Goal: Task Accomplishment & Management: Manage account settings

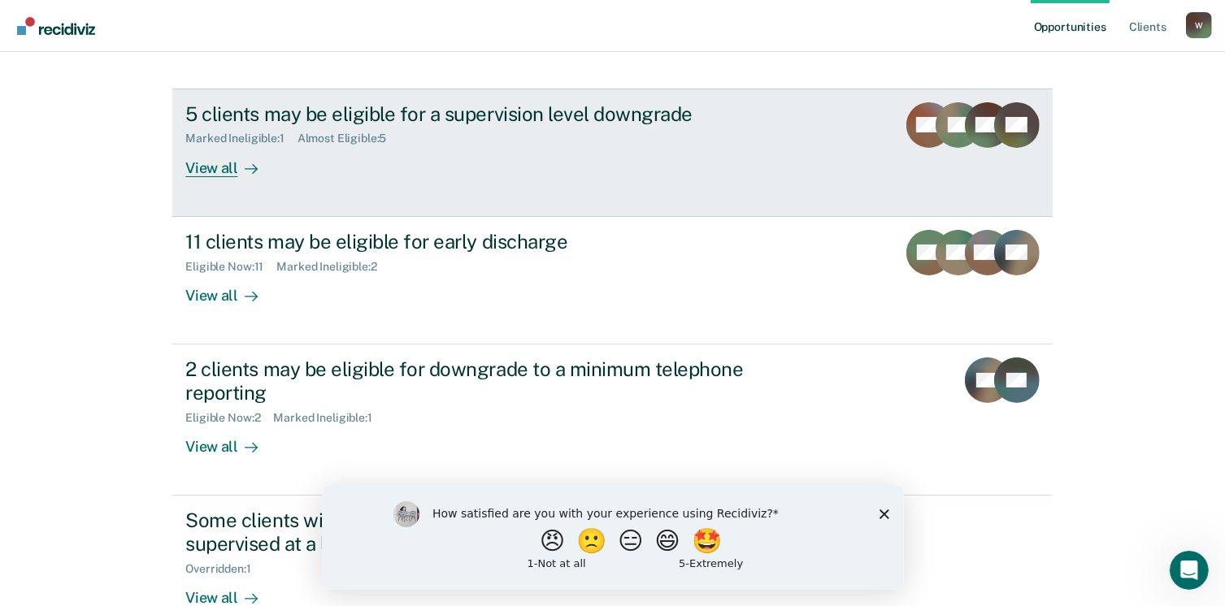
scroll to position [163, 0]
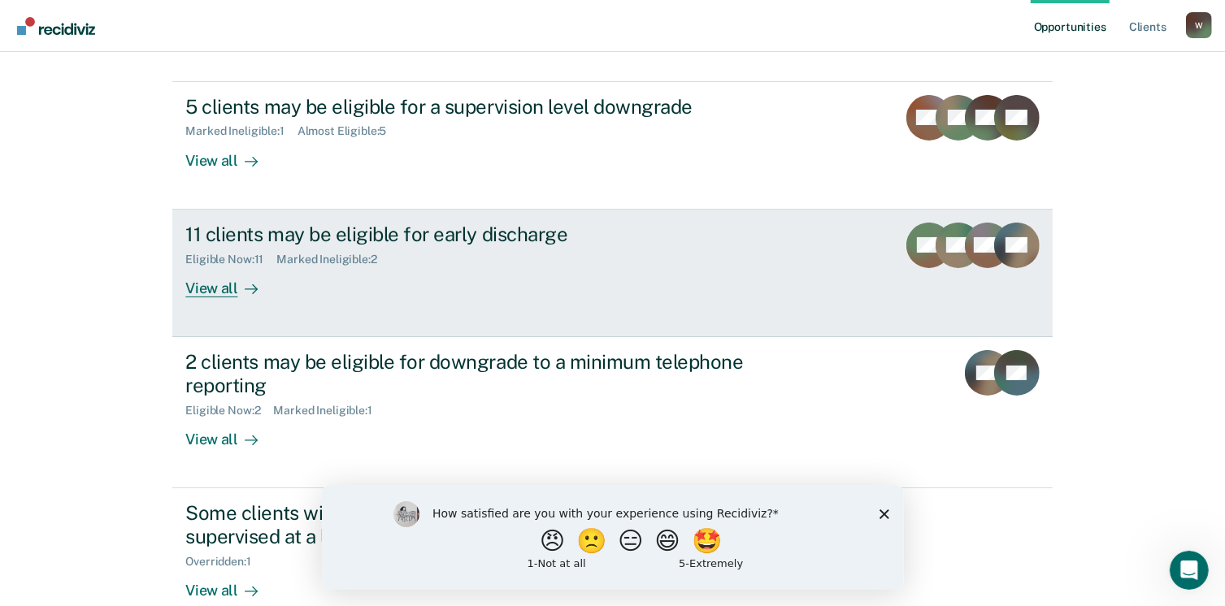
click at [192, 285] on div "View all" at bounding box center [230, 282] width 91 height 32
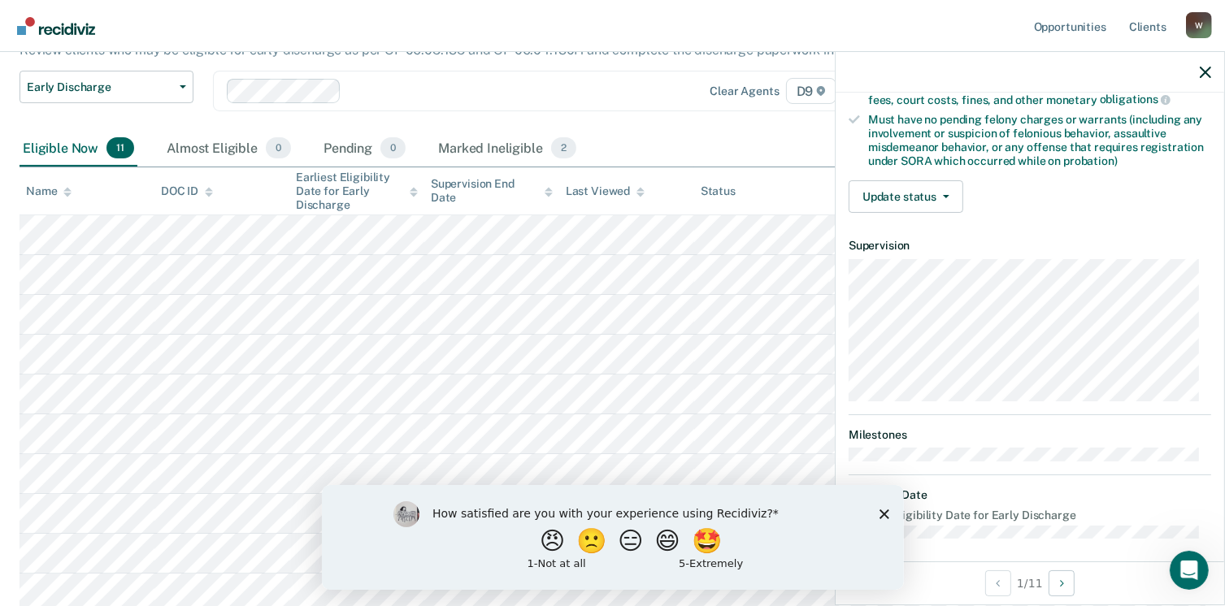
scroll to position [341, 0]
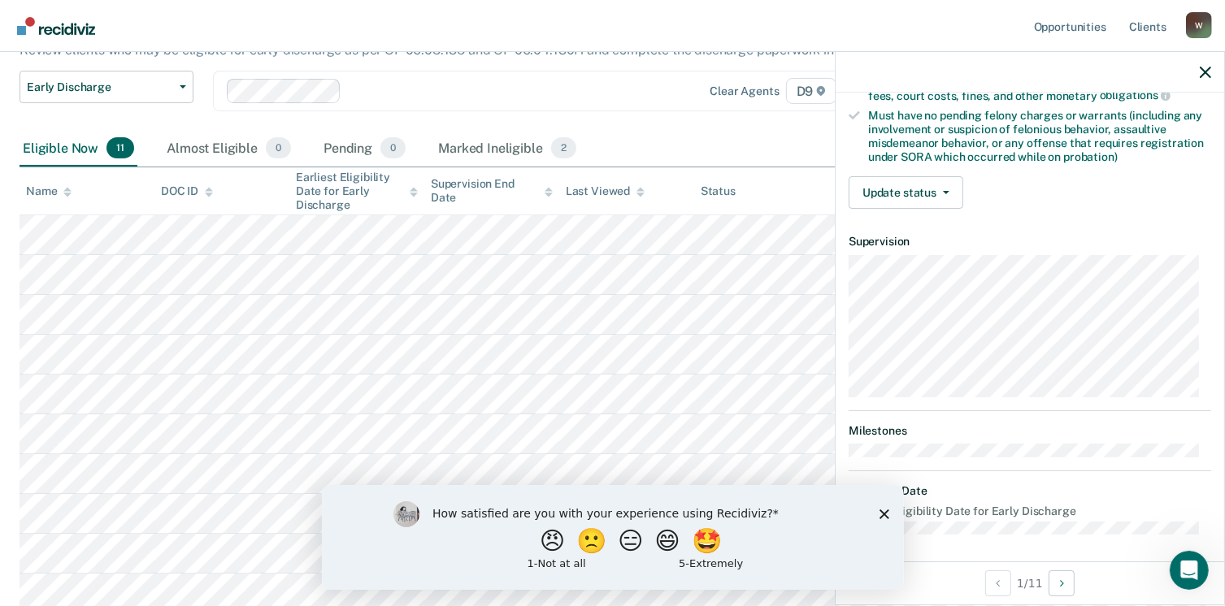
click at [880, 514] on icon "Close survey" at bounding box center [884, 514] width 10 height 10
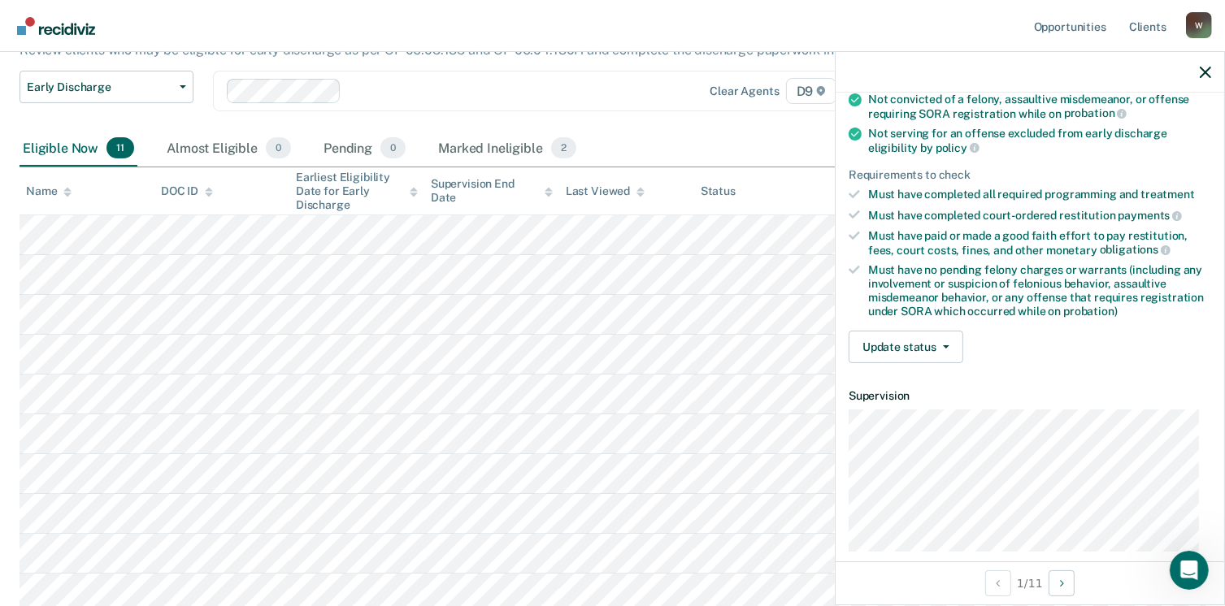
scroll to position [179, 0]
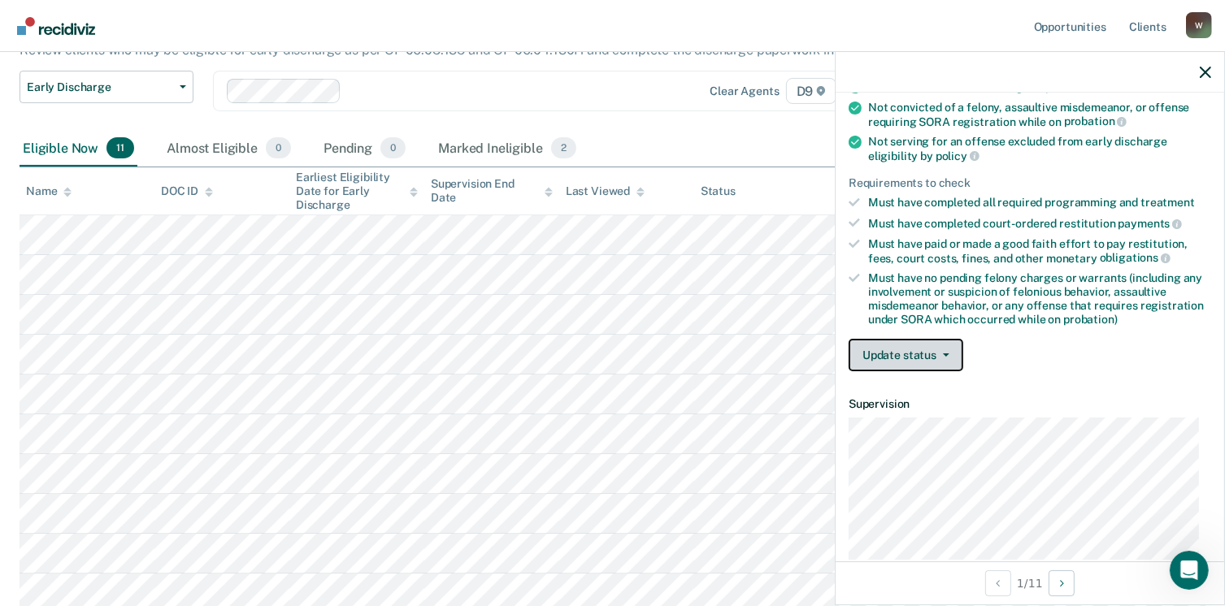
click at [907, 352] on button "Update status" at bounding box center [906, 355] width 115 height 33
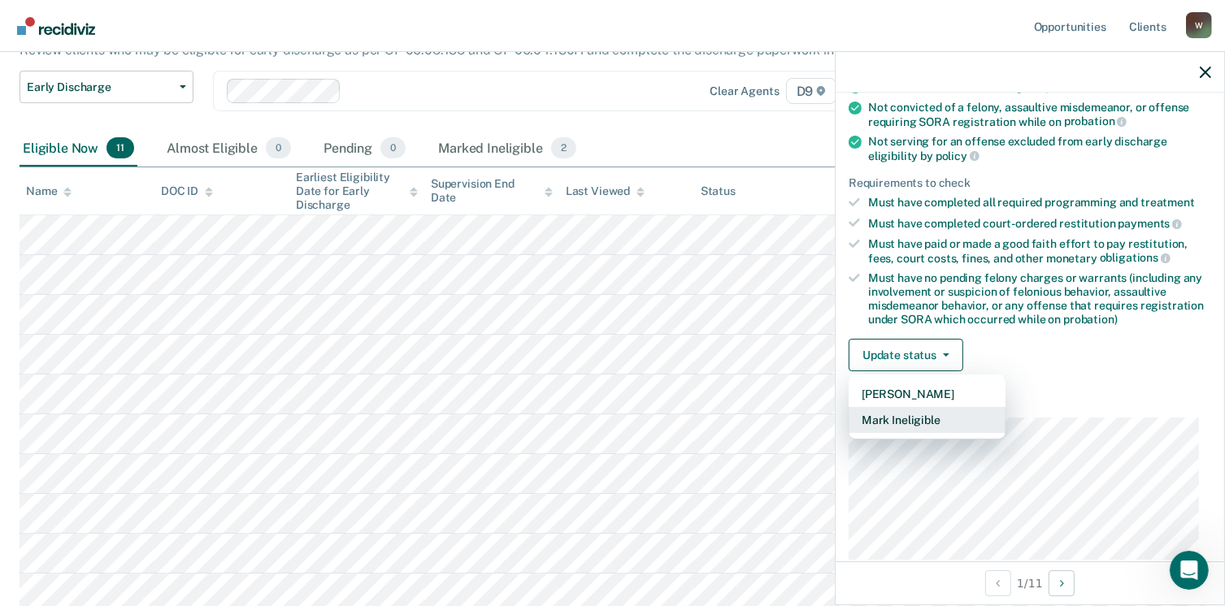
click at [914, 416] on button "Mark Ineligible" at bounding box center [927, 420] width 157 height 26
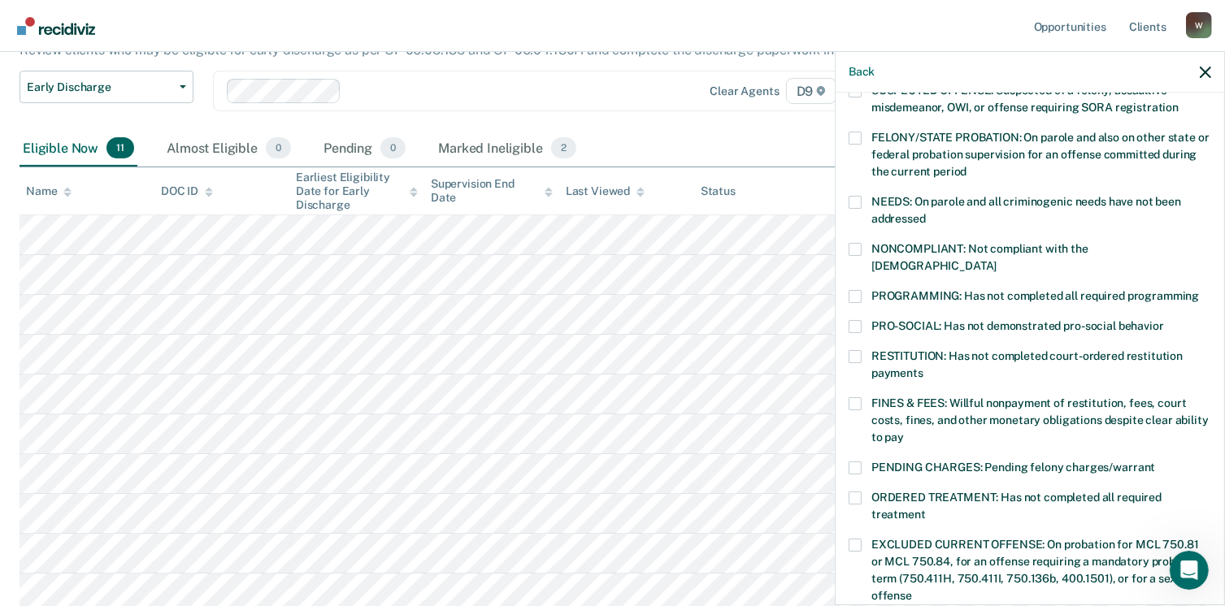
click at [858, 397] on span at bounding box center [855, 403] width 13 height 13
click at [904, 432] on input "FINES & FEES: Willful nonpayment of restitution, fees, court costs, fines, and …" at bounding box center [904, 432] width 0 height 0
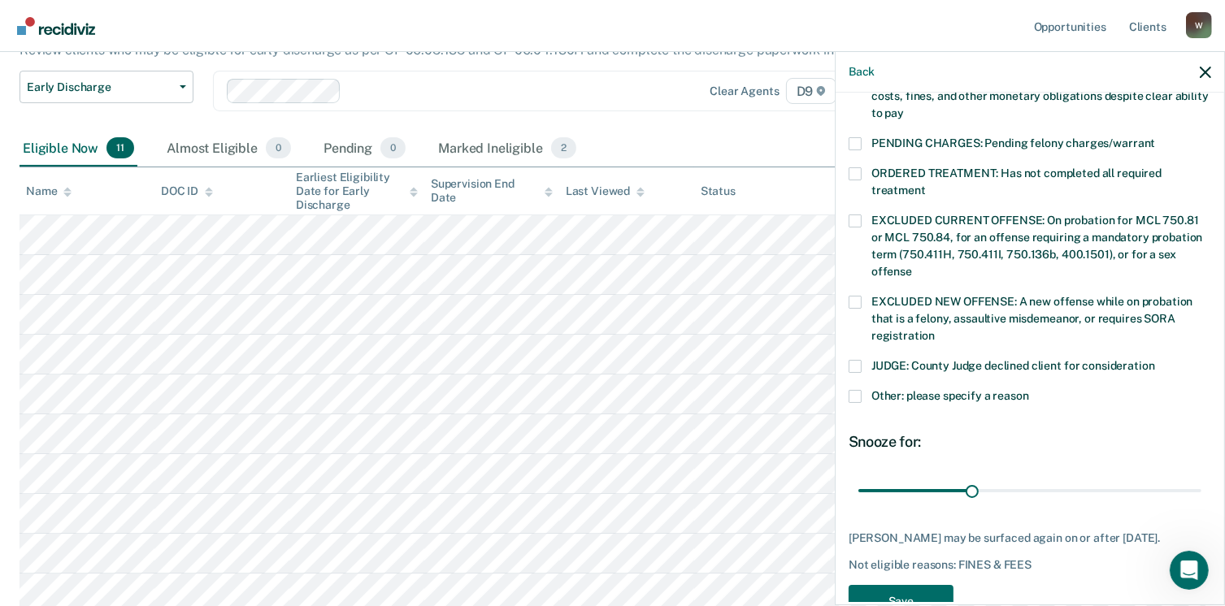
scroll to position [504, 0]
drag, startPoint x: 966, startPoint y: 470, endPoint x: 1242, endPoint y: 482, distance: 275.8
type input "90"
click at [1201, 482] on input "range" at bounding box center [1029, 490] width 343 height 28
click at [935, 585] on button "Save" at bounding box center [901, 600] width 105 height 33
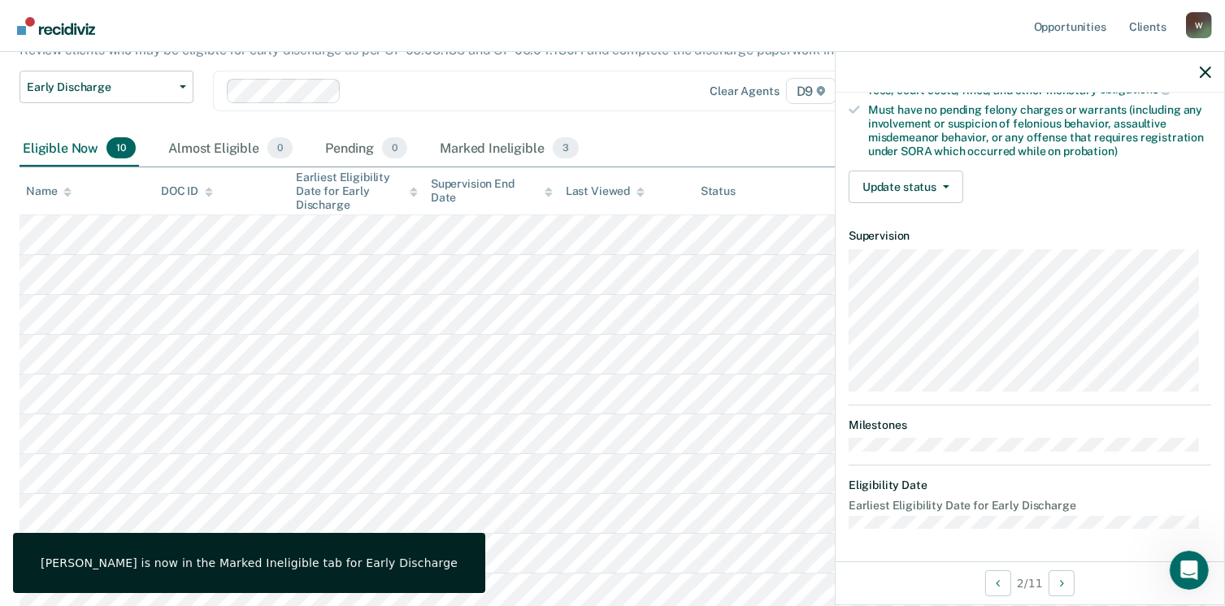
scroll to position [341, 0]
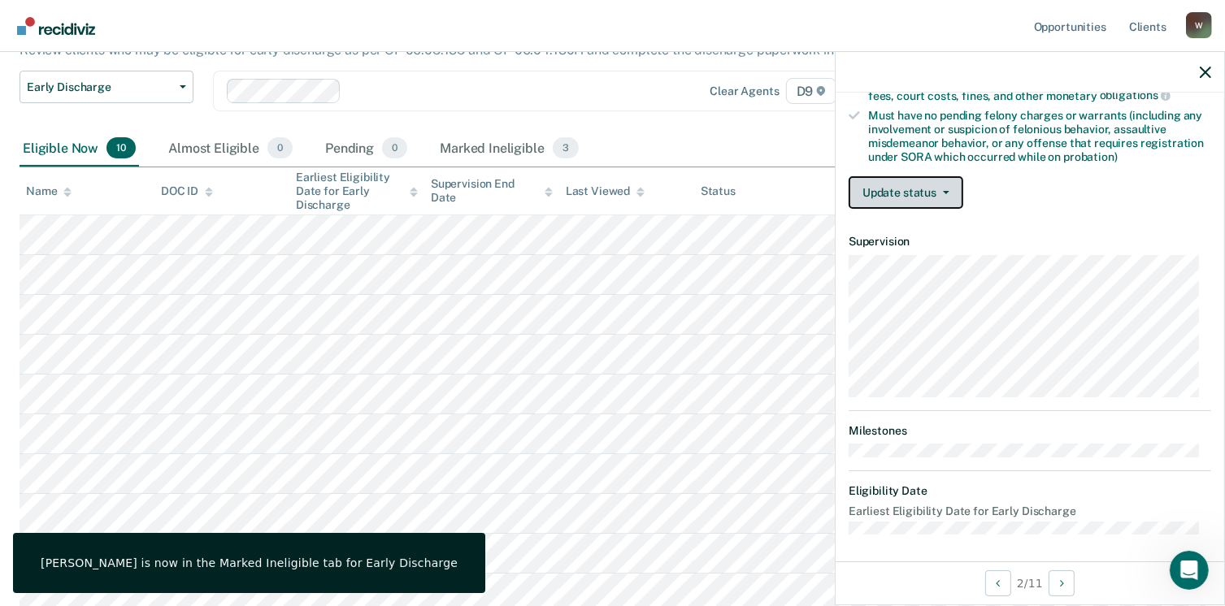
click at [894, 183] on button "Update status" at bounding box center [906, 192] width 115 height 33
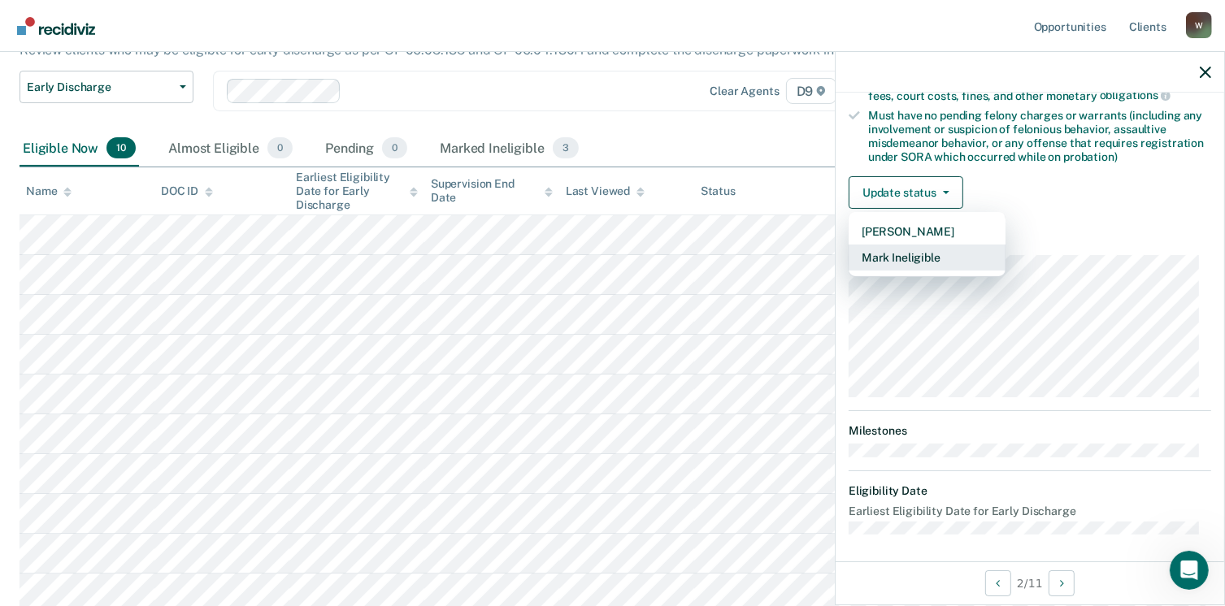
click at [901, 251] on button "Mark Ineligible" at bounding box center [927, 258] width 157 height 26
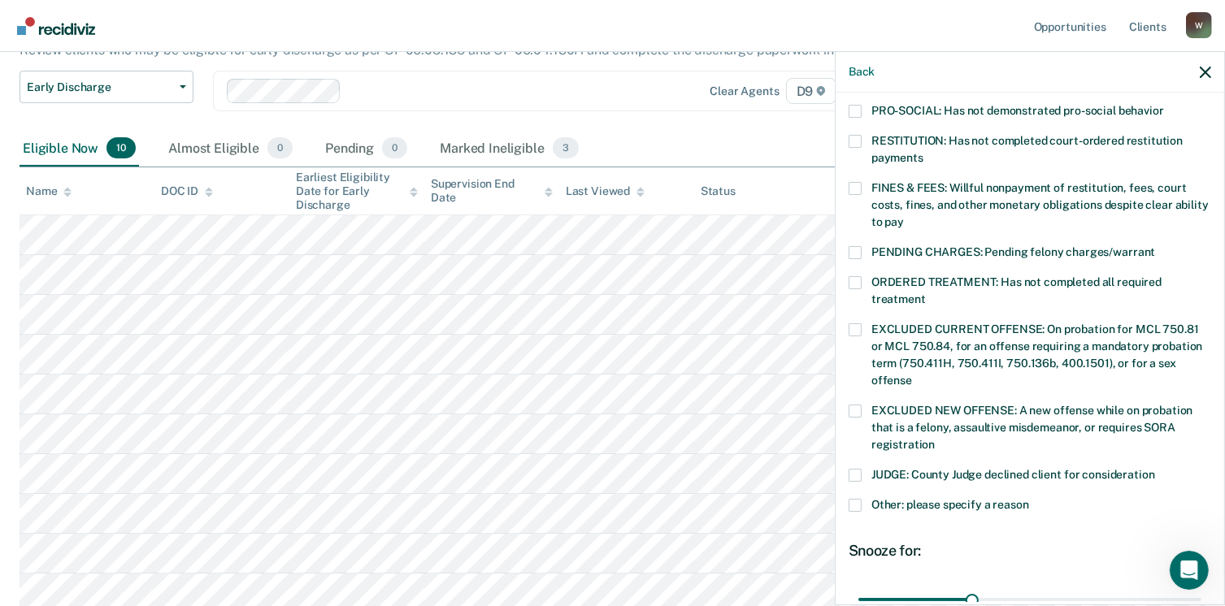
scroll to position [423, 0]
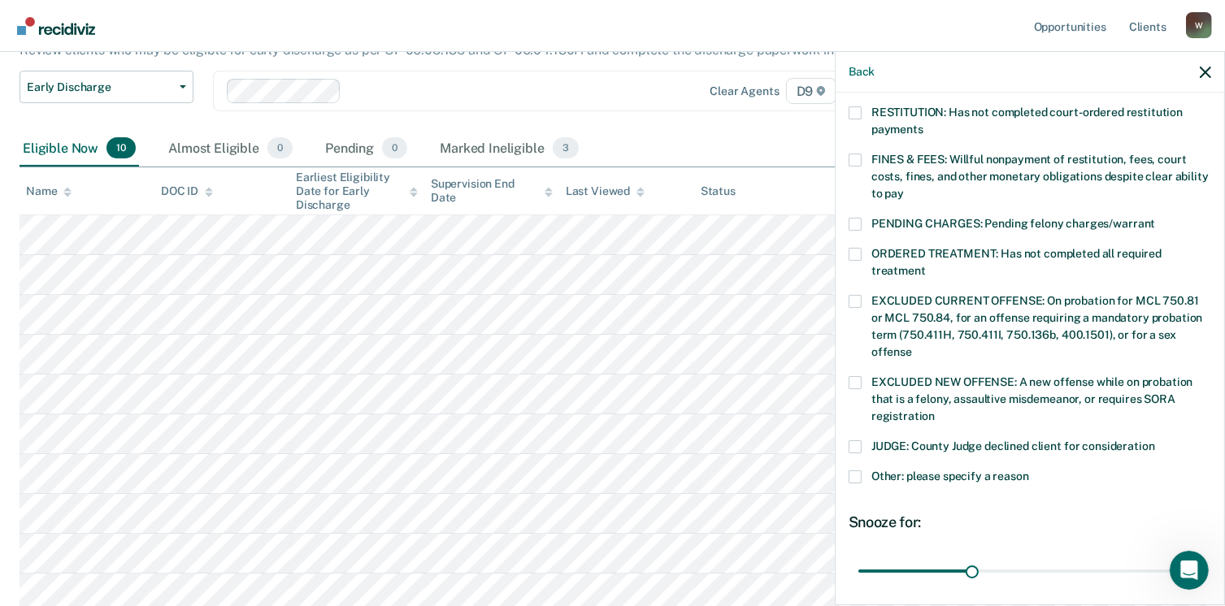
click at [858, 471] on span at bounding box center [855, 477] width 13 height 13
click at [1029, 471] on input "Other: please specify a reason" at bounding box center [1029, 471] width 0 height 0
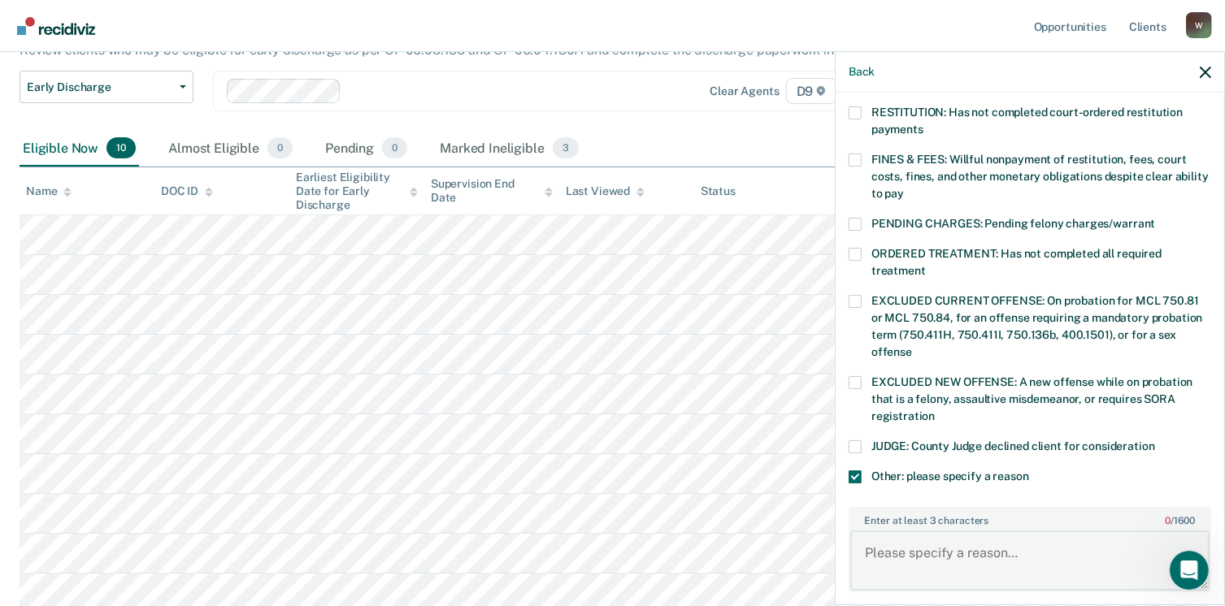
click at [893, 531] on textarea "Enter at least 3 characters 0 / 1600" at bounding box center [1029, 561] width 359 height 60
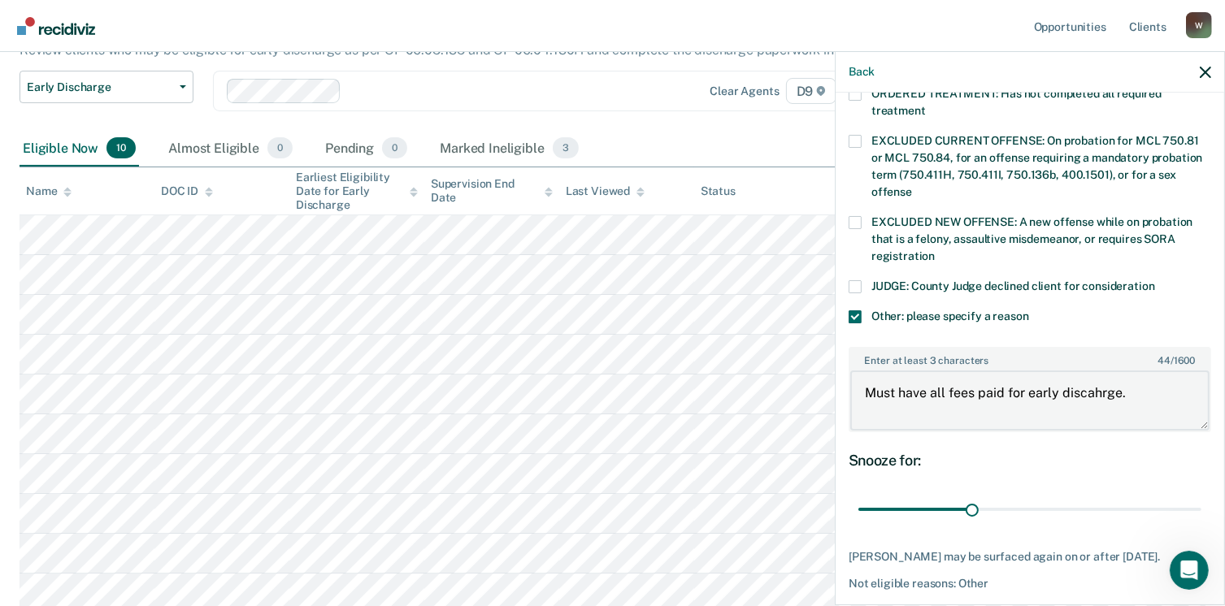
scroll to position [585, 0]
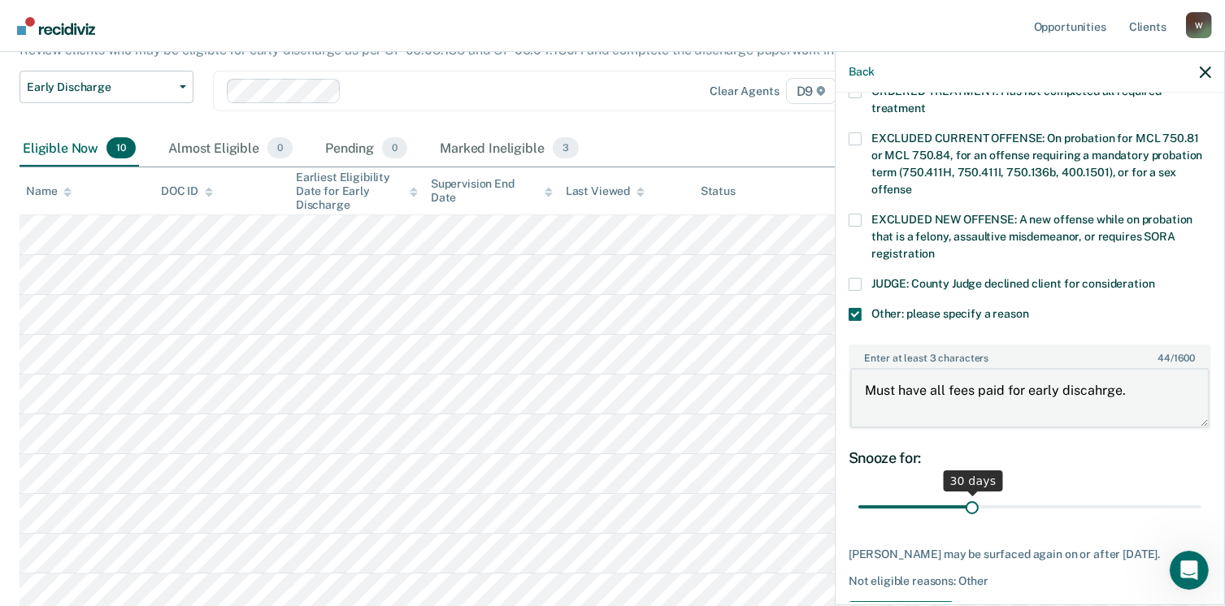
type textarea "Must have all fees paid for early discahrge."
drag, startPoint x: 965, startPoint y: 488, endPoint x: 1231, endPoint y: 493, distance: 265.9
type input "90"
click at [1201, 493] on input "range" at bounding box center [1029, 507] width 343 height 28
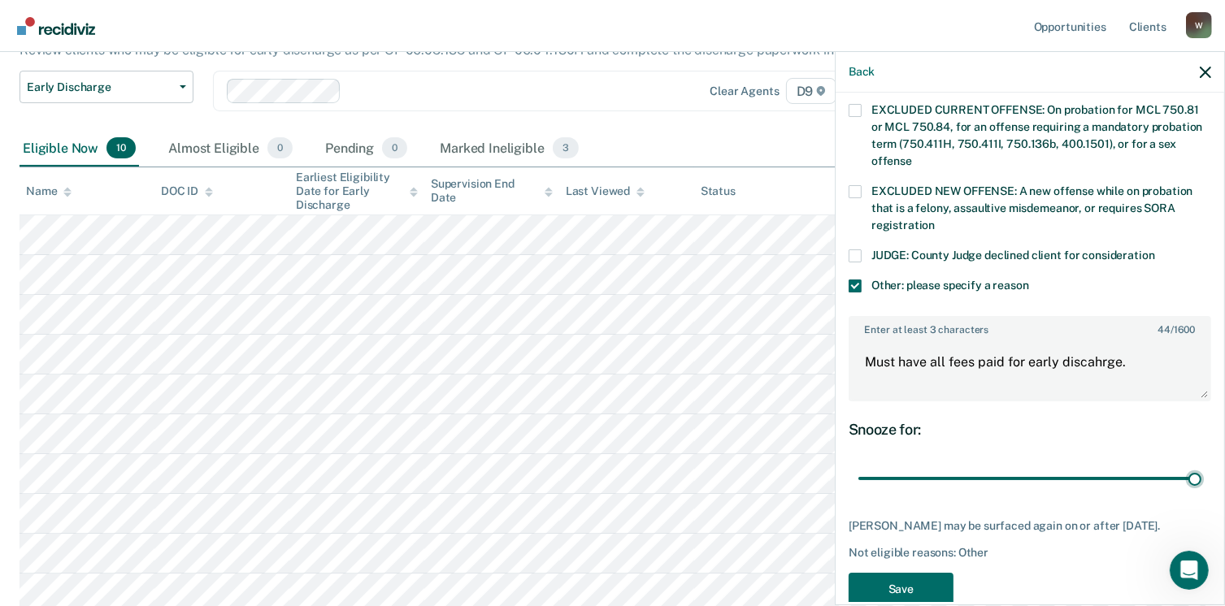
scroll to position [640, 0]
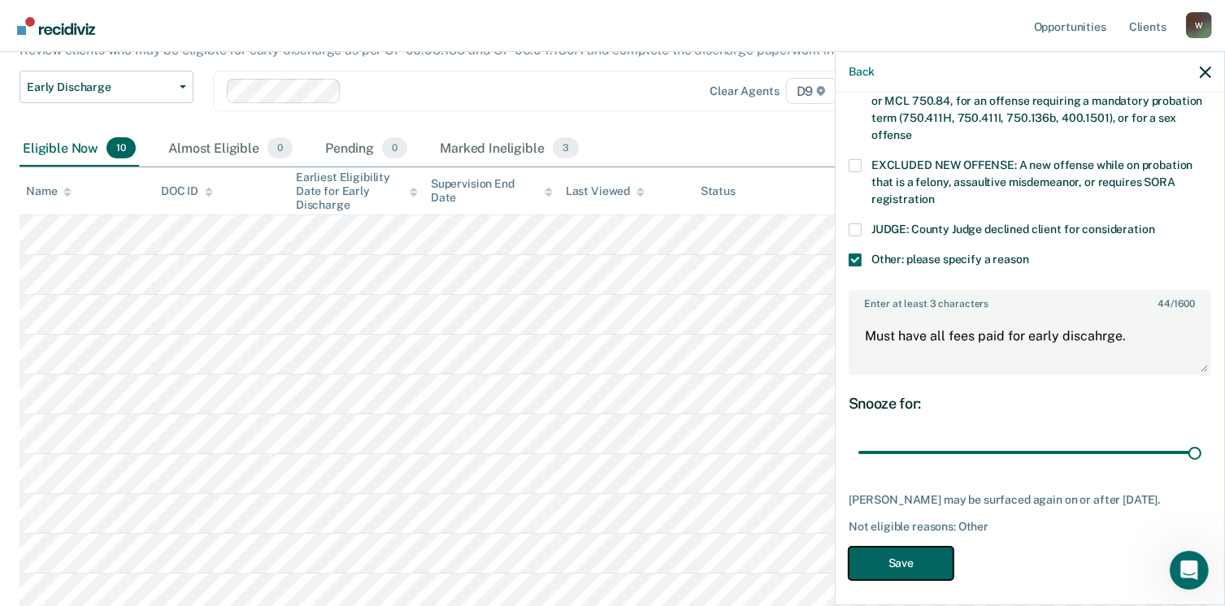
click at [923, 563] on button "Save" at bounding box center [901, 563] width 105 height 33
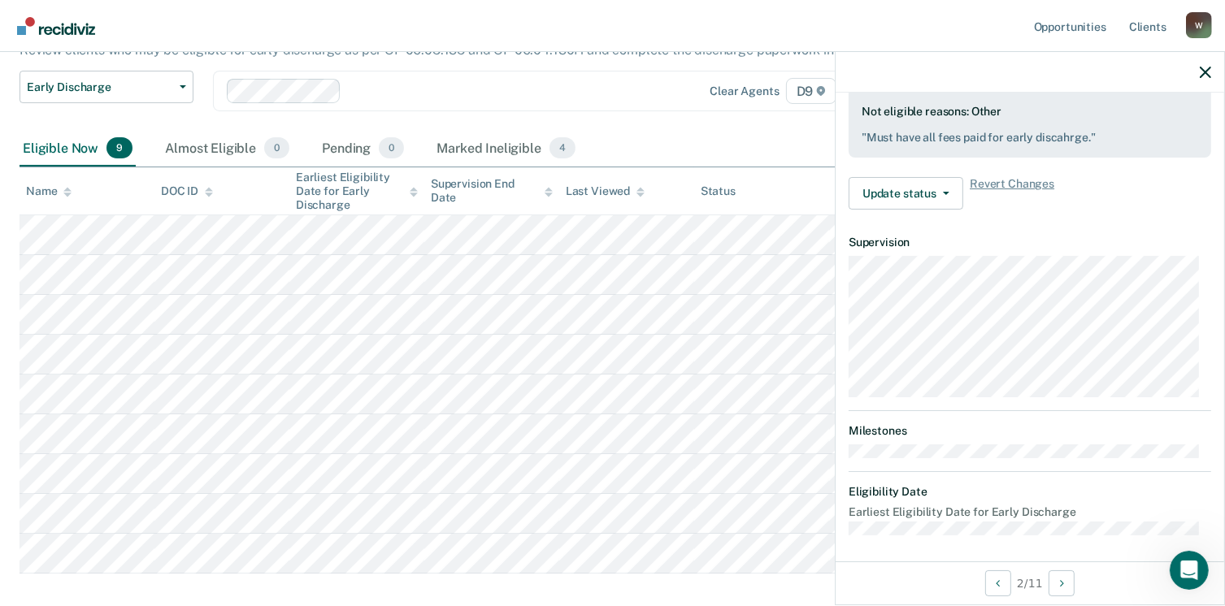
scroll to position [341, 0]
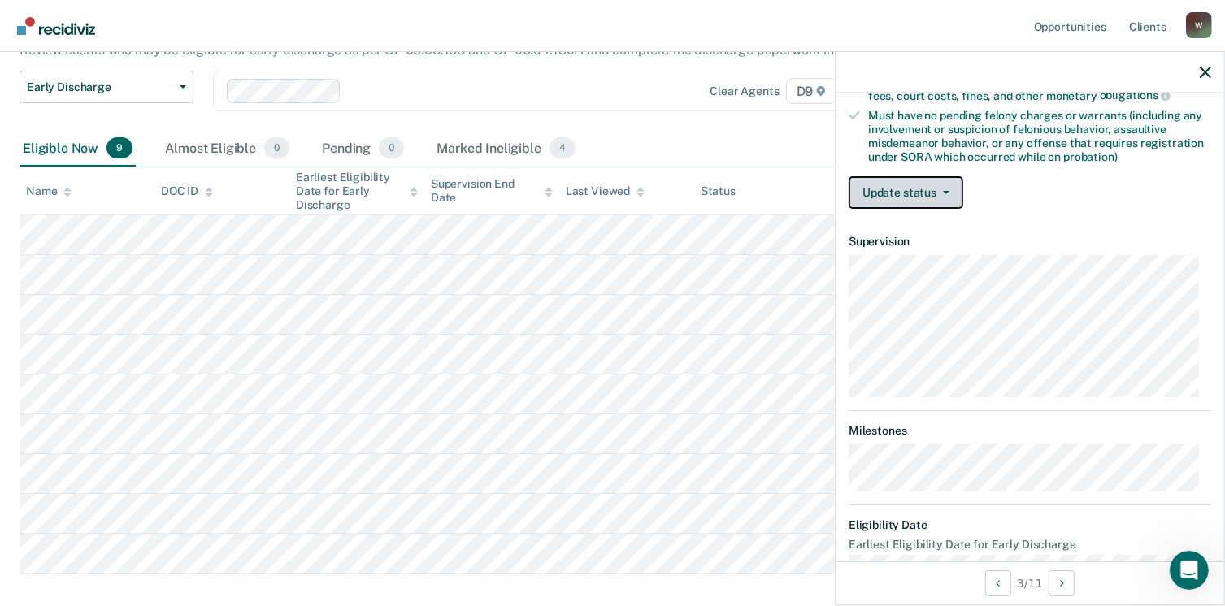
click at [876, 193] on button "Update status" at bounding box center [906, 192] width 115 height 33
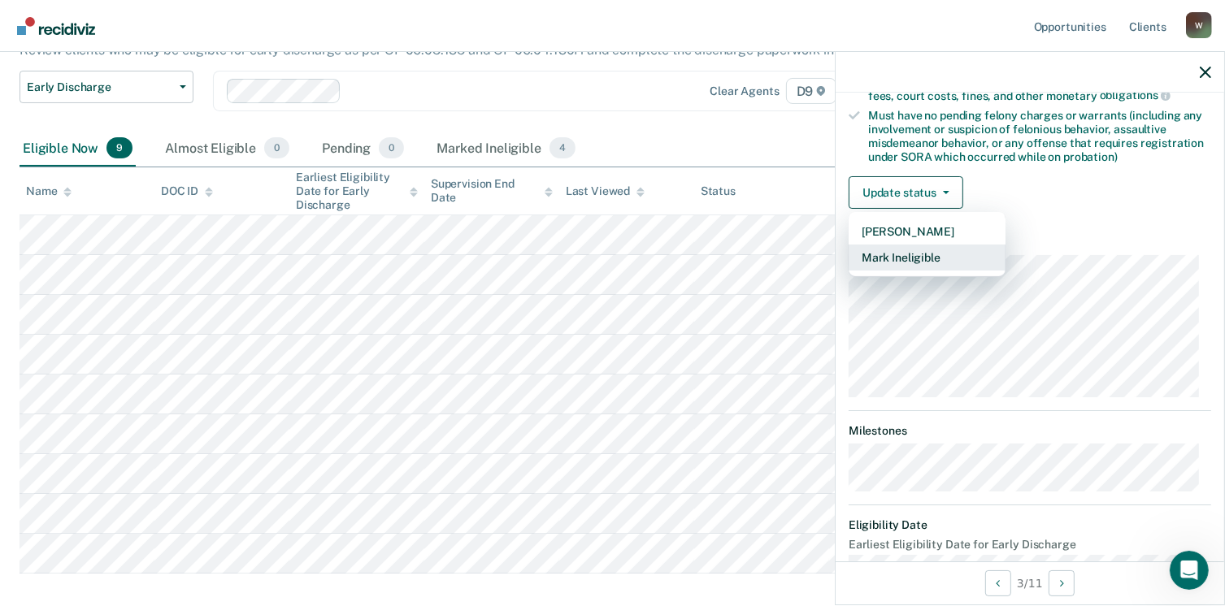
click at [878, 258] on button "Mark Ineligible" at bounding box center [927, 258] width 157 height 26
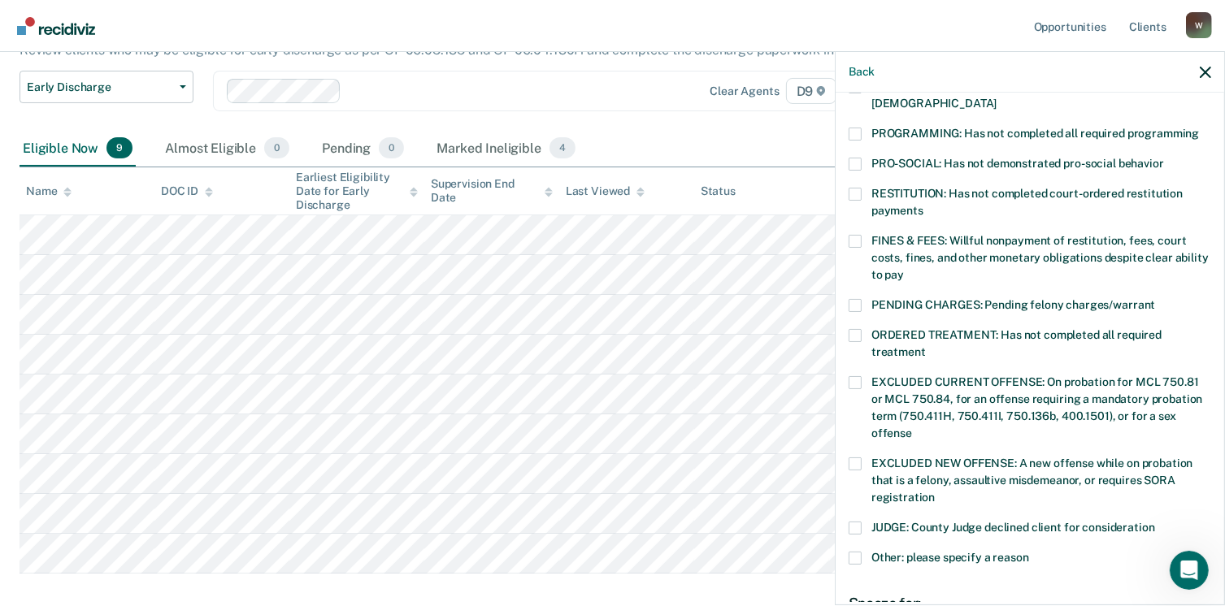
click at [855, 235] on span at bounding box center [855, 241] width 13 height 13
click at [904, 269] on input "FINES & FEES: Willful nonpayment of restitution, fees, court costs, fines, and …" at bounding box center [904, 269] width 0 height 0
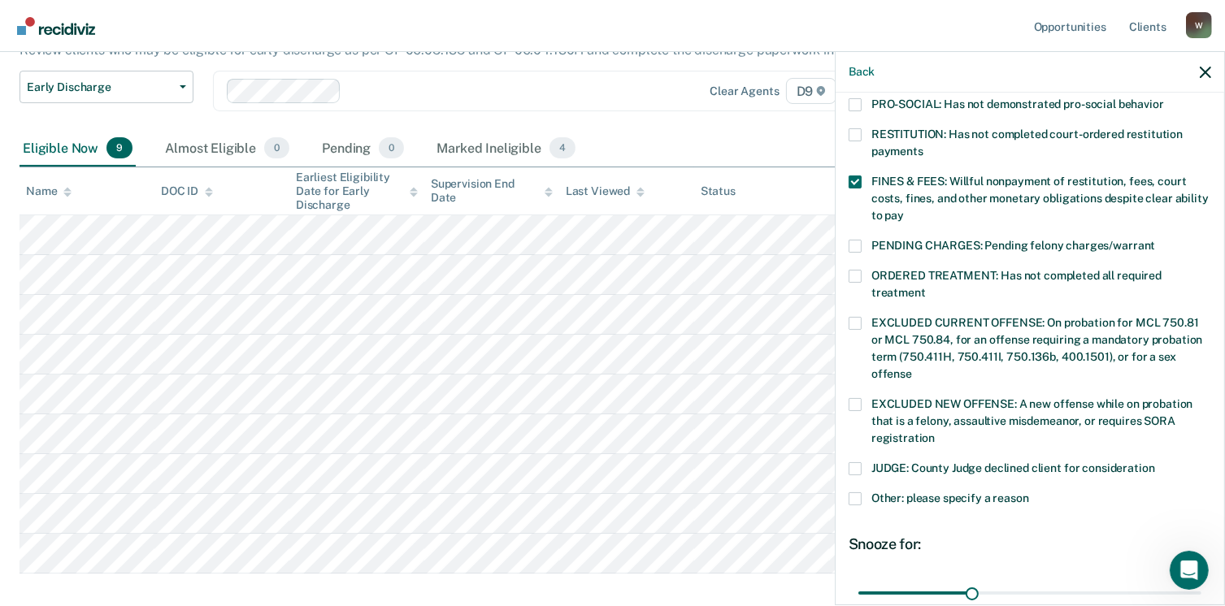
scroll to position [543, 0]
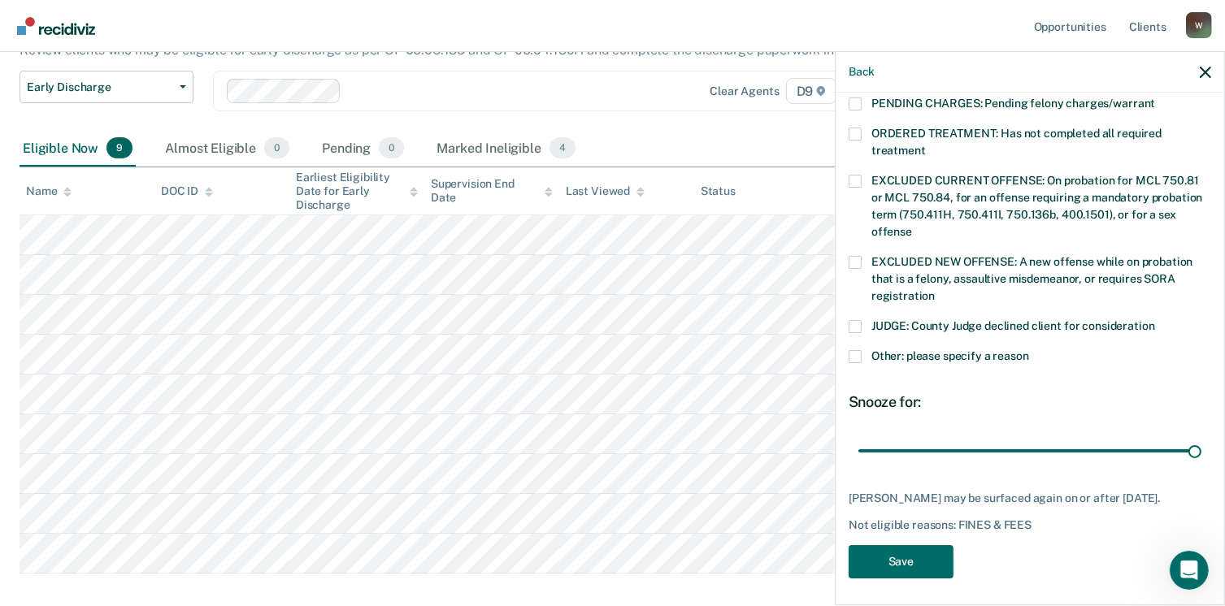
drag, startPoint x: 970, startPoint y: 432, endPoint x: 1192, endPoint y: 428, distance: 222.8
type input "90"
click at [1201, 437] on input "range" at bounding box center [1029, 451] width 343 height 28
drag, startPoint x: 900, startPoint y: 558, endPoint x: 891, endPoint y: 552, distance: 11.1
click at [891, 552] on button "Save" at bounding box center [901, 561] width 105 height 33
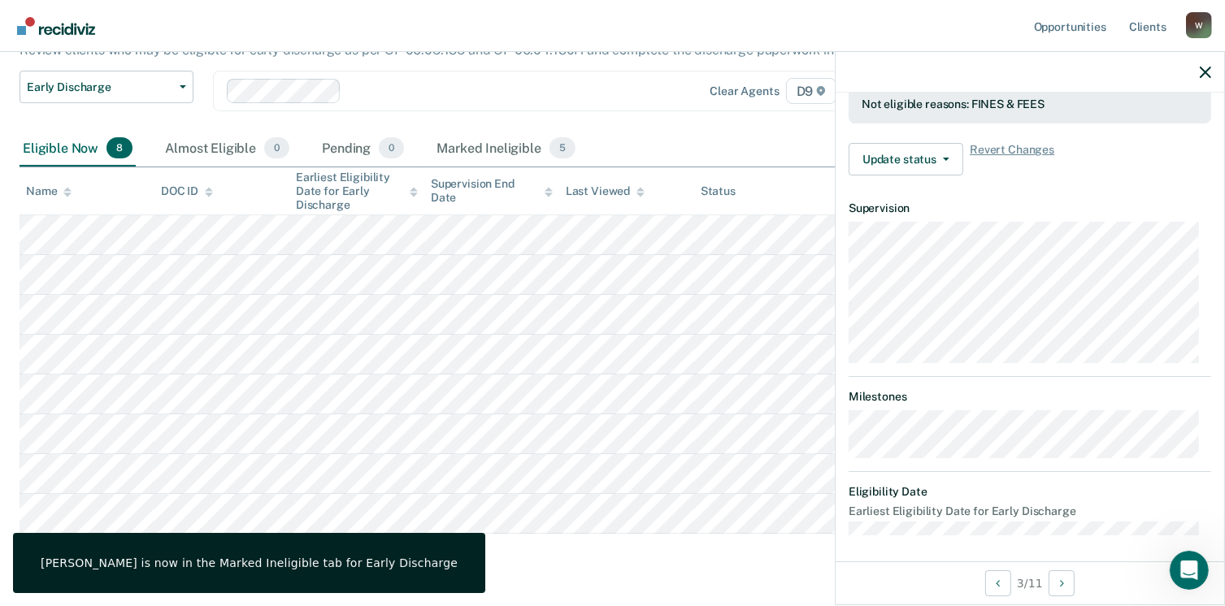
scroll to position [341, 0]
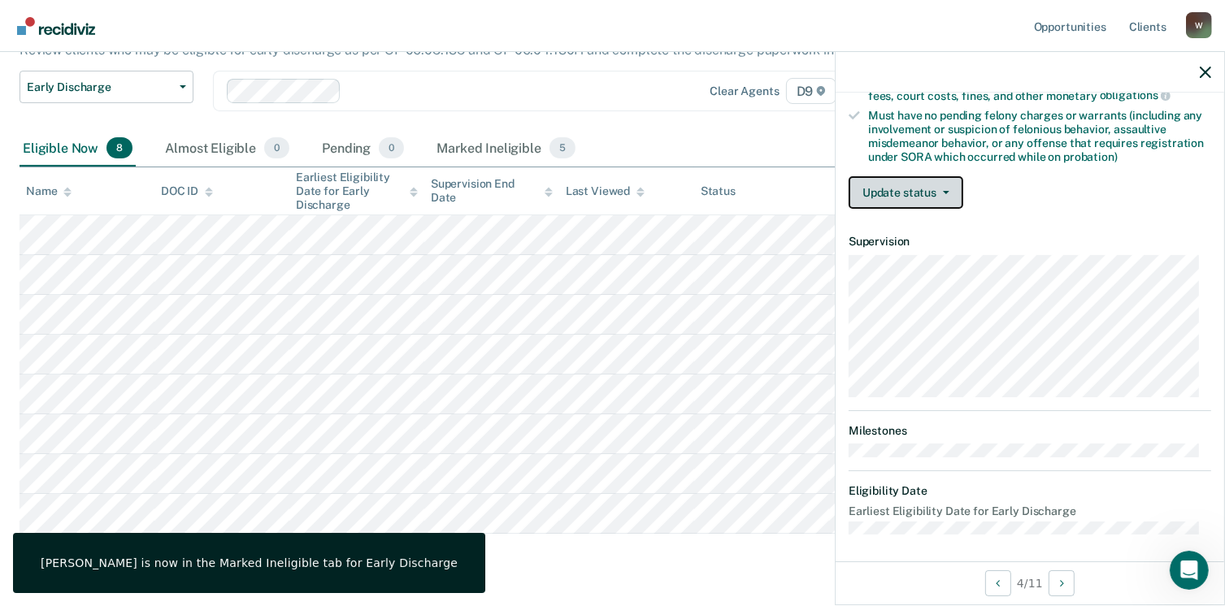
click at [885, 183] on button "Update status" at bounding box center [906, 192] width 115 height 33
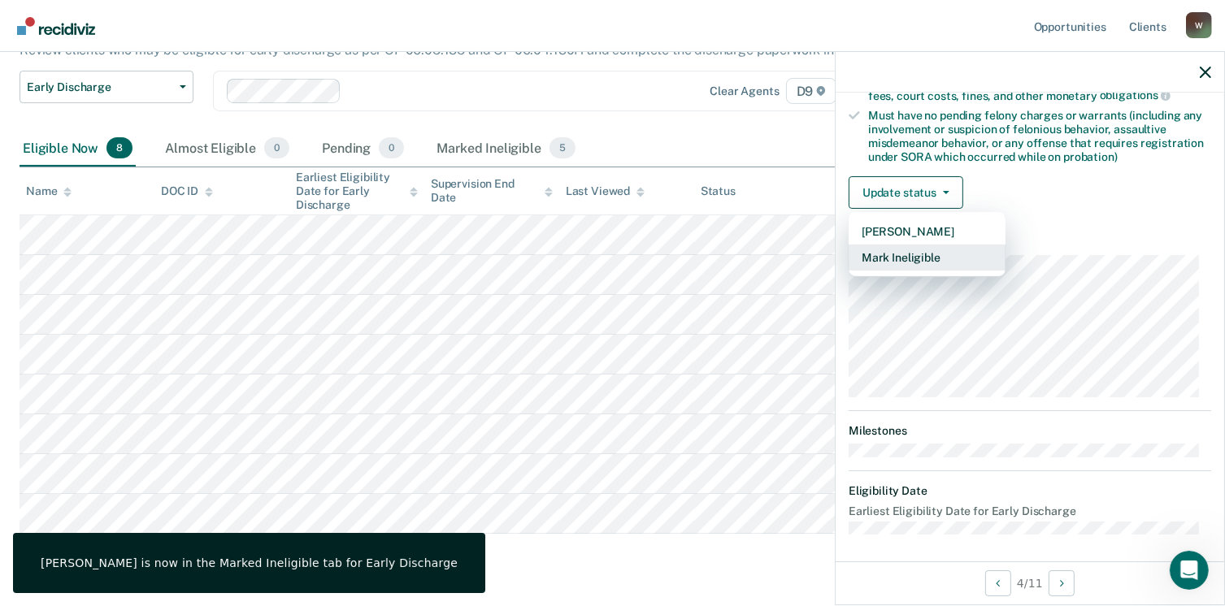
click at [919, 245] on button "Mark Ineligible" at bounding box center [927, 258] width 157 height 26
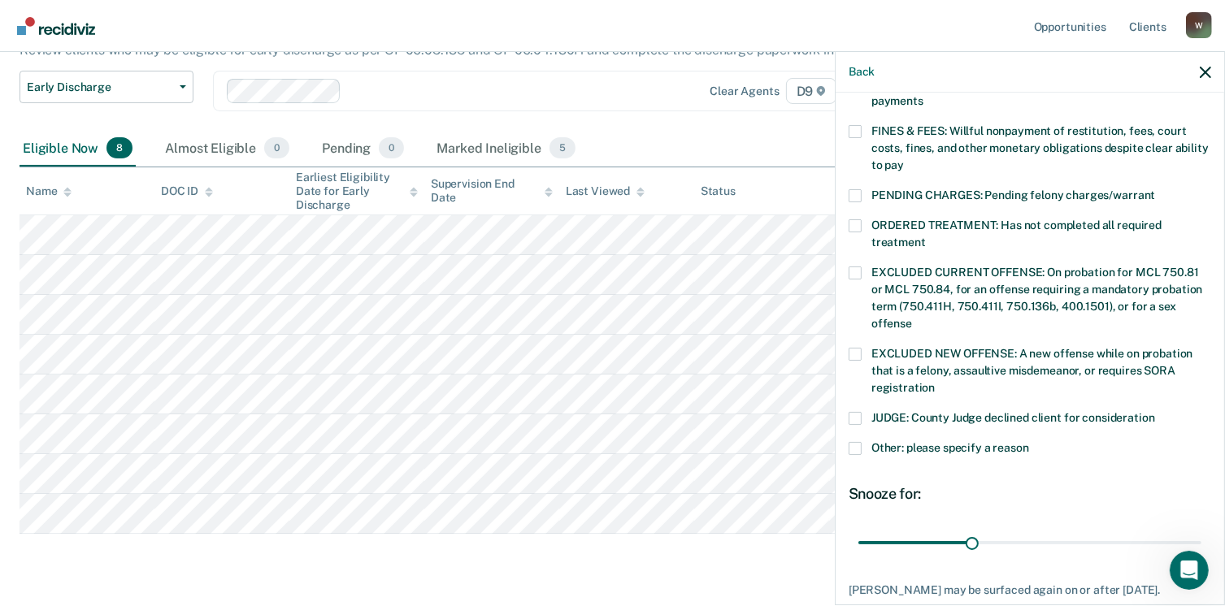
scroll to position [504, 0]
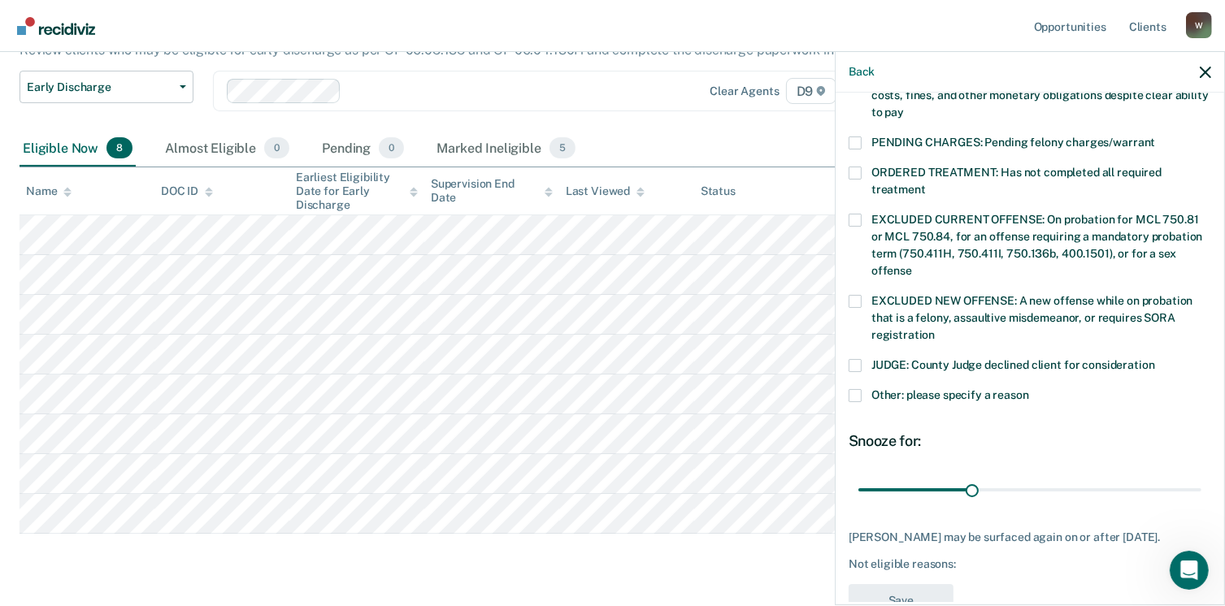
click at [856, 389] on span at bounding box center [855, 395] width 13 height 13
click at [1029, 389] on input "Other: please specify a reason" at bounding box center [1029, 389] width 0 height 0
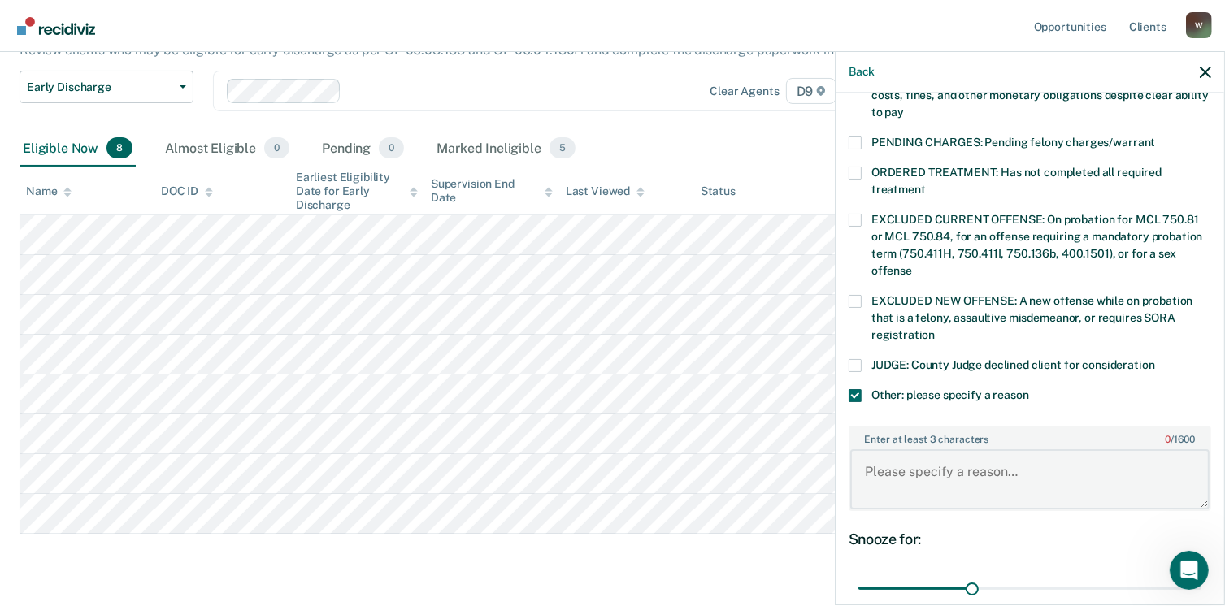
click at [884, 450] on textarea "Enter at least 3 characters 0 / 1600" at bounding box center [1029, 480] width 359 height 60
type textarea "Must have all fees paid in full, does not."
drag, startPoint x: 966, startPoint y: 569, endPoint x: 1122, endPoint y: 564, distance: 156.1
type input "90"
click at [1201, 575] on input "range" at bounding box center [1029, 589] width 343 height 28
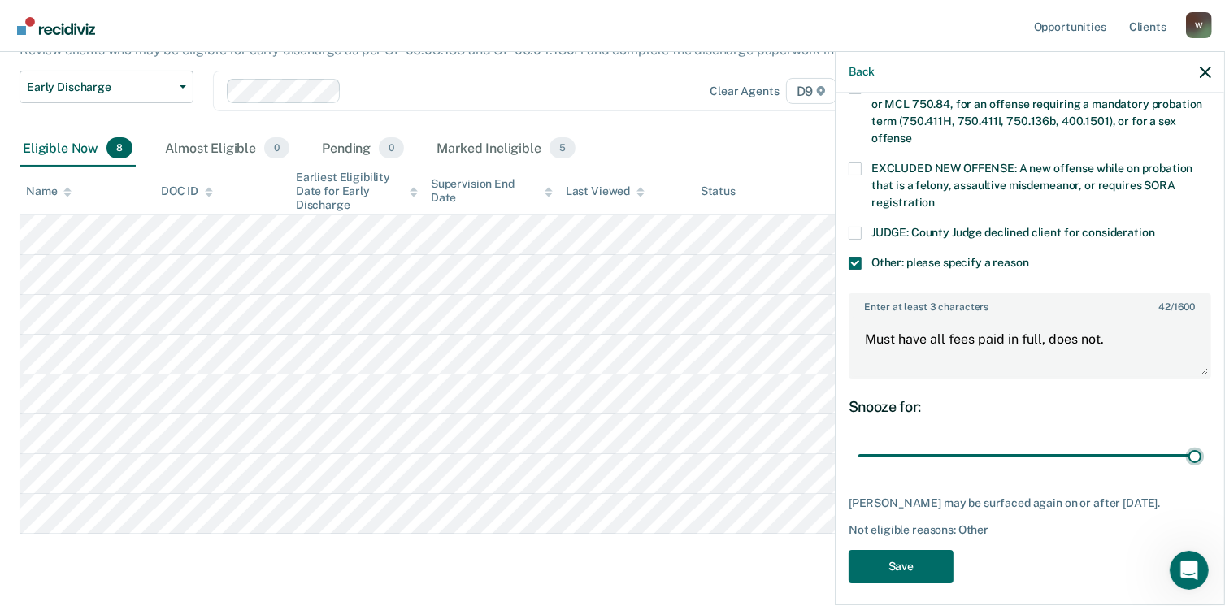
scroll to position [640, 0]
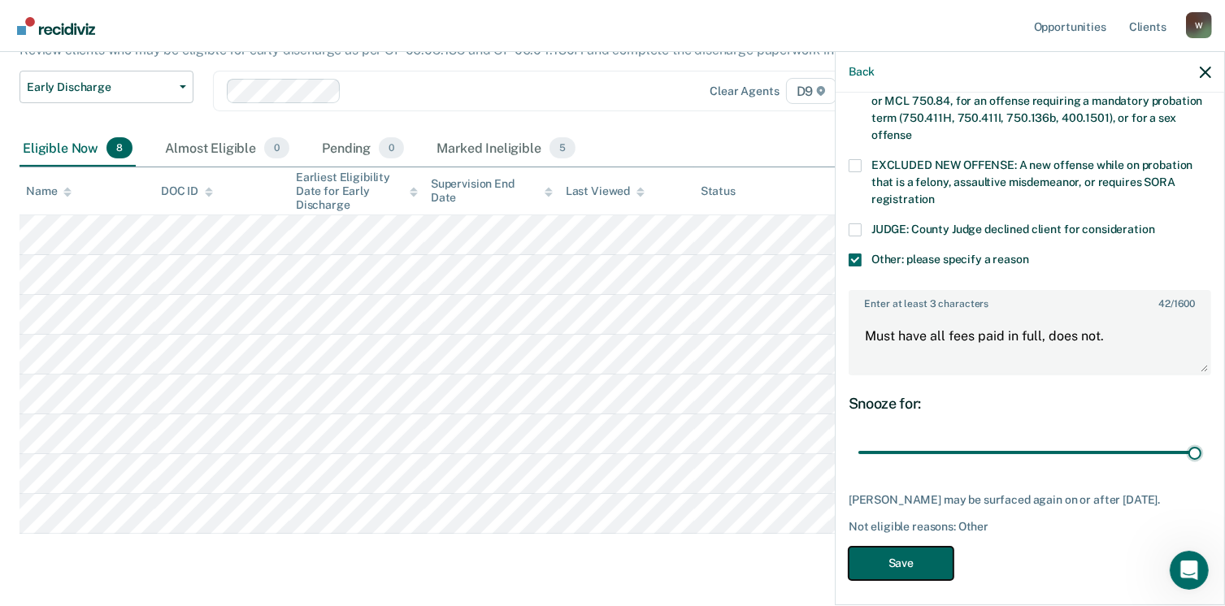
drag, startPoint x: 908, startPoint y: 555, endPoint x: 706, endPoint y: 508, distance: 207.8
click at [906, 554] on button "Save" at bounding box center [901, 563] width 105 height 33
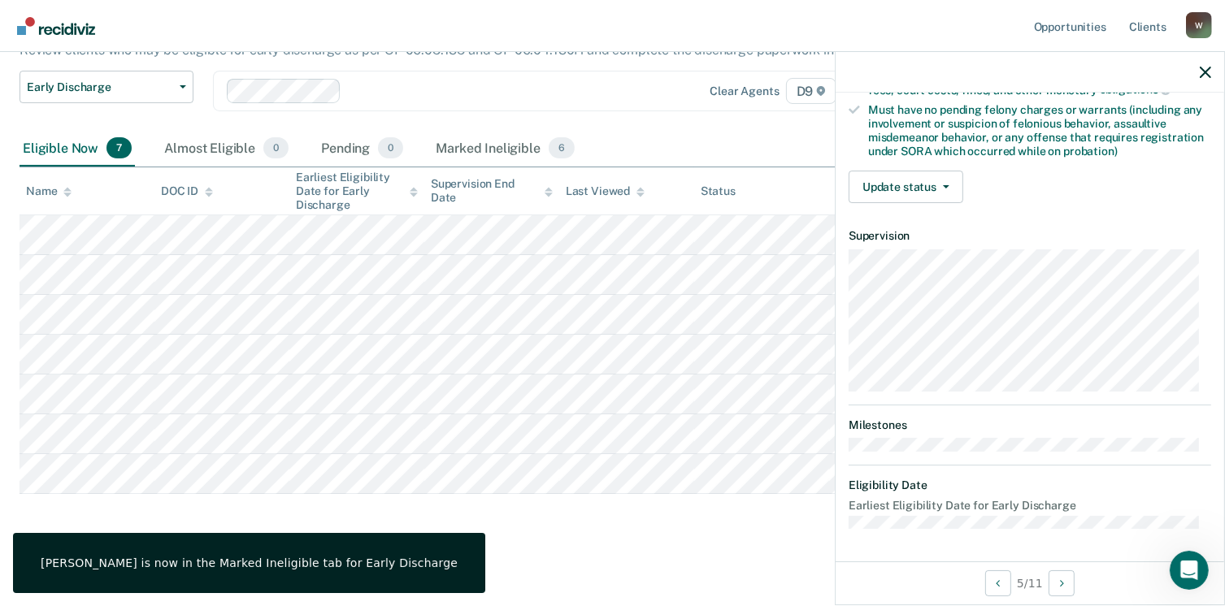
scroll to position [341, 0]
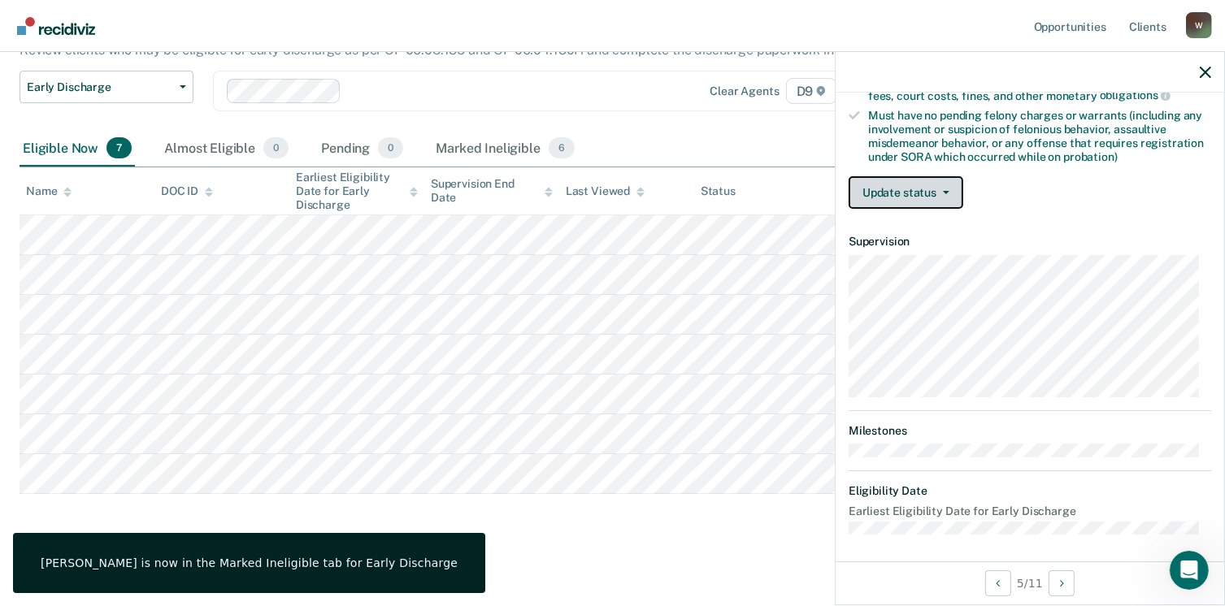
click at [923, 190] on button "Update status" at bounding box center [906, 192] width 115 height 33
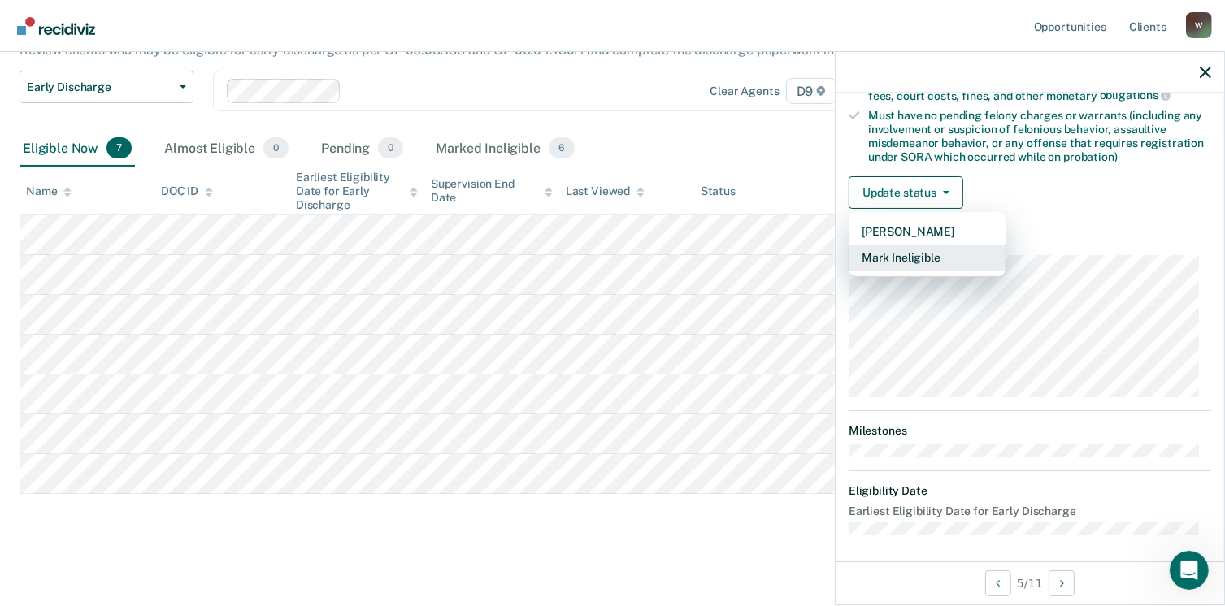
click at [918, 250] on button "Mark Ineligible" at bounding box center [927, 258] width 157 height 26
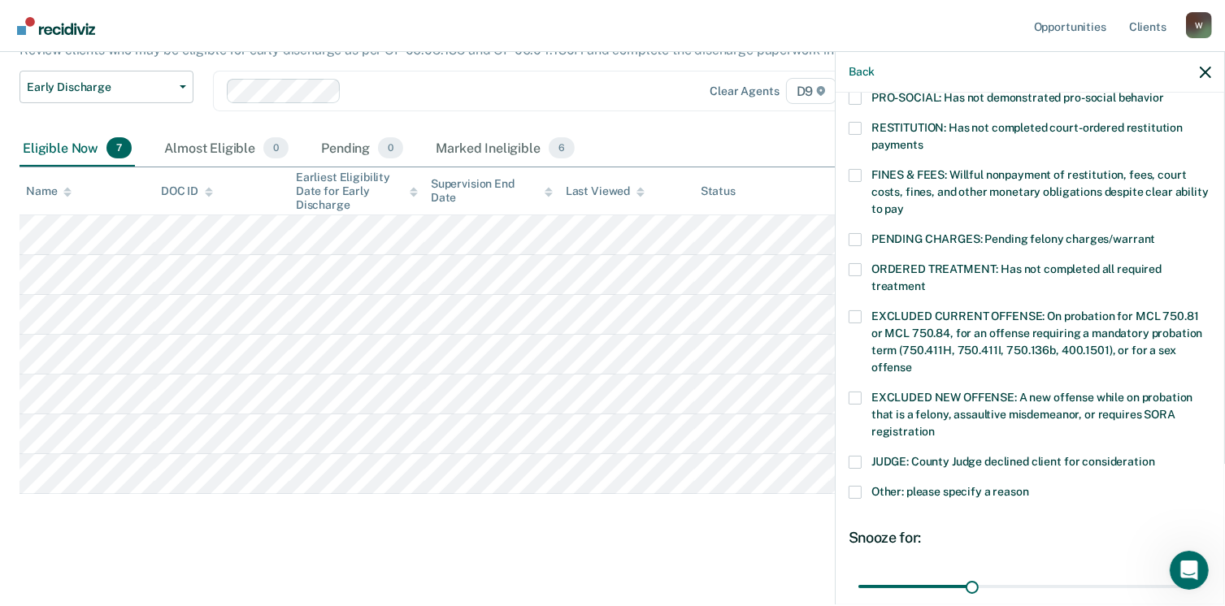
scroll to position [504, 0]
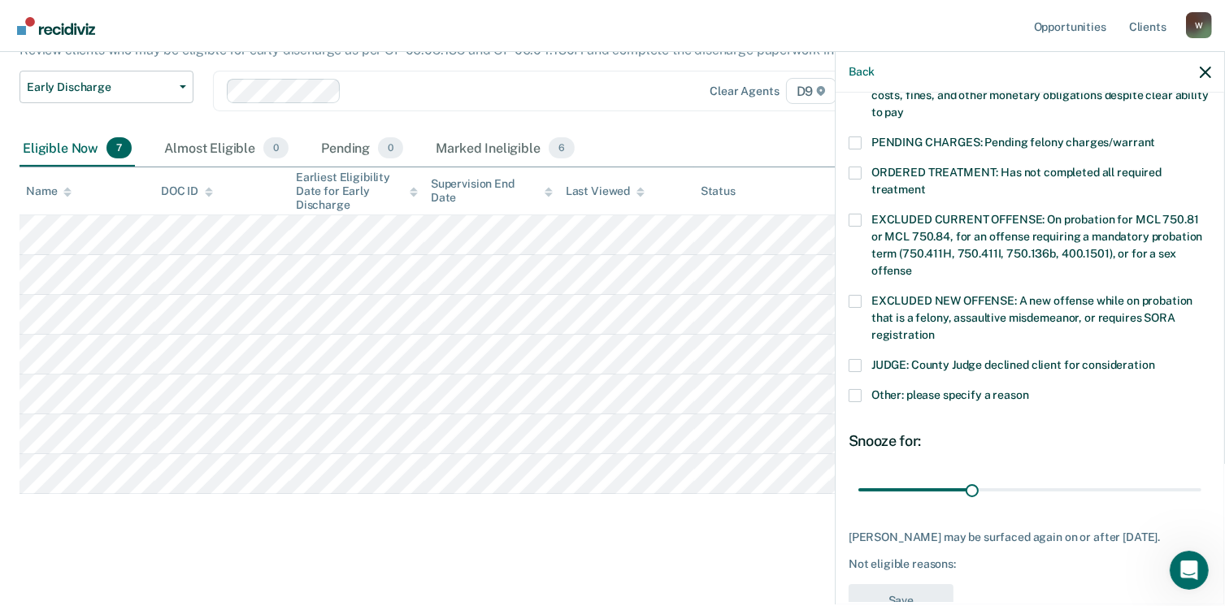
click at [856, 389] on span at bounding box center [855, 395] width 13 height 13
click at [1029, 389] on input "Other: please specify a reason" at bounding box center [1029, 389] width 0 height 0
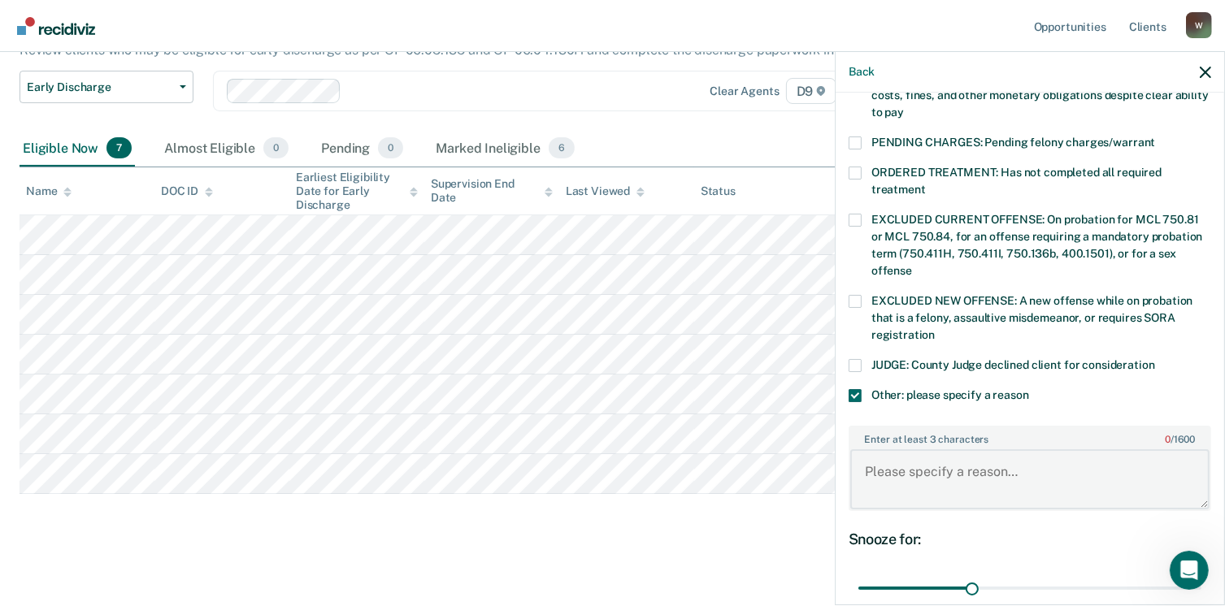
click at [895, 450] on textarea "Enter at least 3 characters 0 / 1600" at bounding box center [1029, 480] width 359 height 60
type textarea "Must have all fees paid in full for early discharge, does not."
drag, startPoint x: 970, startPoint y: 570, endPoint x: 1220, endPoint y: 557, distance: 250.7
type input "90"
click at [1201, 575] on input "range" at bounding box center [1029, 589] width 343 height 28
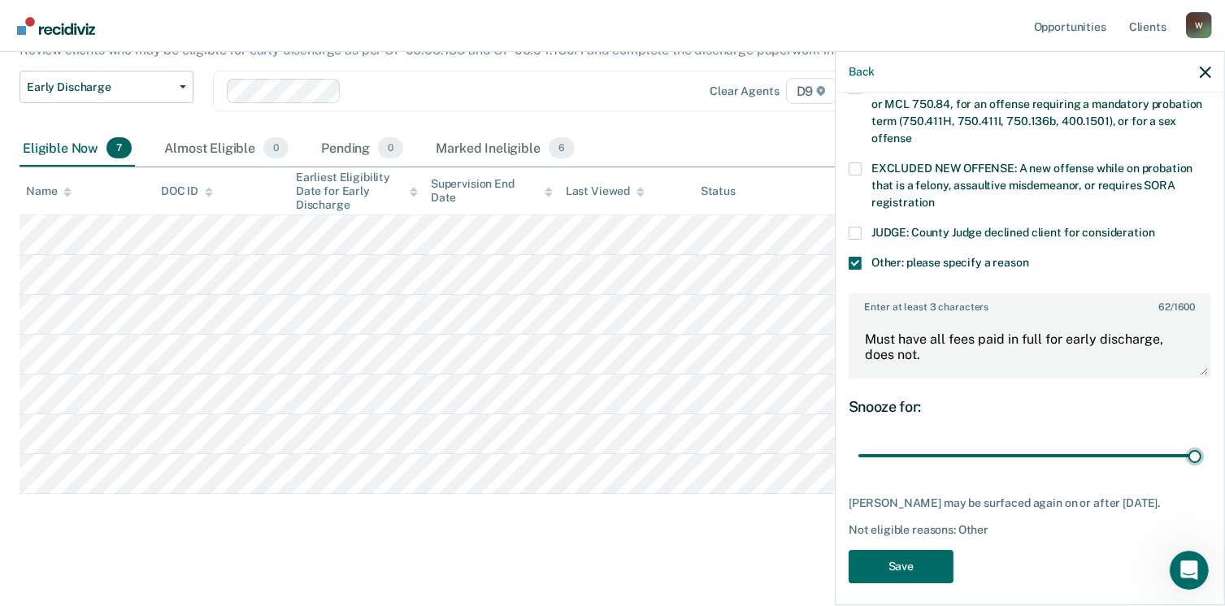
scroll to position [640, 0]
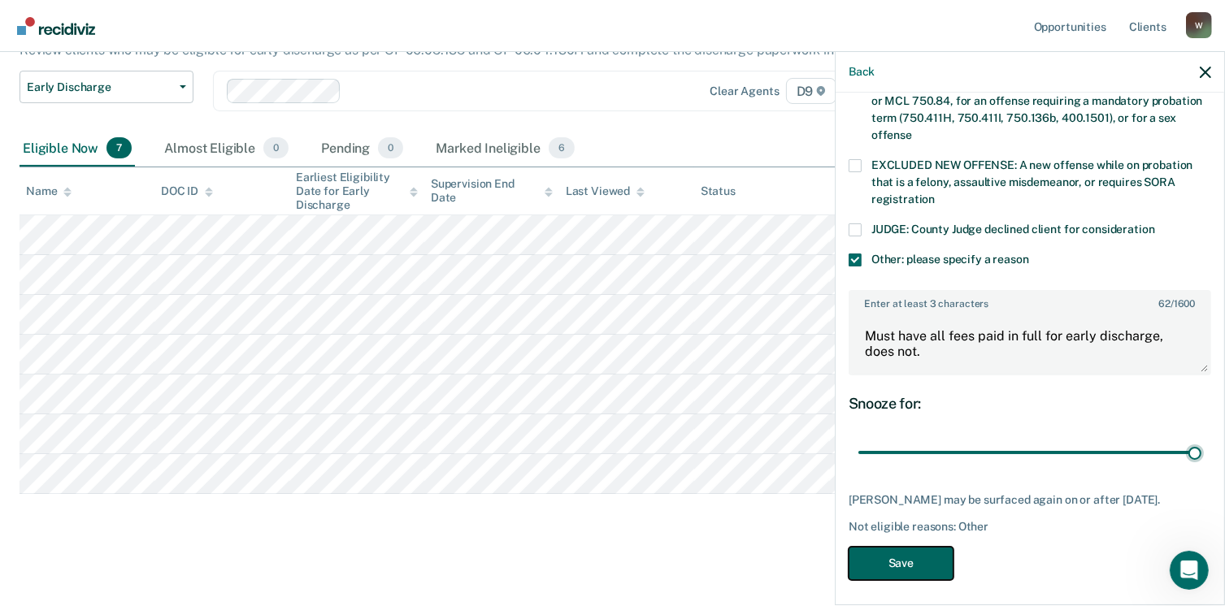
click at [916, 553] on button "Save" at bounding box center [901, 563] width 105 height 33
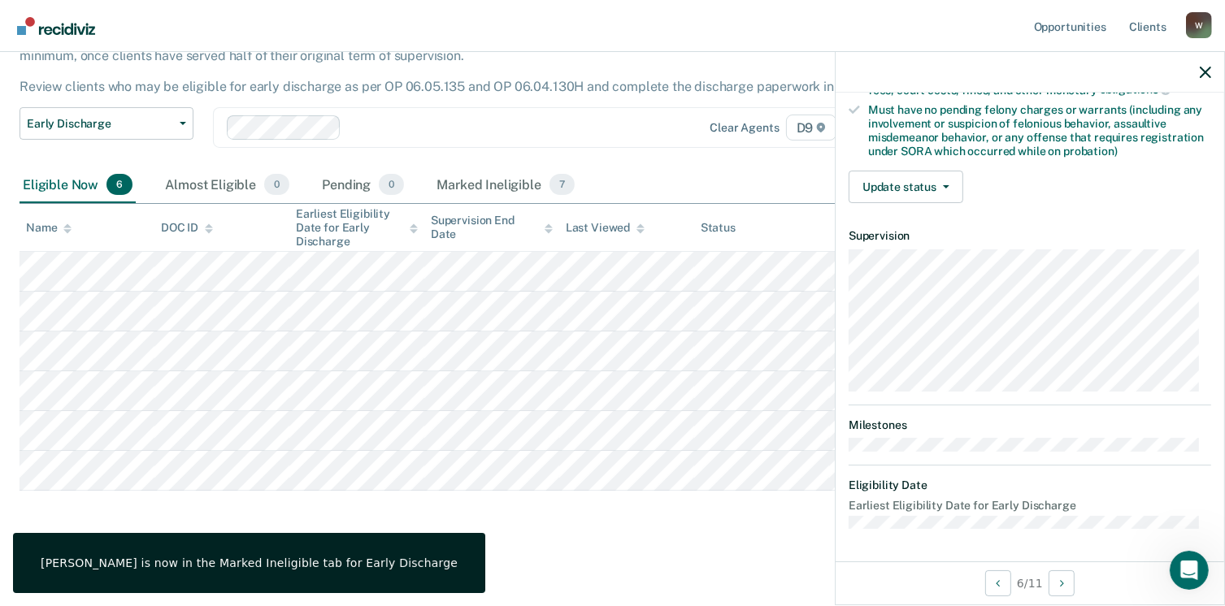
scroll to position [341, 0]
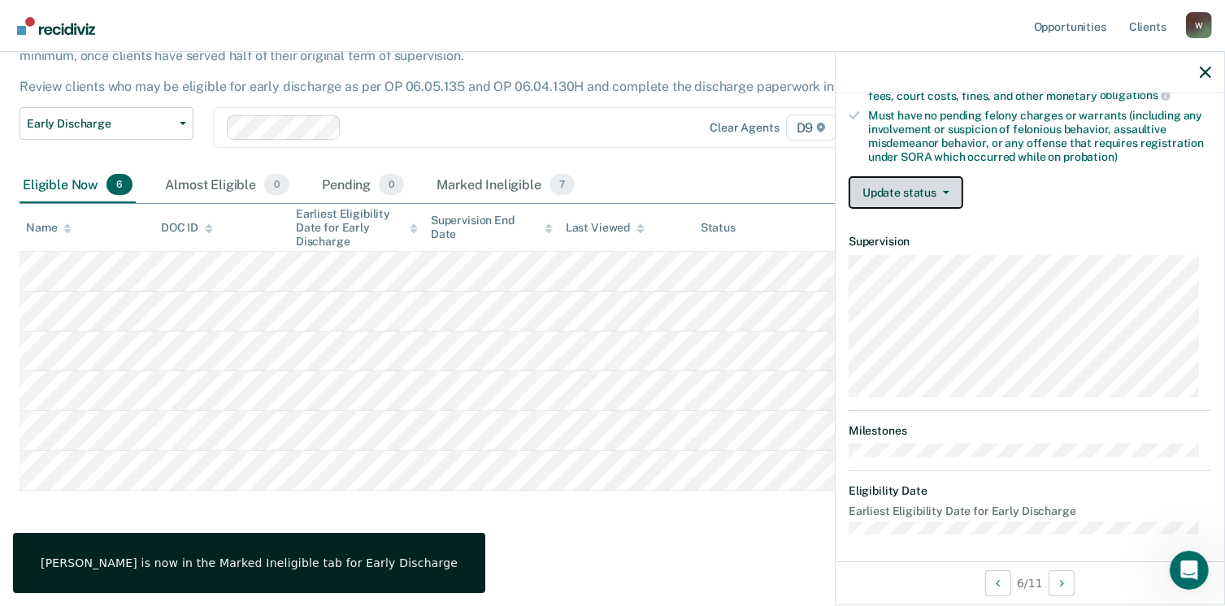
click at [901, 189] on button "Update status" at bounding box center [906, 192] width 115 height 33
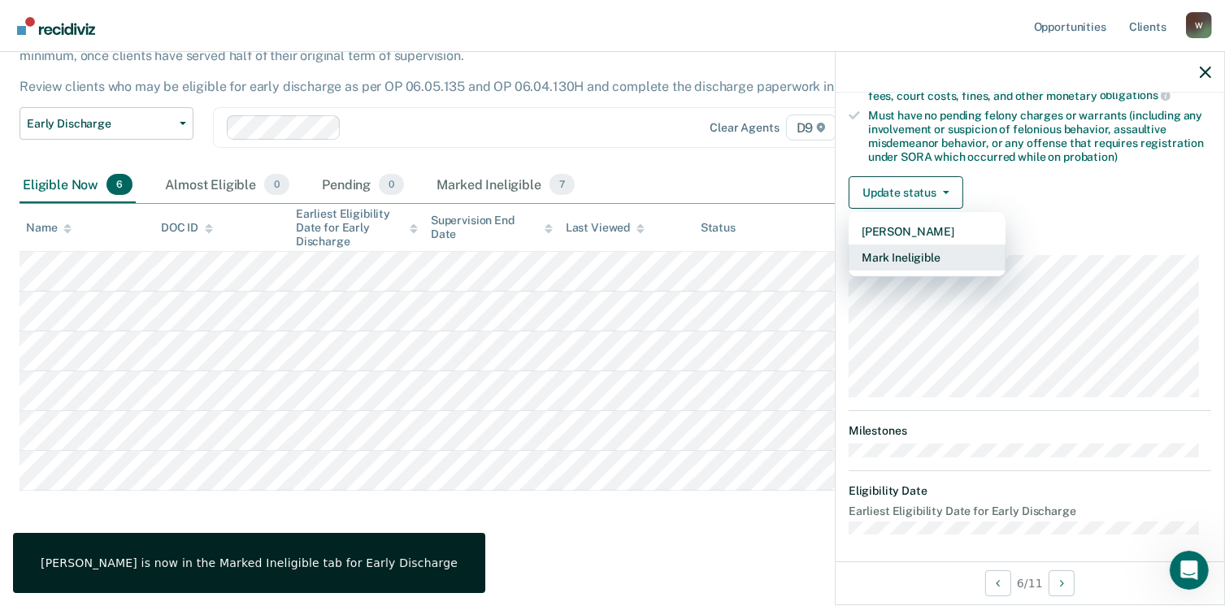
click at [904, 252] on button "Mark Ineligible" at bounding box center [927, 258] width 157 height 26
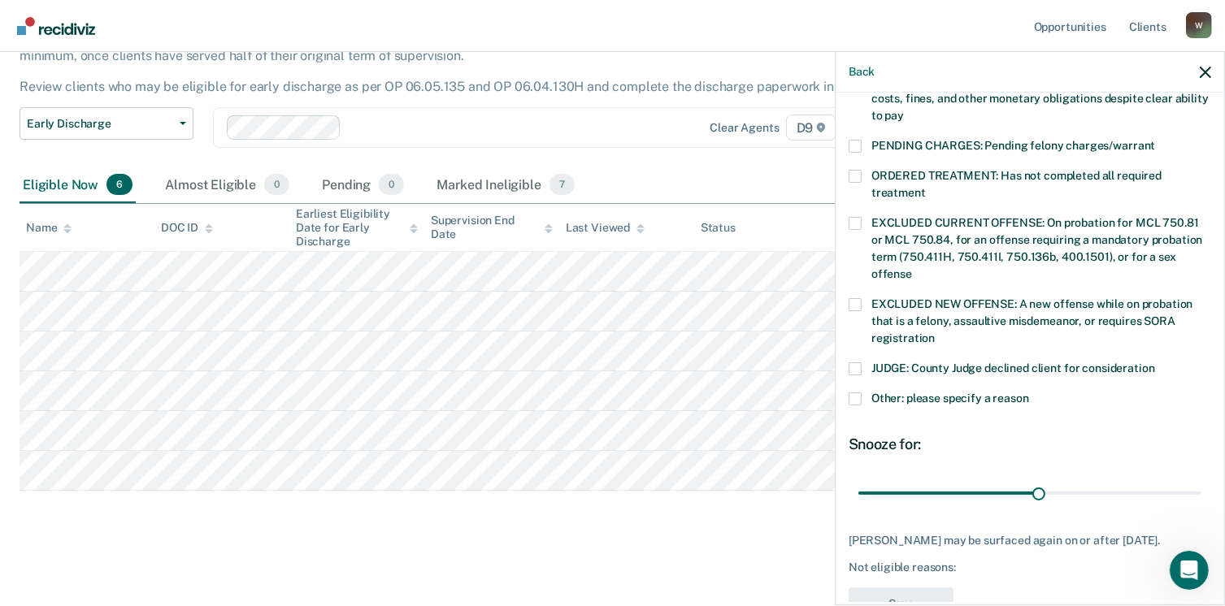
scroll to position [504, 0]
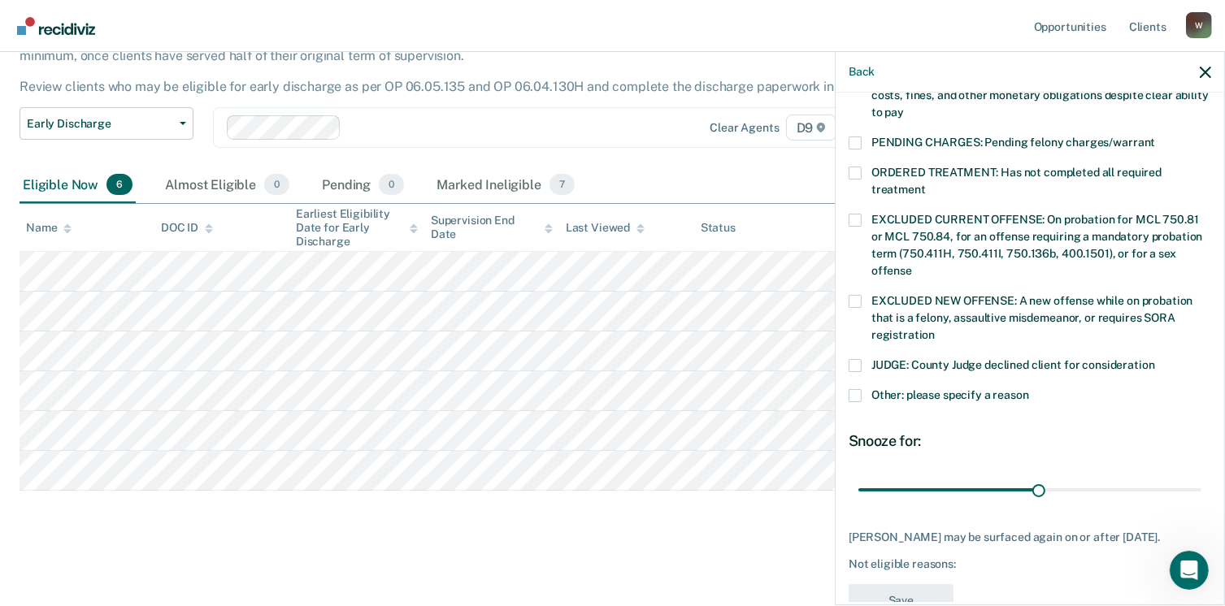
drag, startPoint x: 854, startPoint y: 379, endPoint x: 863, endPoint y: 397, distance: 20.0
click at [855, 389] on span at bounding box center [855, 395] width 13 height 13
click at [1029, 389] on input "Other: please specify a reason" at bounding box center [1029, 389] width 0 height 0
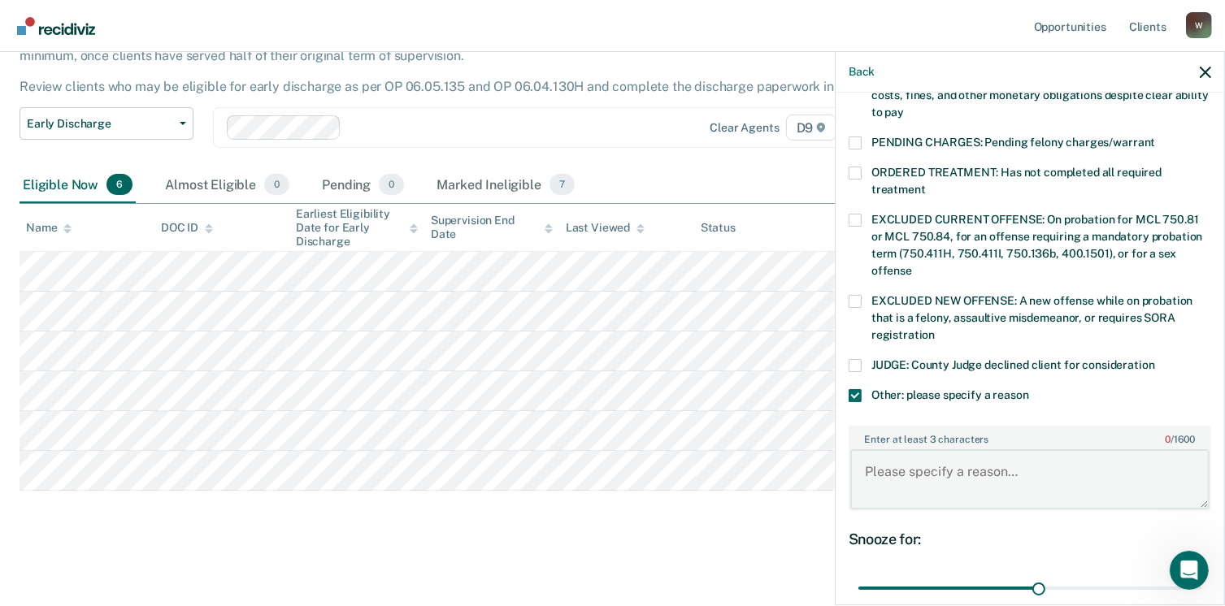
click at [884, 452] on textarea "Enter at least 3 characters 0 / 1600" at bounding box center [1029, 480] width 359 height 60
drag, startPoint x: 862, startPoint y: 451, endPoint x: 926, endPoint y: 471, distance: 67.1
click at [926, 471] on textarea "Must have all fees paid in full for early discharge, does not." at bounding box center [1029, 480] width 359 height 60
type textarea "Must have all fees paid in full for early discharge, does not."
drag, startPoint x: 1033, startPoint y: 571, endPoint x: 17, endPoint y: 6, distance: 1162.6
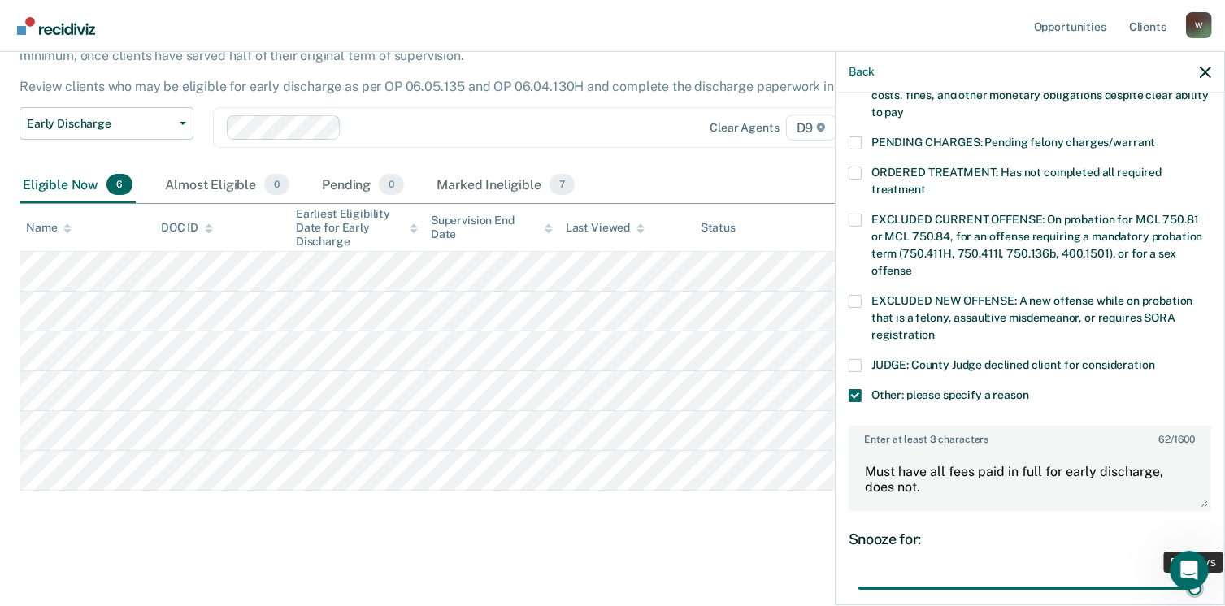
type input "56"
click at [1188, 575] on input "range" at bounding box center [1029, 589] width 343 height 28
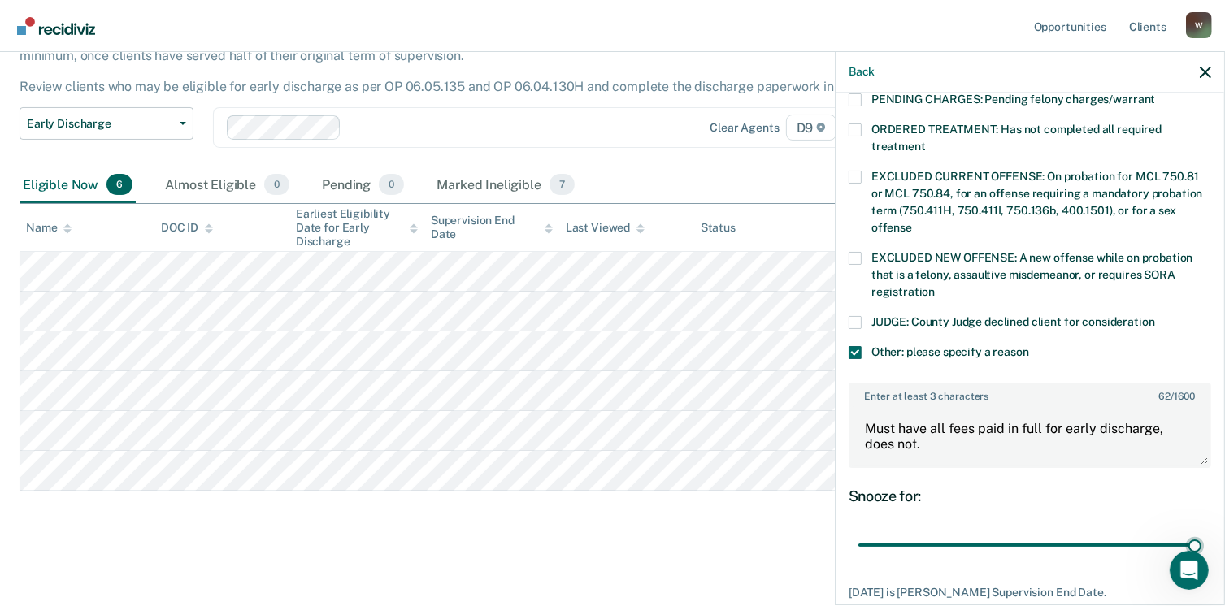
scroll to position [585, 0]
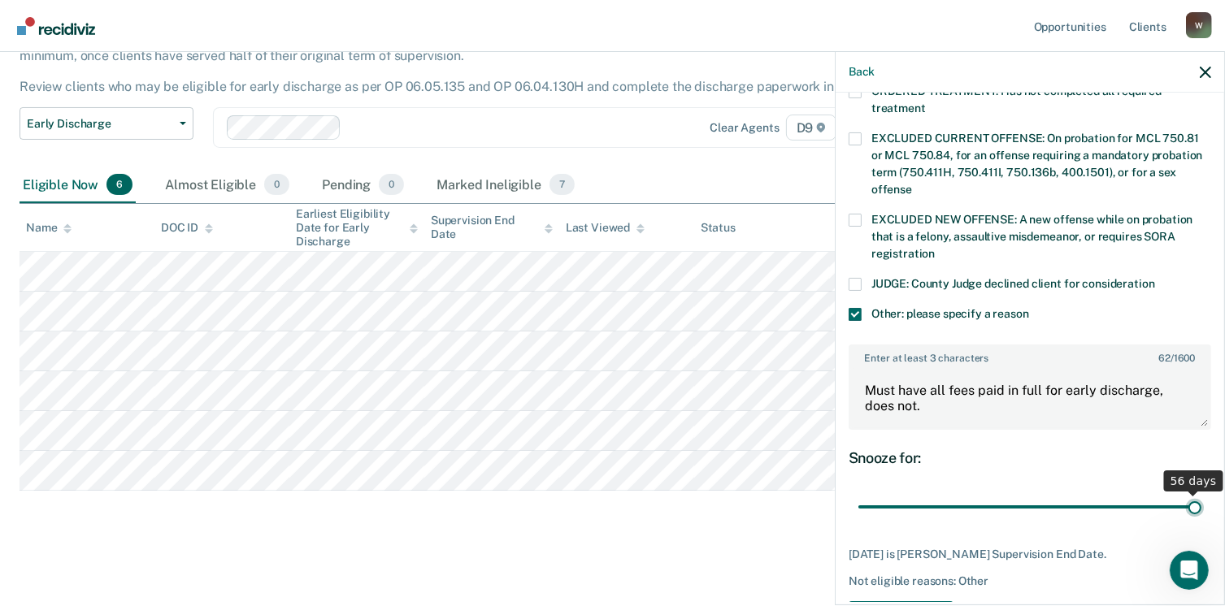
drag, startPoint x: 1180, startPoint y: 482, endPoint x: 1190, endPoint y: 482, distance: 9.8
click at [1190, 493] on input "range" at bounding box center [1029, 507] width 343 height 28
drag, startPoint x: 949, startPoint y: 589, endPoint x: 729, endPoint y: 515, distance: 231.9
click at [948, 602] on button "Save" at bounding box center [901, 618] width 105 height 33
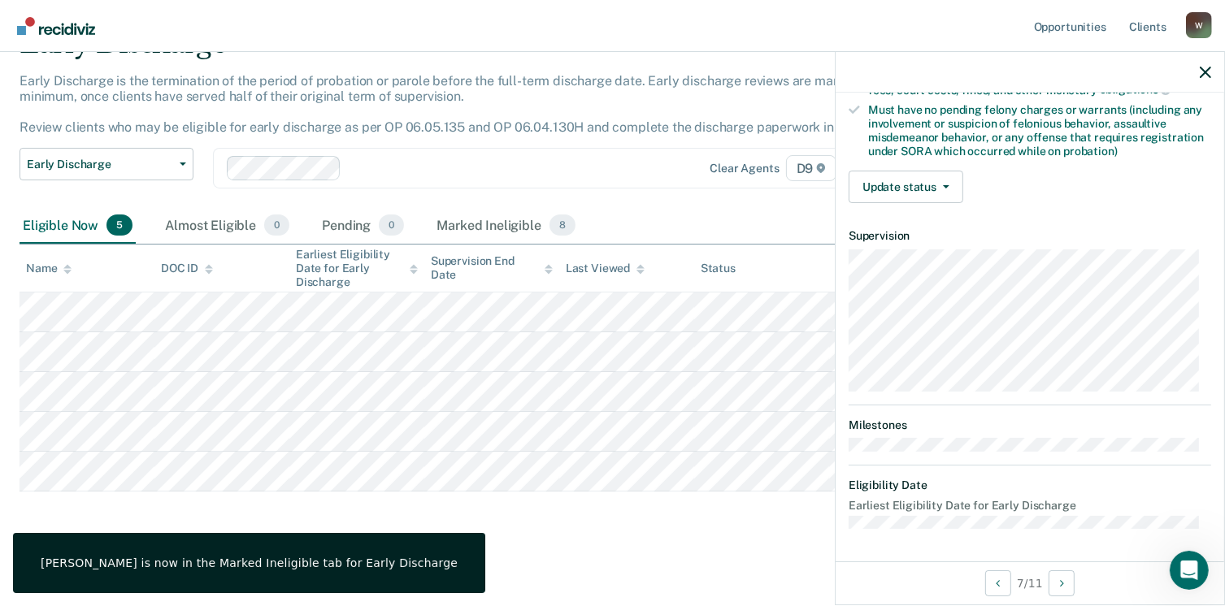
scroll to position [341, 0]
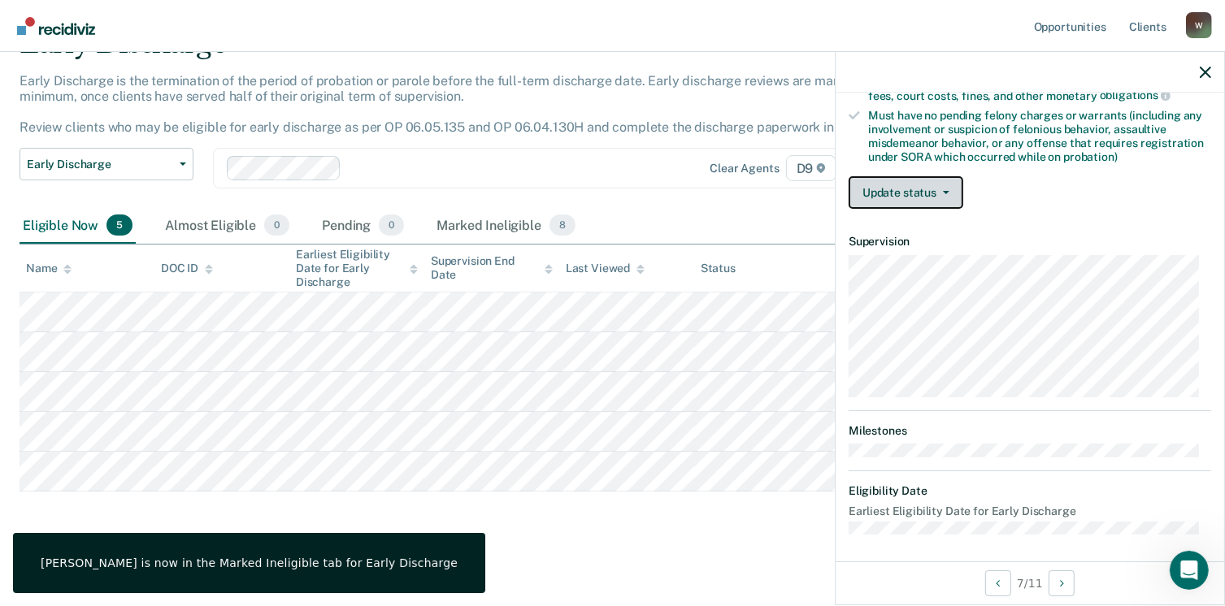
click at [874, 189] on button "Update status" at bounding box center [906, 192] width 115 height 33
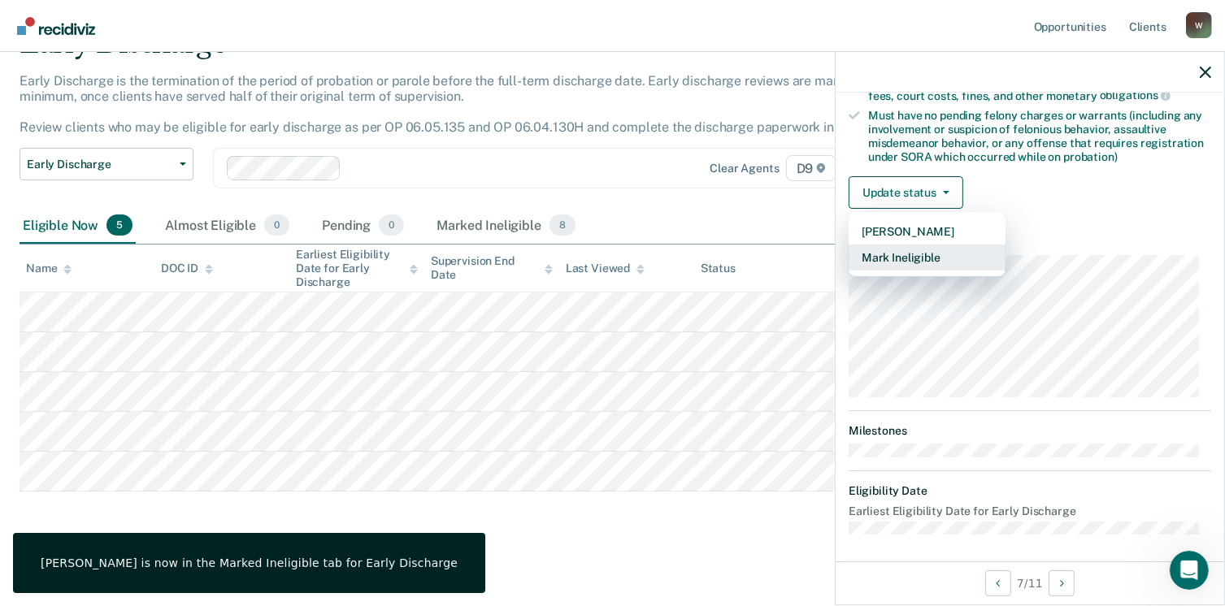
click at [890, 253] on button "Mark Ineligible" at bounding box center [927, 258] width 157 height 26
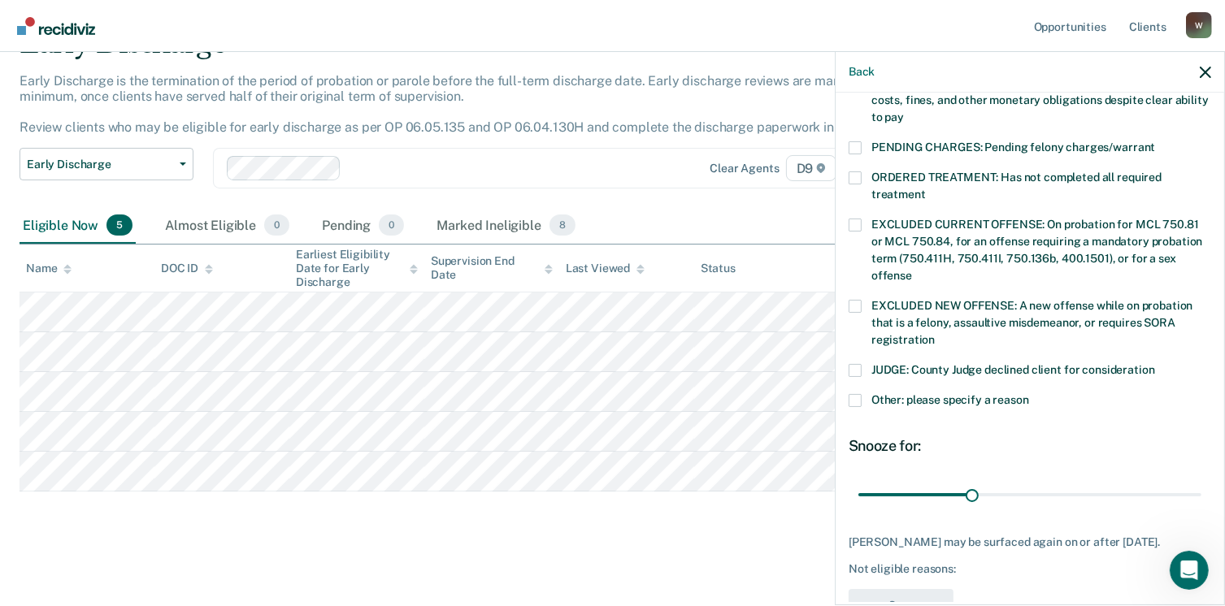
scroll to position [504, 0]
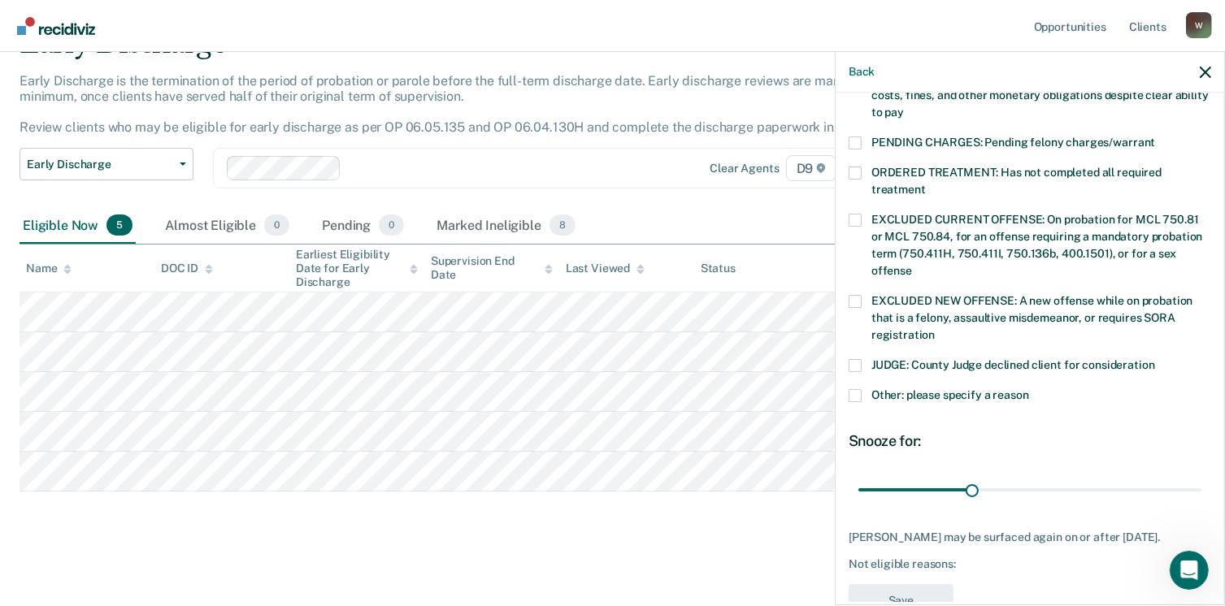
click at [855, 389] on span at bounding box center [855, 395] width 13 height 13
click at [1029, 389] on input "Other: please specify a reason" at bounding box center [1029, 389] width 0 height 0
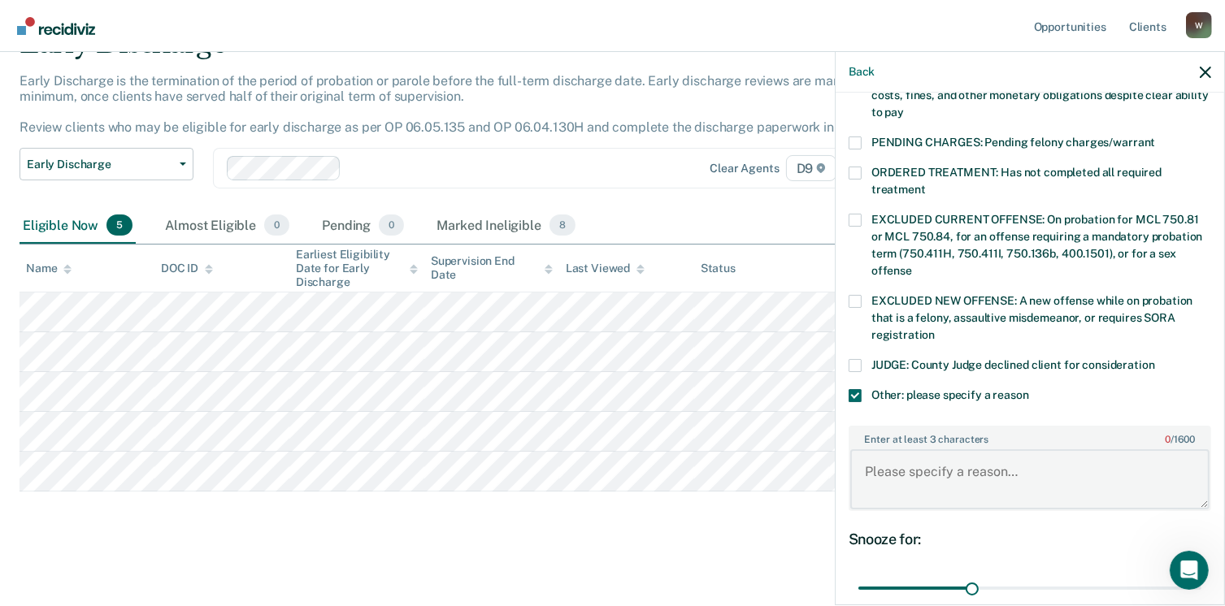
click at [875, 450] on textarea "Enter at least 3 characters 0 / 1600" at bounding box center [1029, 480] width 359 height 60
paste textarea "Must have all fees paid in full for early discharge, does not."
type textarea "Must have all fees paid in full for early discharge, does not."
drag, startPoint x: 967, startPoint y: 567, endPoint x: 1218, endPoint y: 556, distance: 251.4
type input "90"
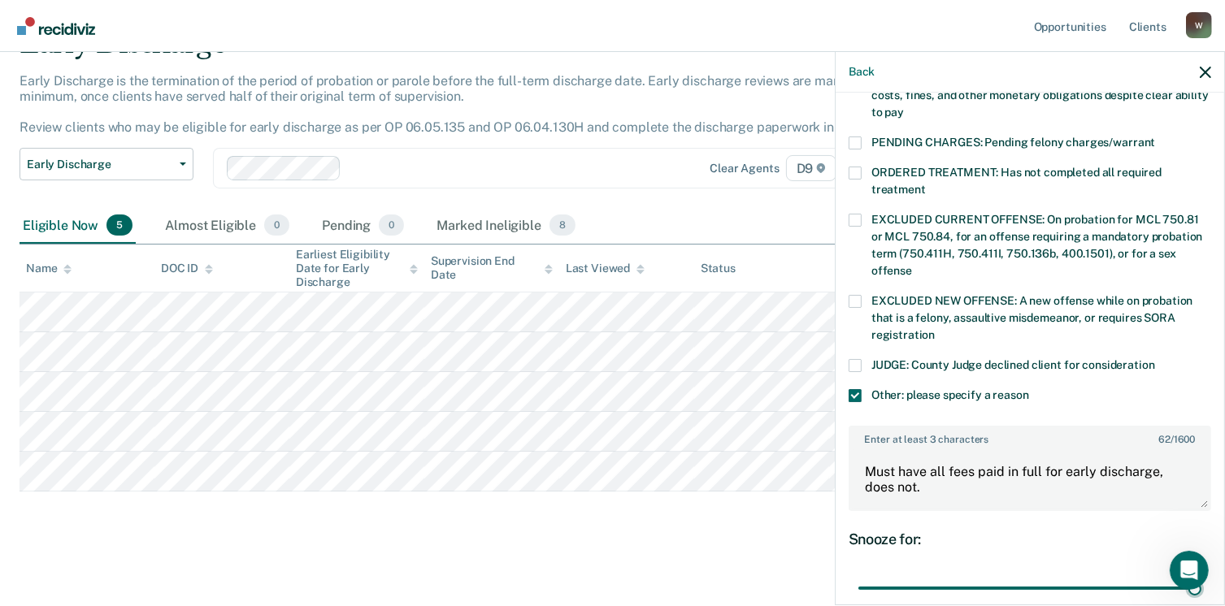
click at [1201, 575] on input "range" at bounding box center [1029, 589] width 343 height 28
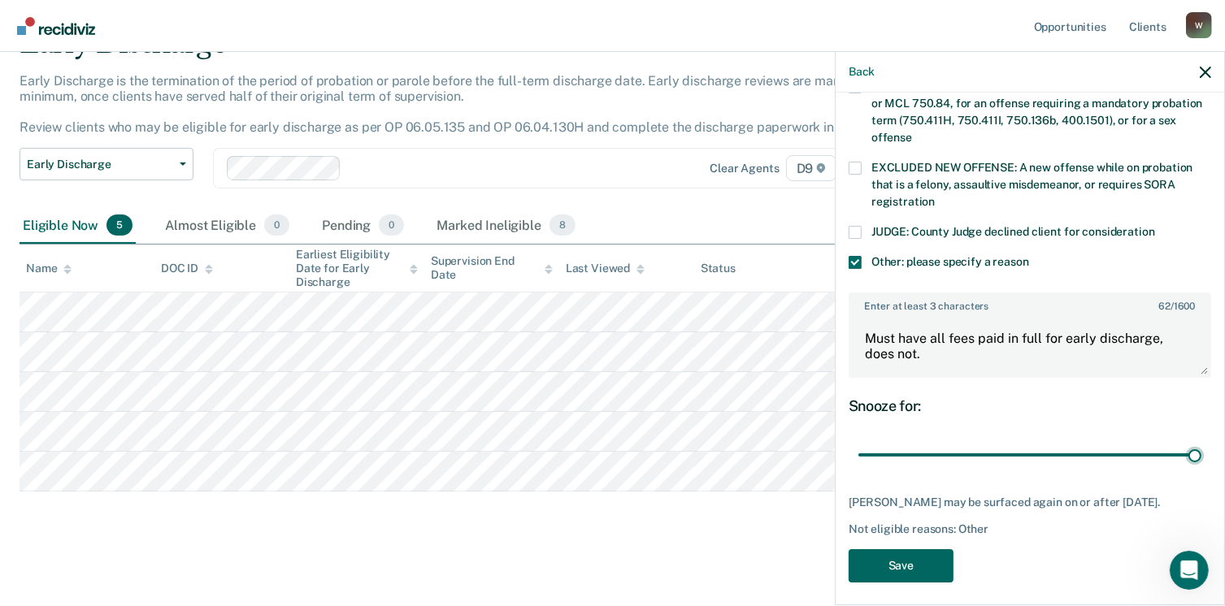
scroll to position [640, 0]
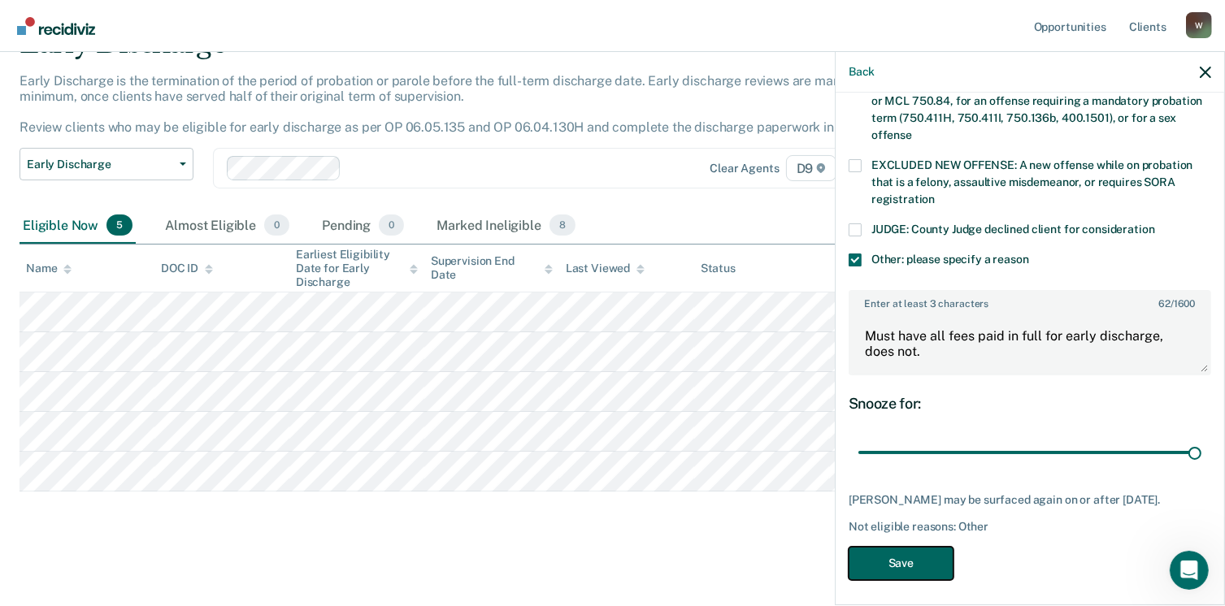
click at [883, 557] on button "Save" at bounding box center [901, 563] width 105 height 33
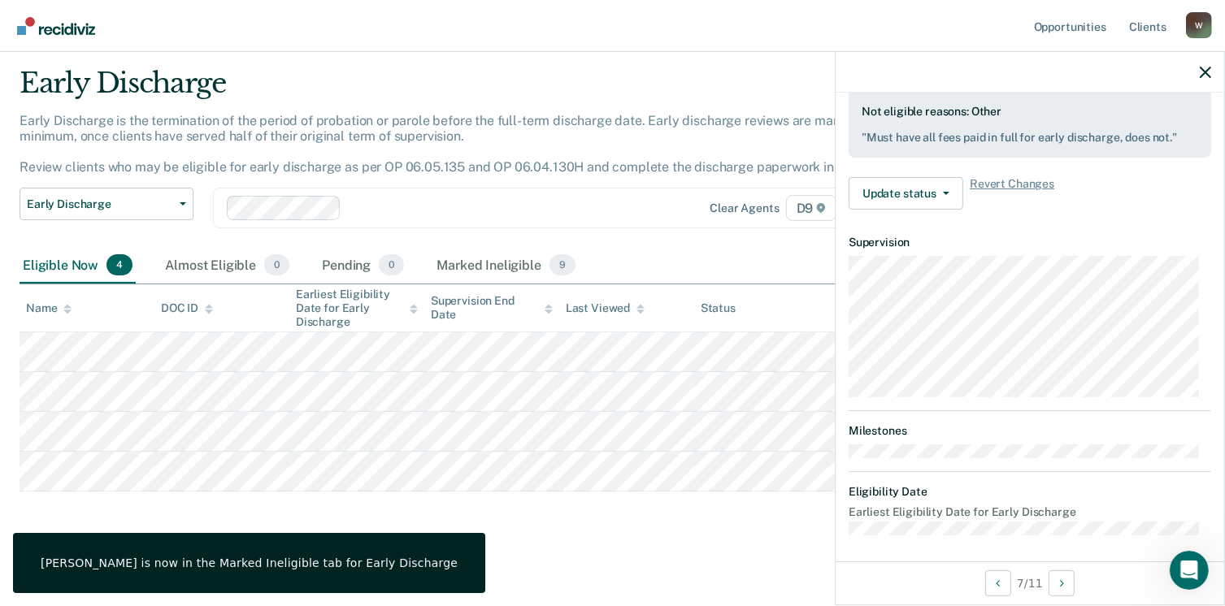
scroll to position [341, 0]
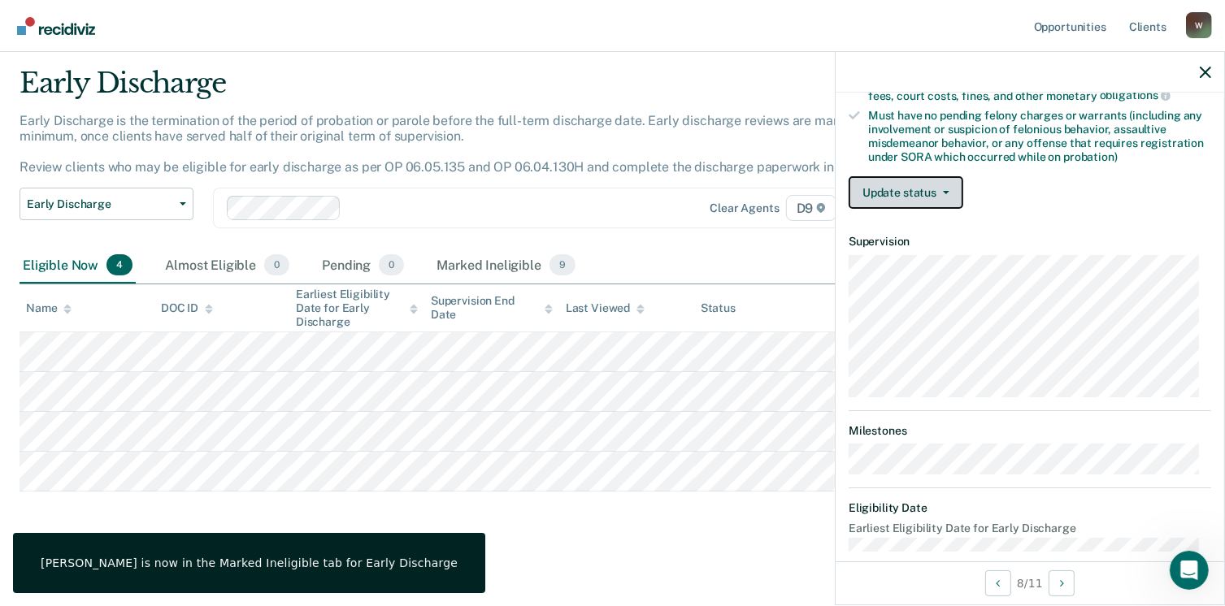
click at [875, 193] on button "Update status" at bounding box center [906, 192] width 115 height 33
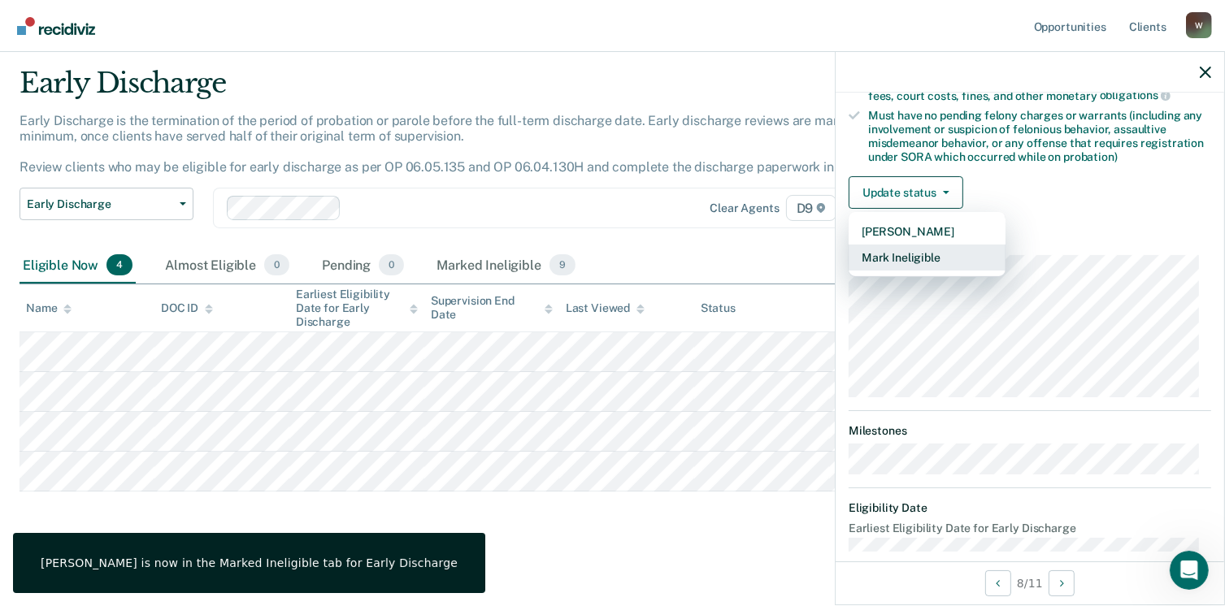
click at [912, 257] on button "Mark Ineligible" at bounding box center [927, 258] width 157 height 26
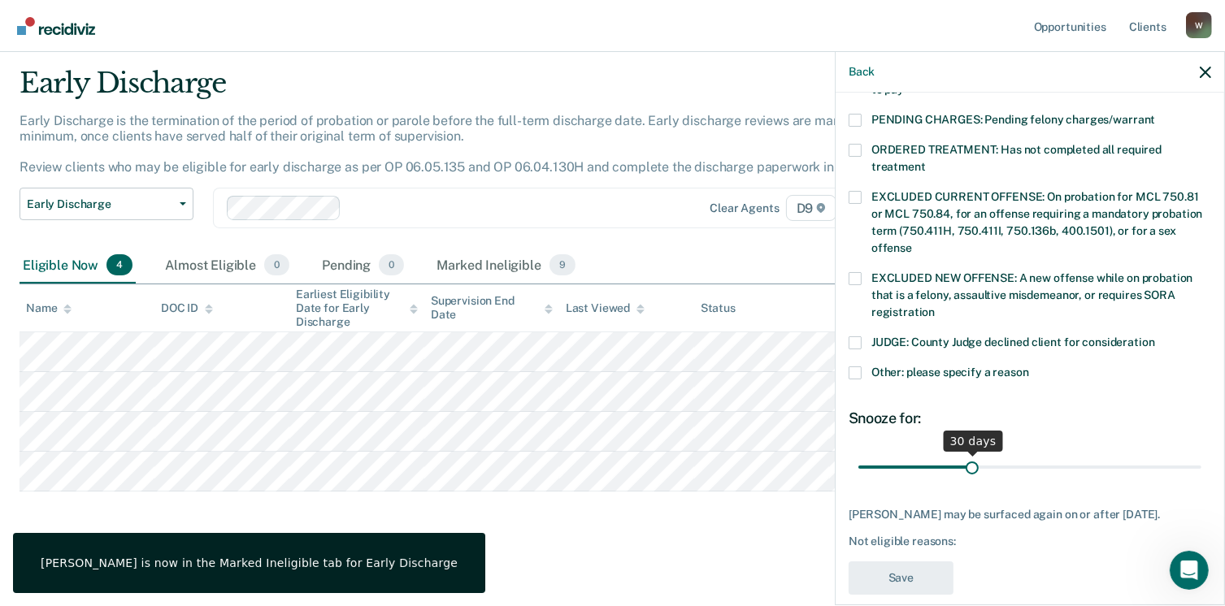
scroll to position [529, 0]
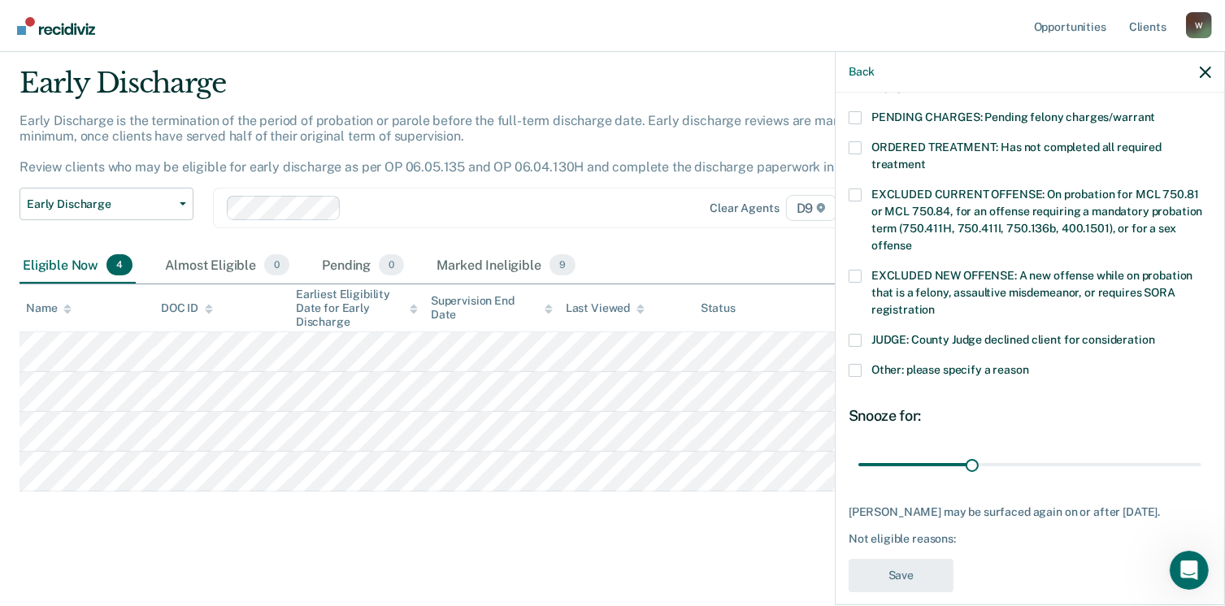
click at [850, 364] on span at bounding box center [855, 370] width 13 height 13
click at [1029, 364] on input "Other: please specify a reason" at bounding box center [1029, 364] width 0 height 0
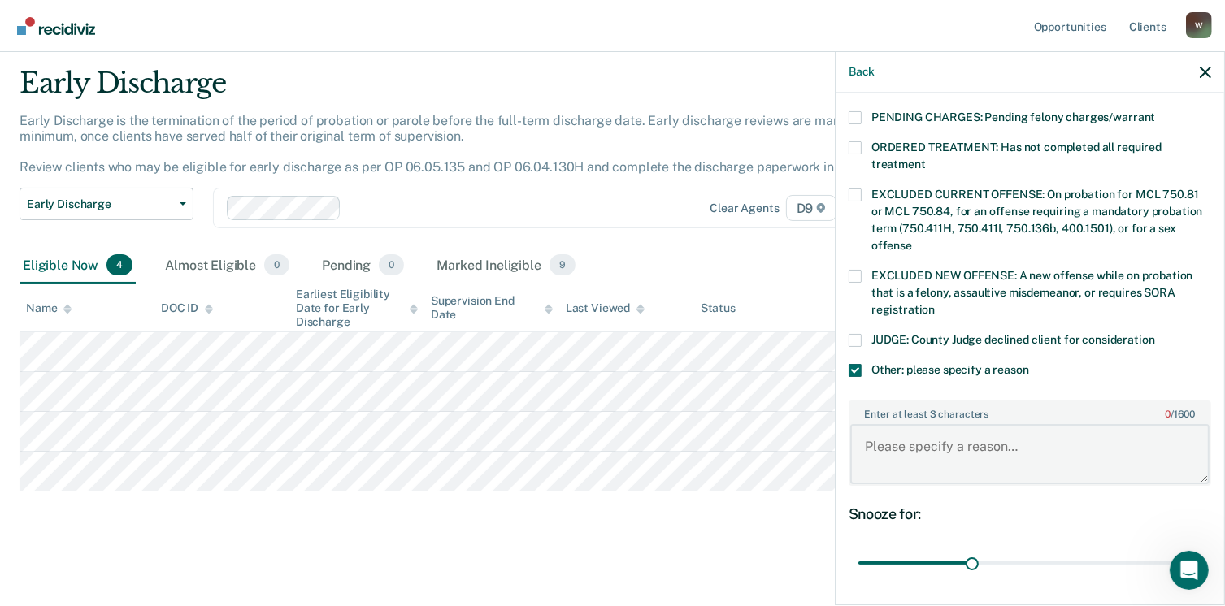
click at [871, 424] on textarea "Enter at least 3 characters 0 / 1600" at bounding box center [1029, 454] width 359 height 60
paste textarea "Must have all fees paid in full for early discharge, does not."
type textarea "Must have all fees paid in full for early discharge, does not."
drag, startPoint x: 966, startPoint y: 544, endPoint x: 1200, endPoint y: 530, distance: 234.5
type input "90"
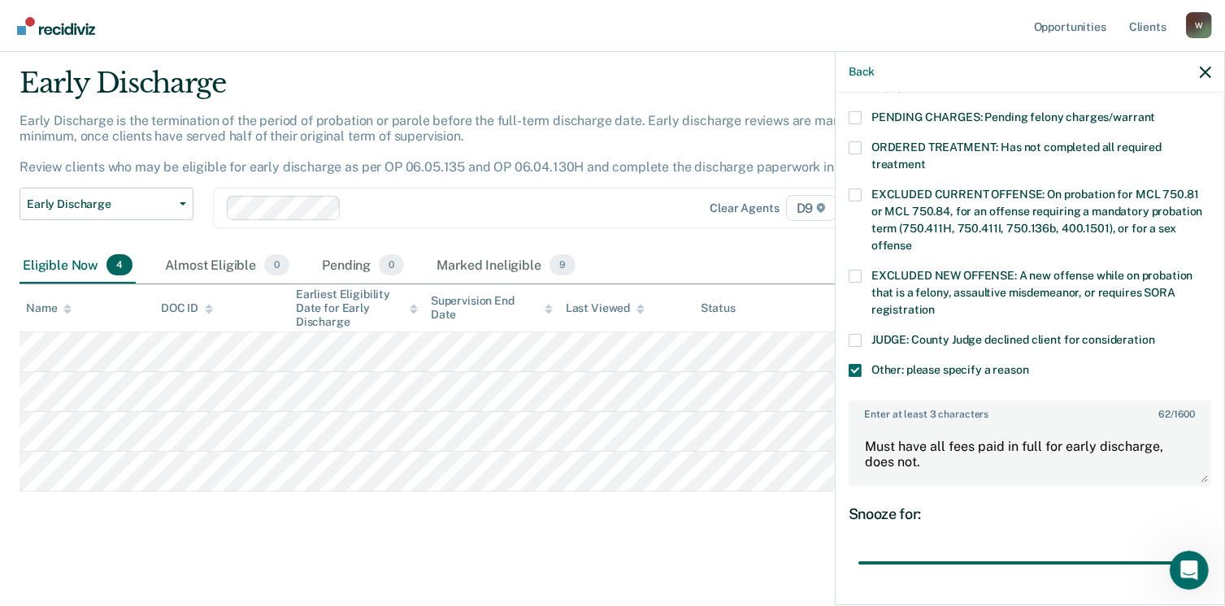
click at [1201, 549] on input "range" at bounding box center [1029, 563] width 343 height 28
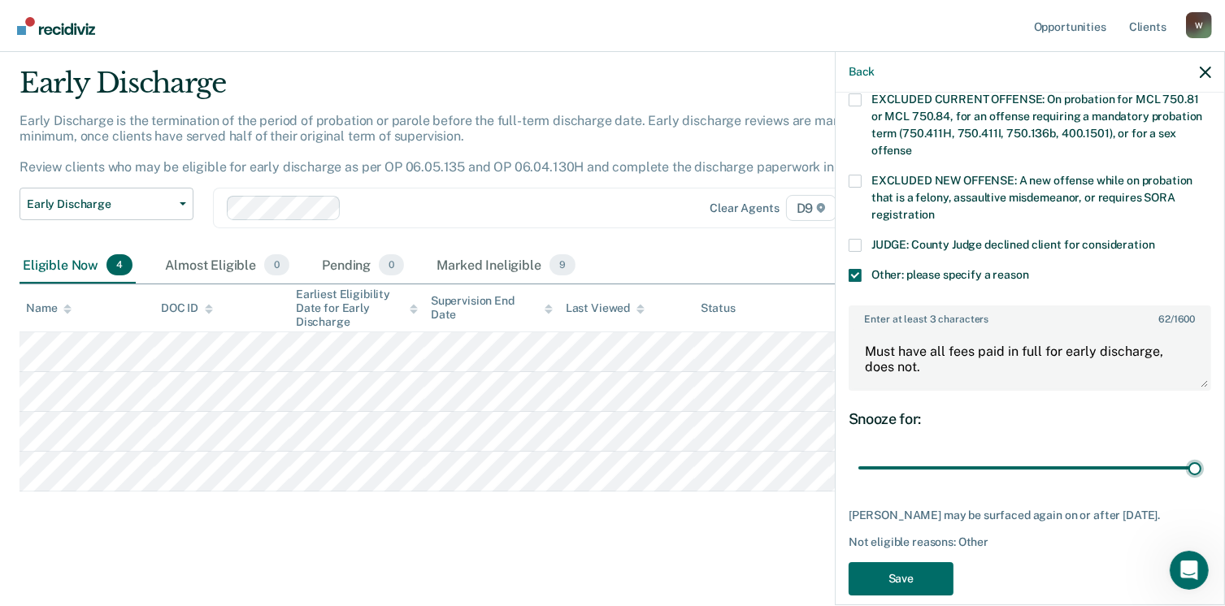
scroll to position [626, 0]
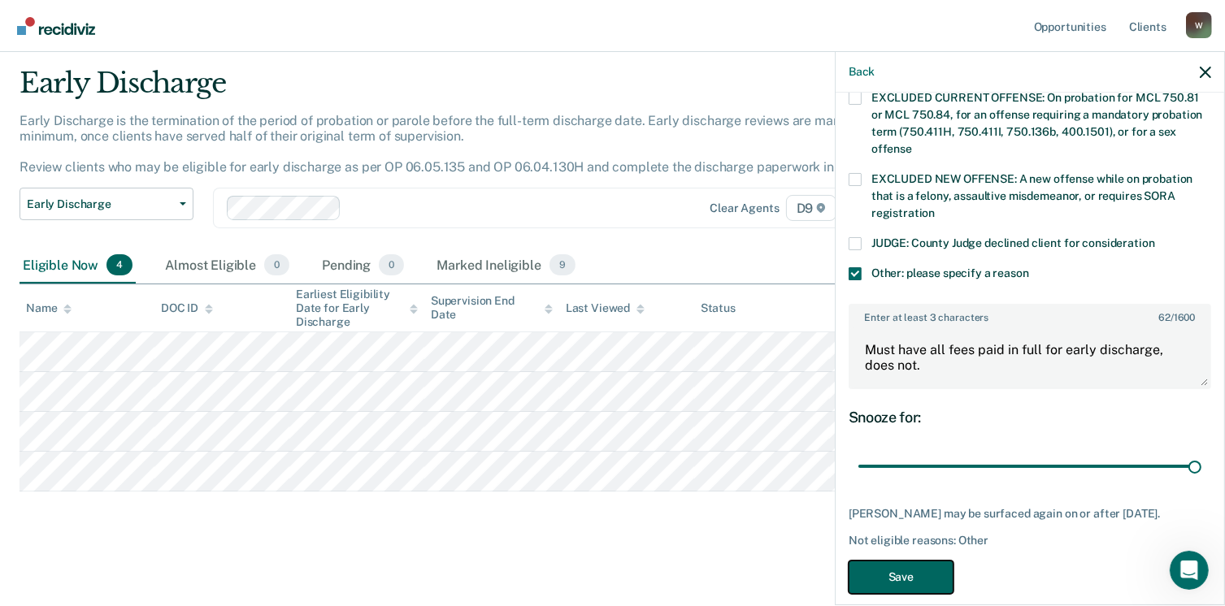
drag, startPoint x: 925, startPoint y: 553, endPoint x: 870, endPoint y: 542, distance: 56.3
click at [923, 561] on button "Save" at bounding box center [901, 577] width 105 height 33
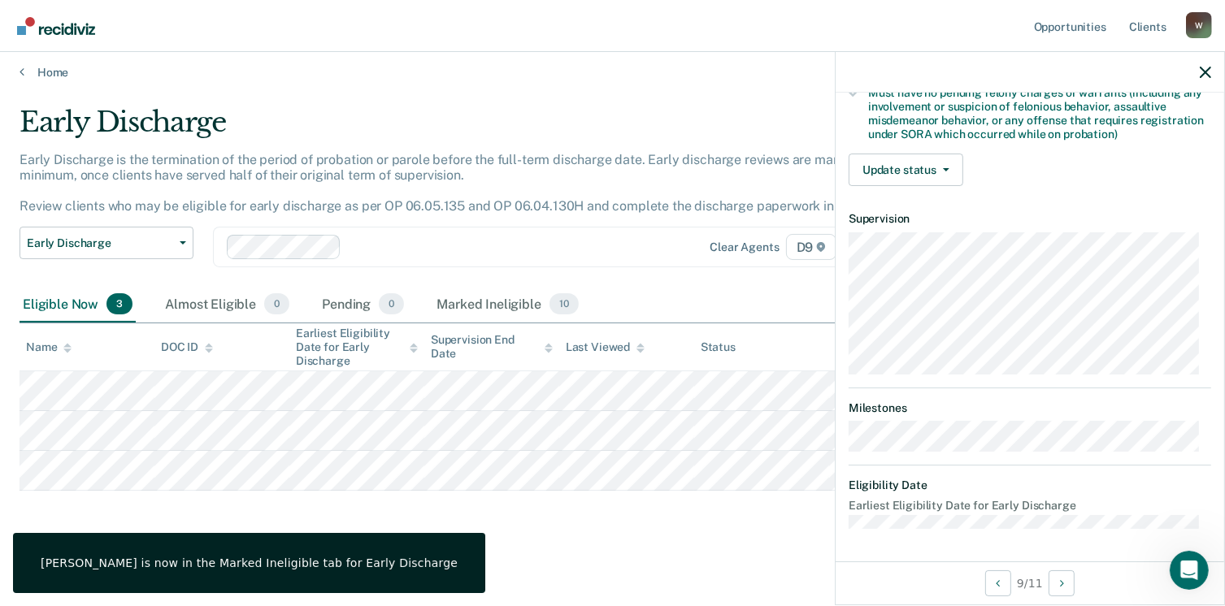
scroll to position [358, 0]
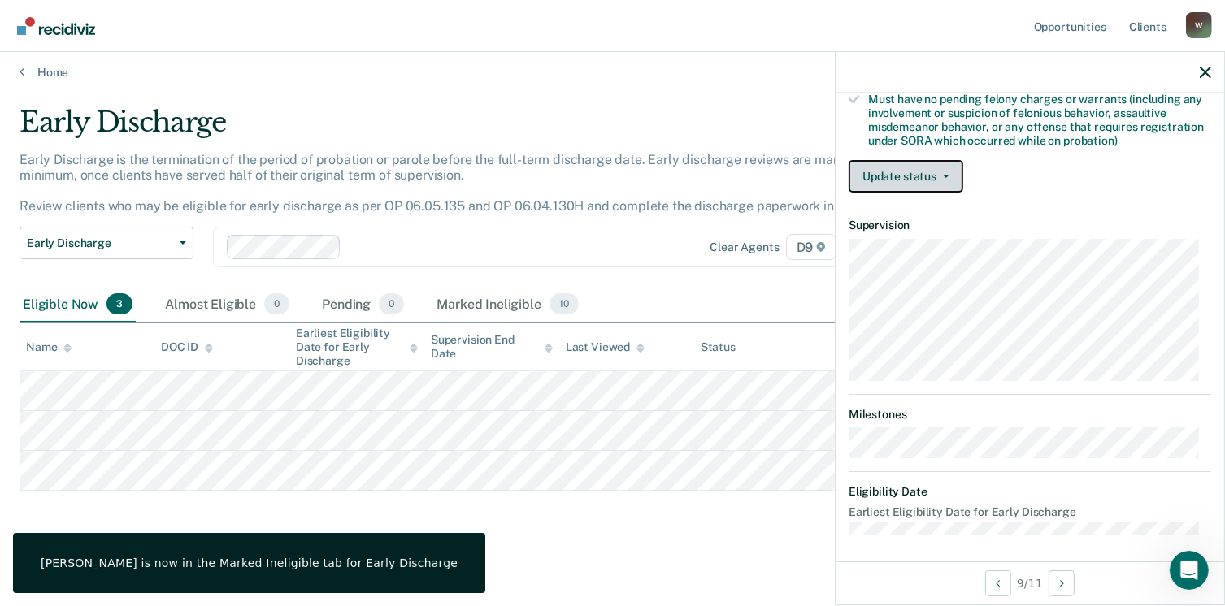
click at [893, 176] on button "Update status" at bounding box center [906, 176] width 115 height 33
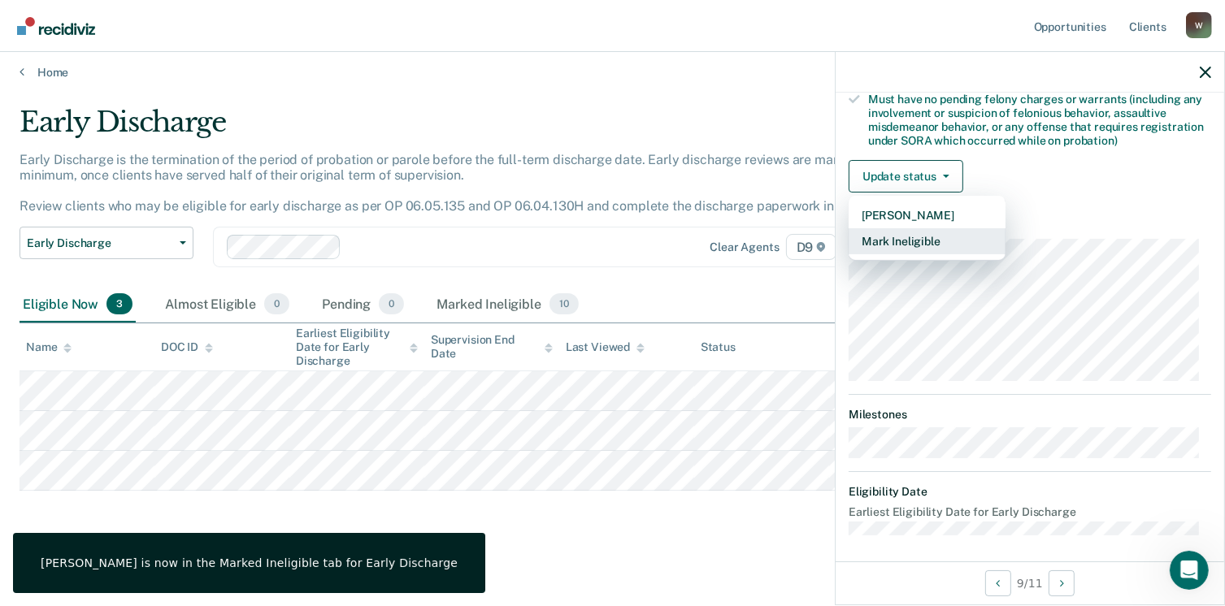
click at [893, 232] on button "Mark Ineligible" at bounding box center [927, 241] width 157 height 26
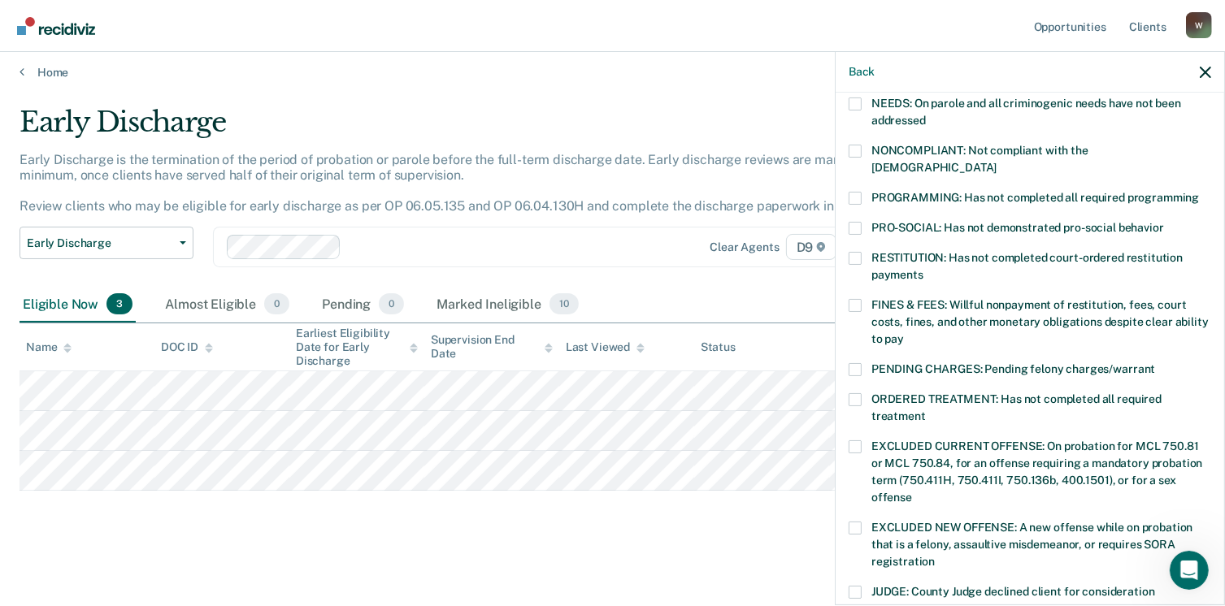
scroll to position [276, 0]
click at [855, 193] on span at bounding box center [855, 199] width 13 height 13
click at [1199, 193] on input "PROGRAMMING: Has not completed all required programming" at bounding box center [1199, 193] width 0 height 0
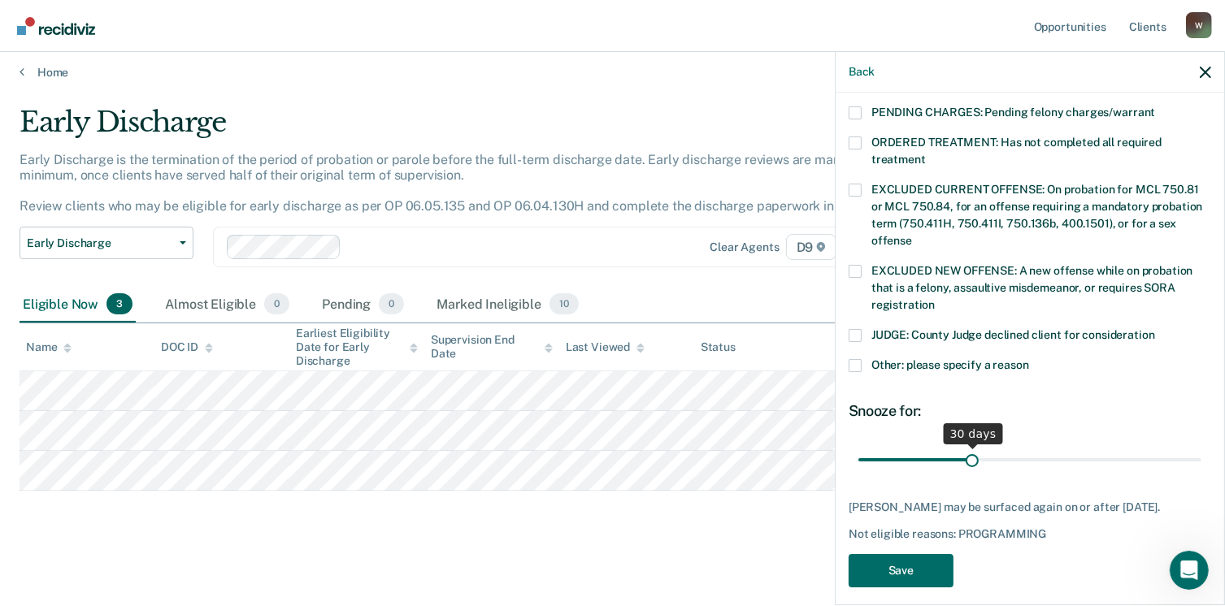
scroll to position [543, 0]
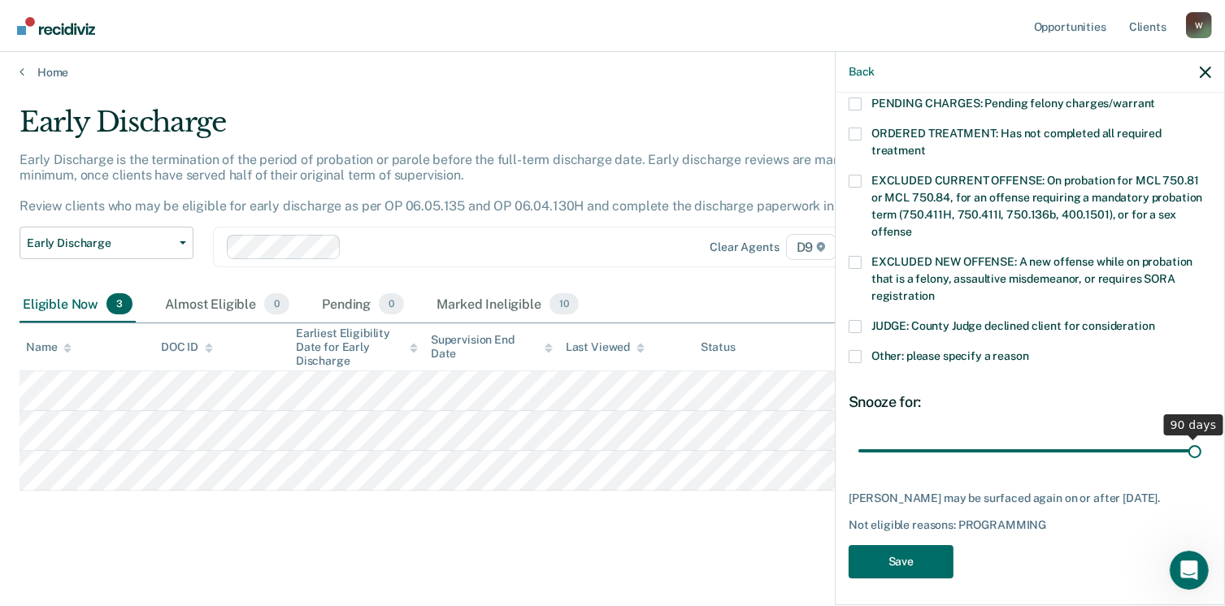
drag, startPoint x: 965, startPoint y: 432, endPoint x: 1201, endPoint y: 430, distance: 236.5
type input "90"
click at [1201, 437] on input "range" at bounding box center [1029, 451] width 343 height 28
click at [894, 567] on button "Save" at bounding box center [901, 561] width 105 height 33
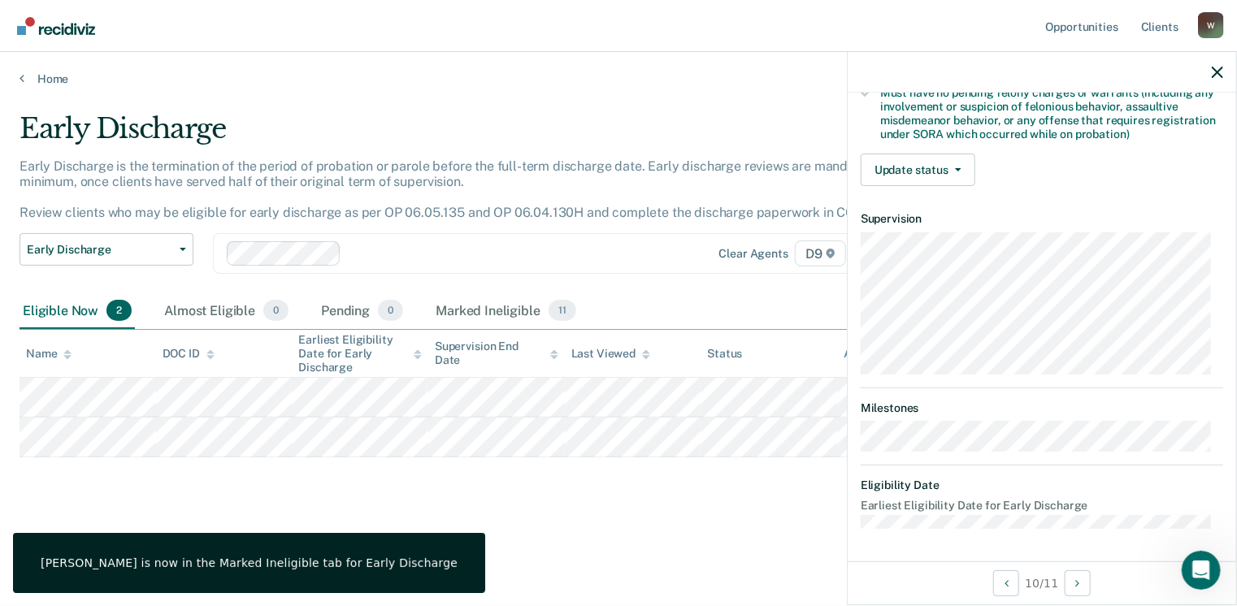
scroll to position [358, 0]
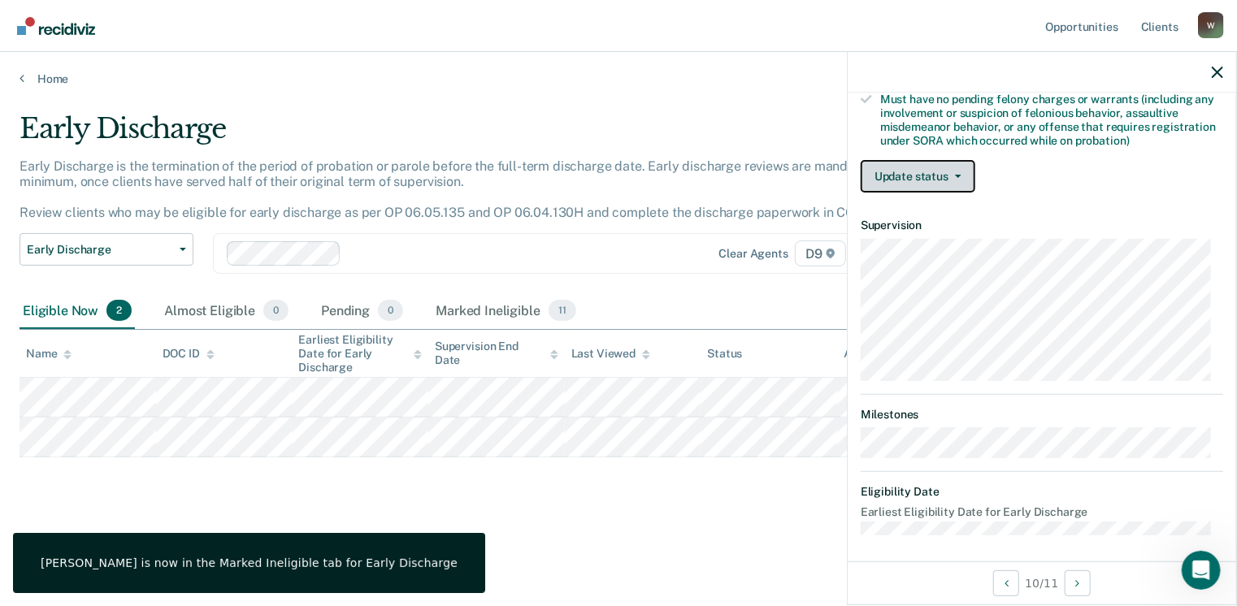
click at [906, 165] on button "Update status" at bounding box center [918, 176] width 115 height 33
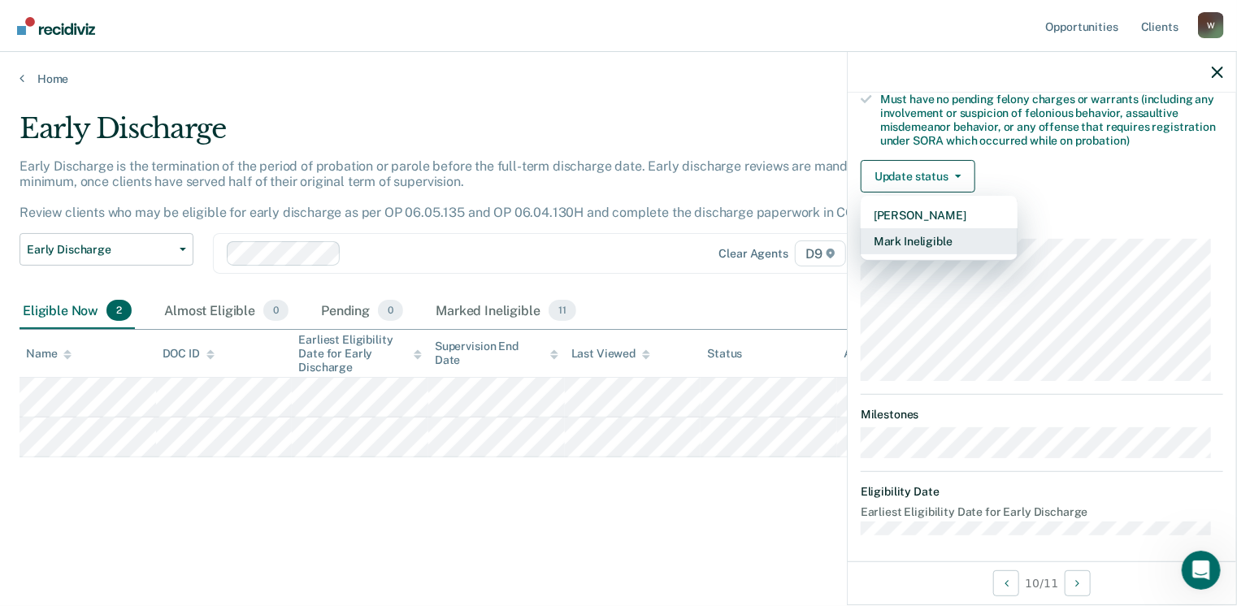
click at [910, 238] on button "Mark Ineligible" at bounding box center [939, 241] width 157 height 26
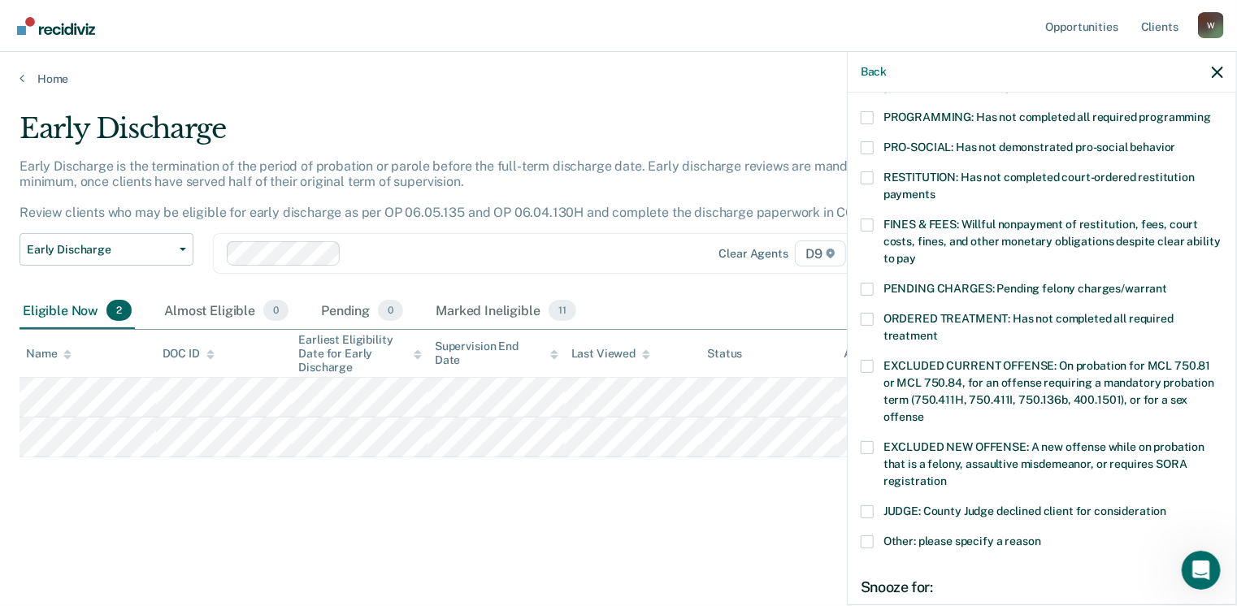
click at [870, 283] on span at bounding box center [867, 289] width 13 height 13
click at [1167, 283] on input "PENDING CHARGES: Pending felony charges/warrant" at bounding box center [1167, 283] width 0 height 0
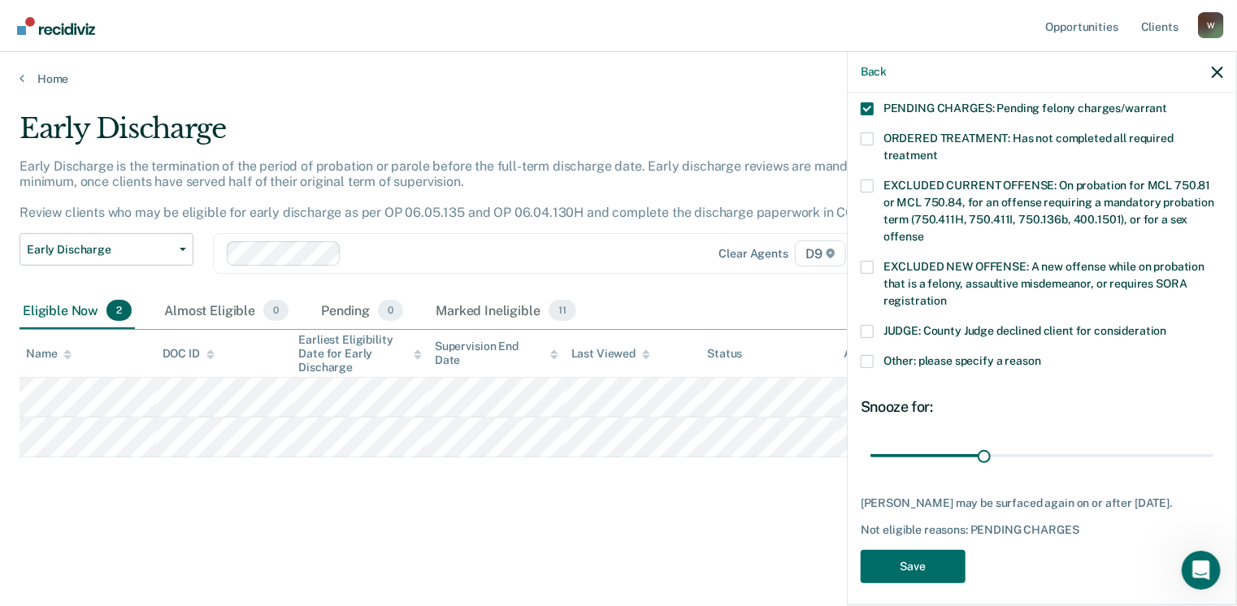
scroll to position [543, 0]
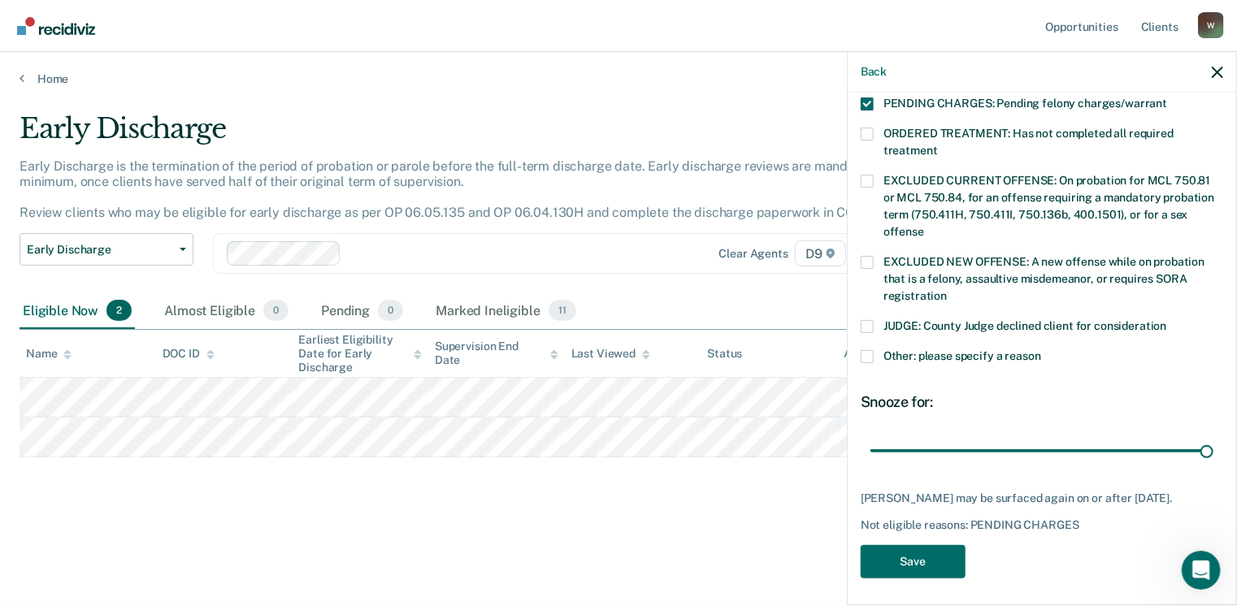
drag, startPoint x: 979, startPoint y: 431, endPoint x: 1231, endPoint y: 429, distance: 252.0
type input "90"
click at [1214, 437] on input "range" at bounding box center [1042, 451] width 343 height 28
drag, startPoint x: 938, startPoint y: 564, endPoint x: 932, endPoint y: 556, distance: 10.4
click at [938, 562] on button "Save" at bounding box center [913, 561] width 105 height 33
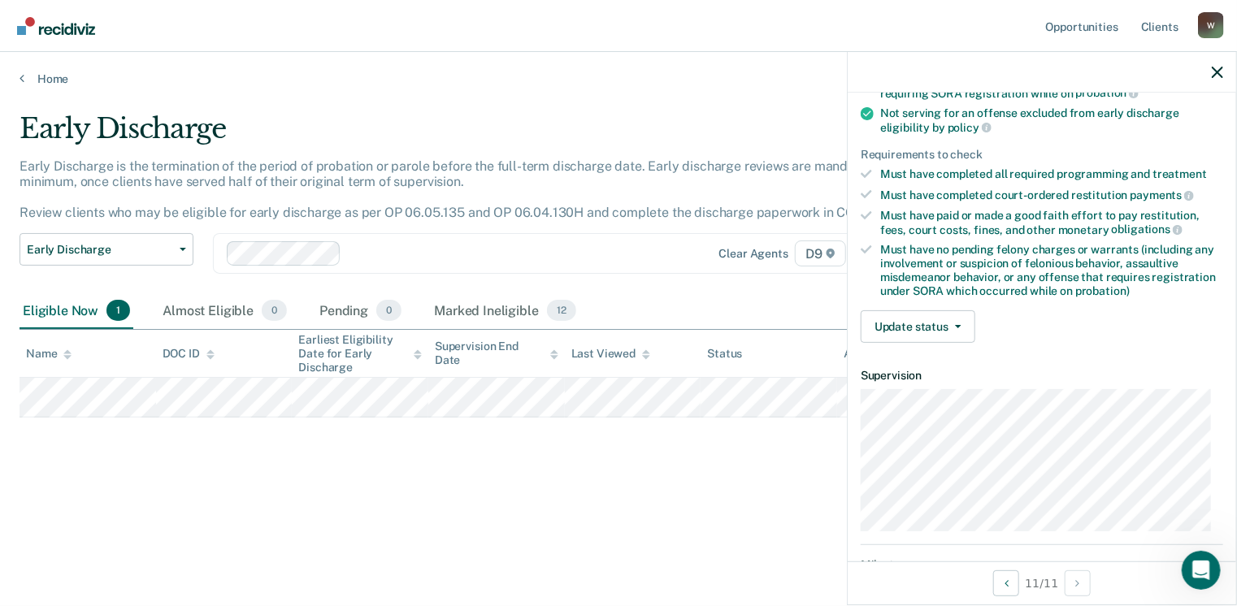
scroll to position [244, 0]
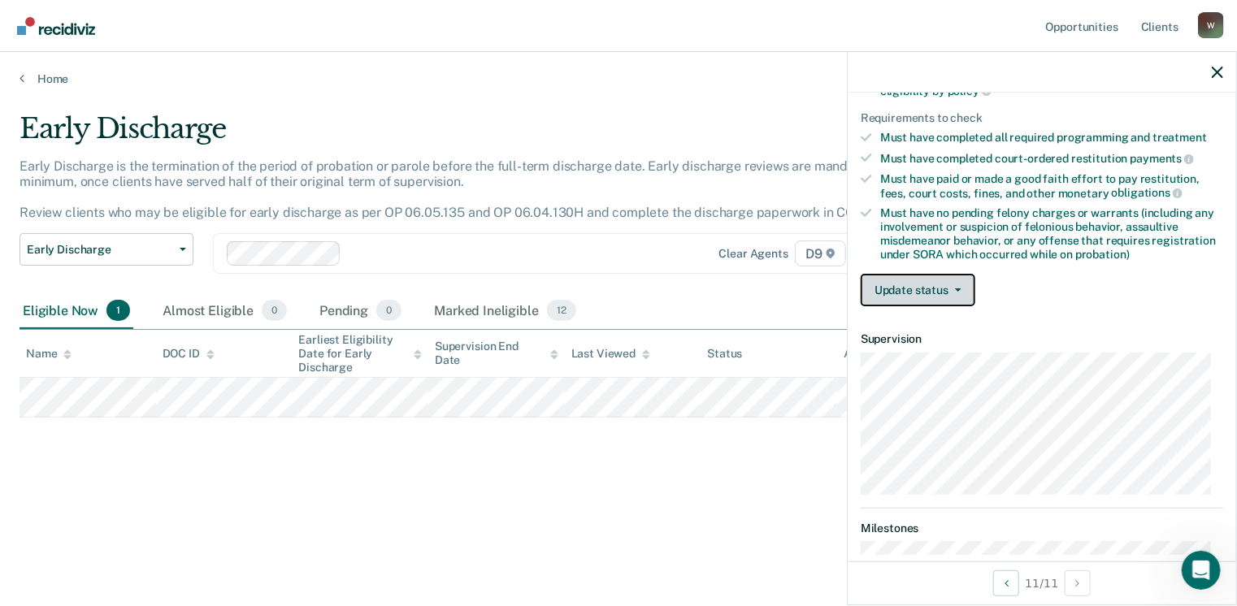
click at [936, 289] on button "Update status" at bounding box center [918, 290] width 115 height 33
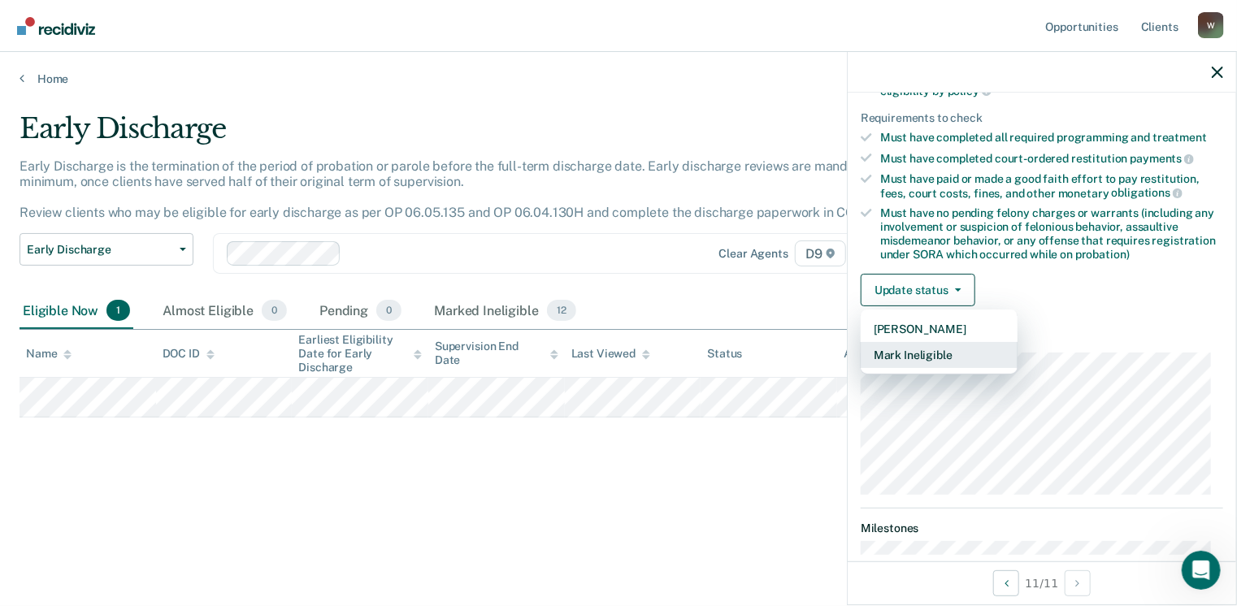
click at [940, 350] on button "Mark Ineligible" at bounding box center [939, 355] width 157 height 26
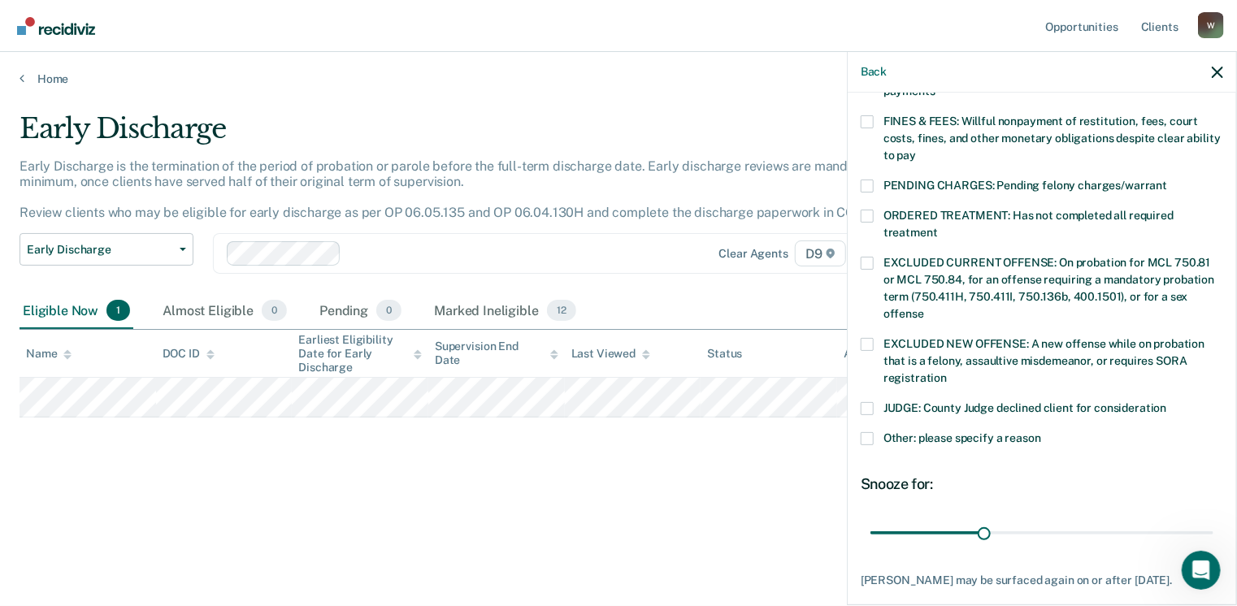
scroll to position [488, 0]
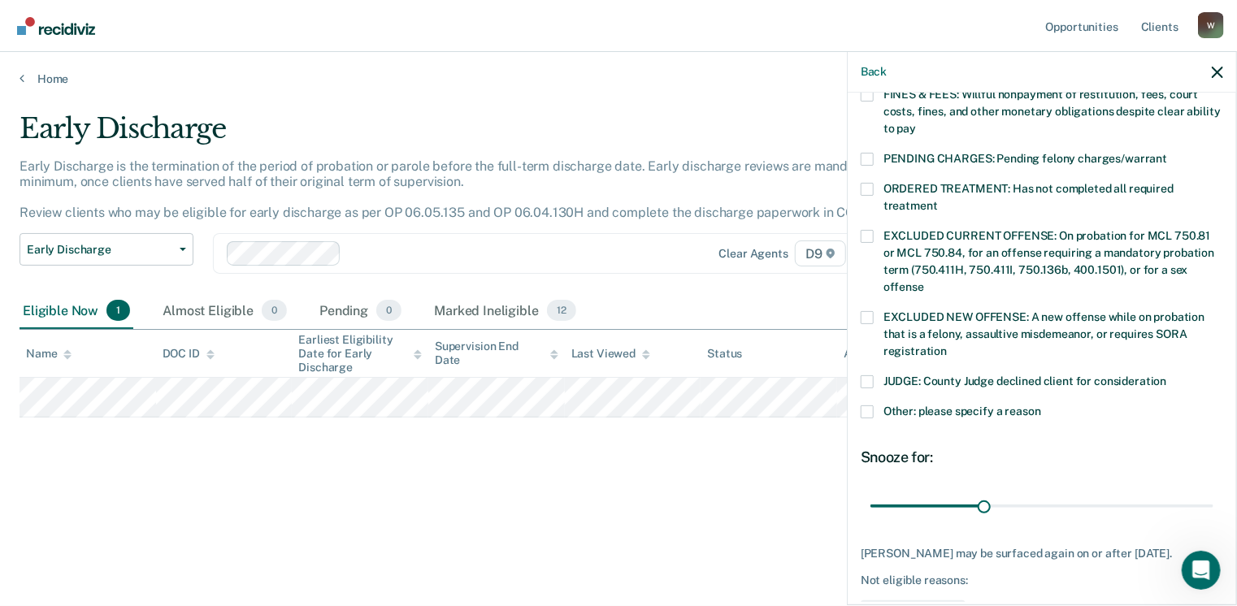
click at [871, 406] on span at bounding box center [867, 412] width 13 height 13
click at [1041, 406] on input "Other: please specify a reason" at bounding box center [1041, 406] width 0 height 0
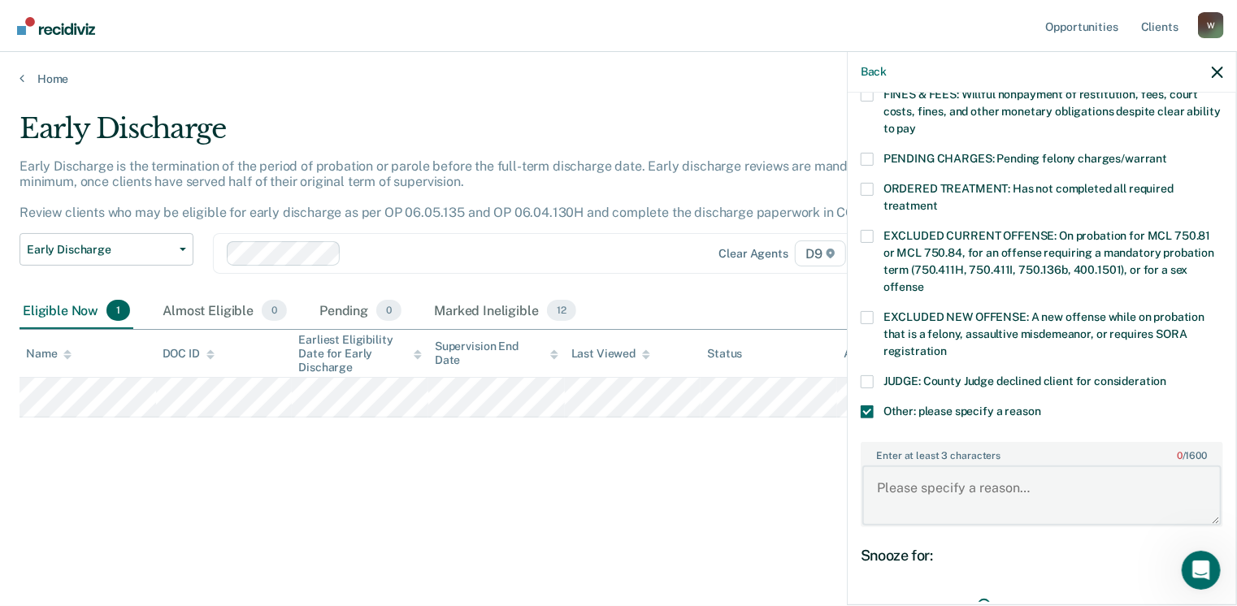
click at [896, 466] on textarea "Enter at least 3 characters 0 / 1600" at bounding box center [1041, 496] width 359 height 60
type textarea "Not violation free long enough"
drag, startPoint x: 982, startPoint y: 581, endPoint x: 1067, endPoint y: 570, distance: 86.1
type input "90"
click at [1214, 591] on input "range" at bounding box center [1042, 605] width 343 height 28
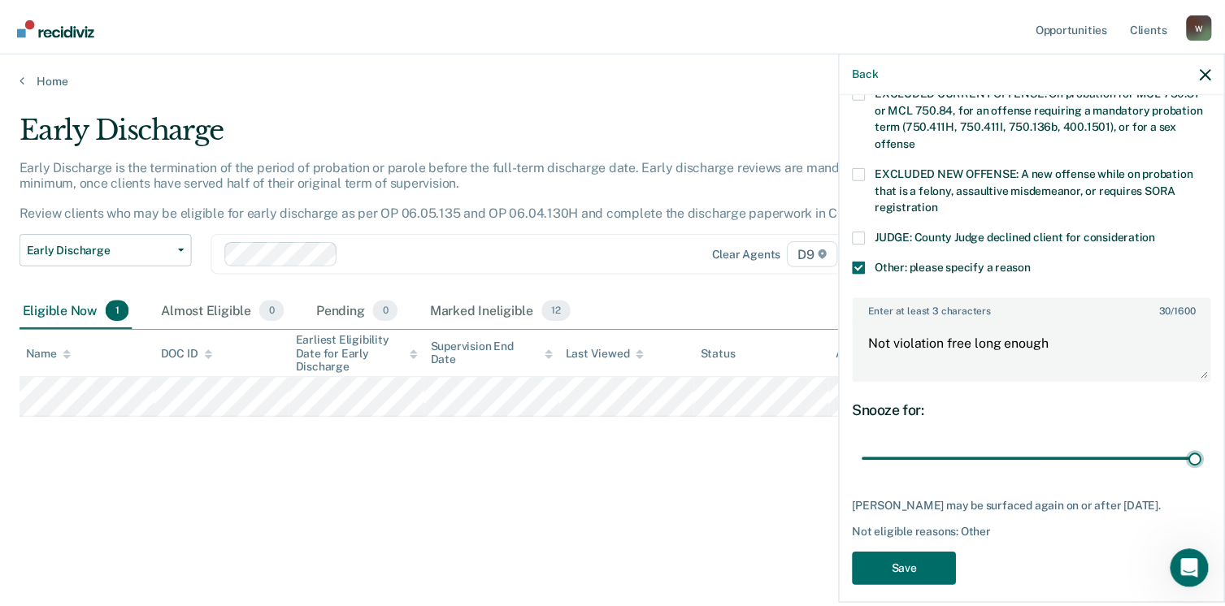
scroll to position [640, 0]
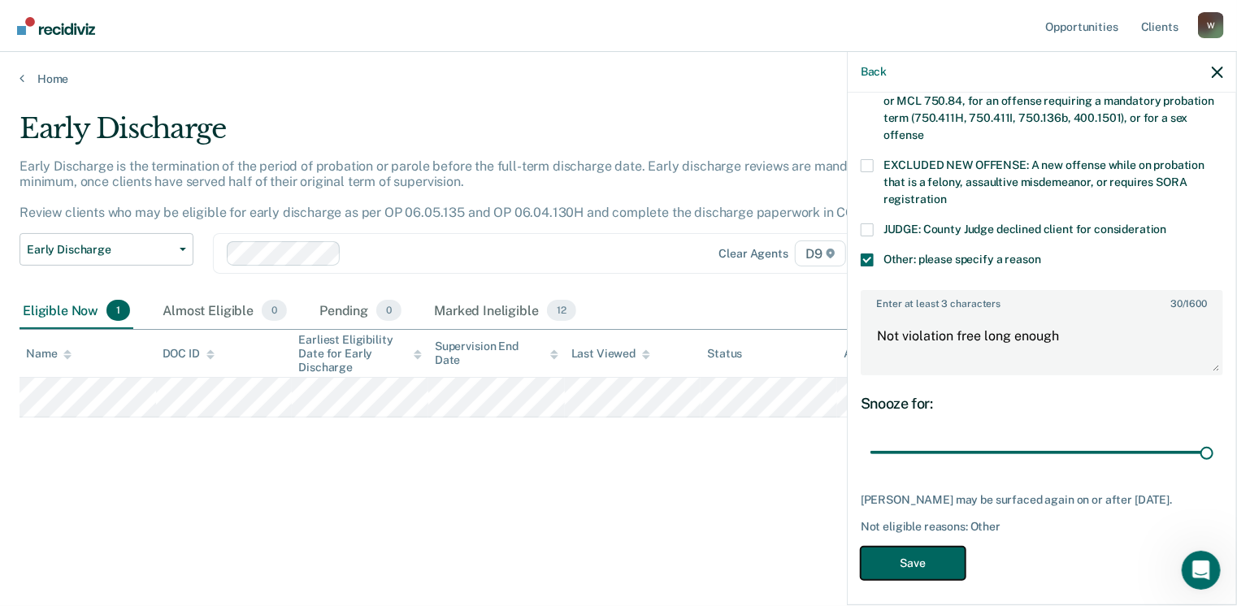
click at [946, 554] on button "Save" at bounding box center [913, 563] width 105 height 33
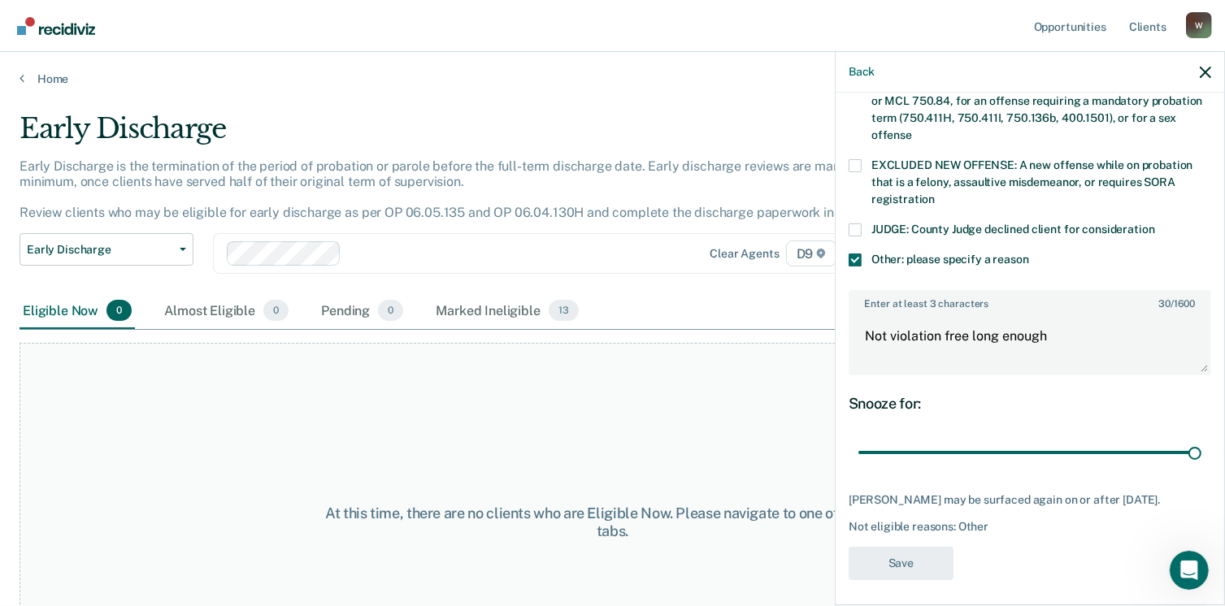
scroll to position [488, 0]
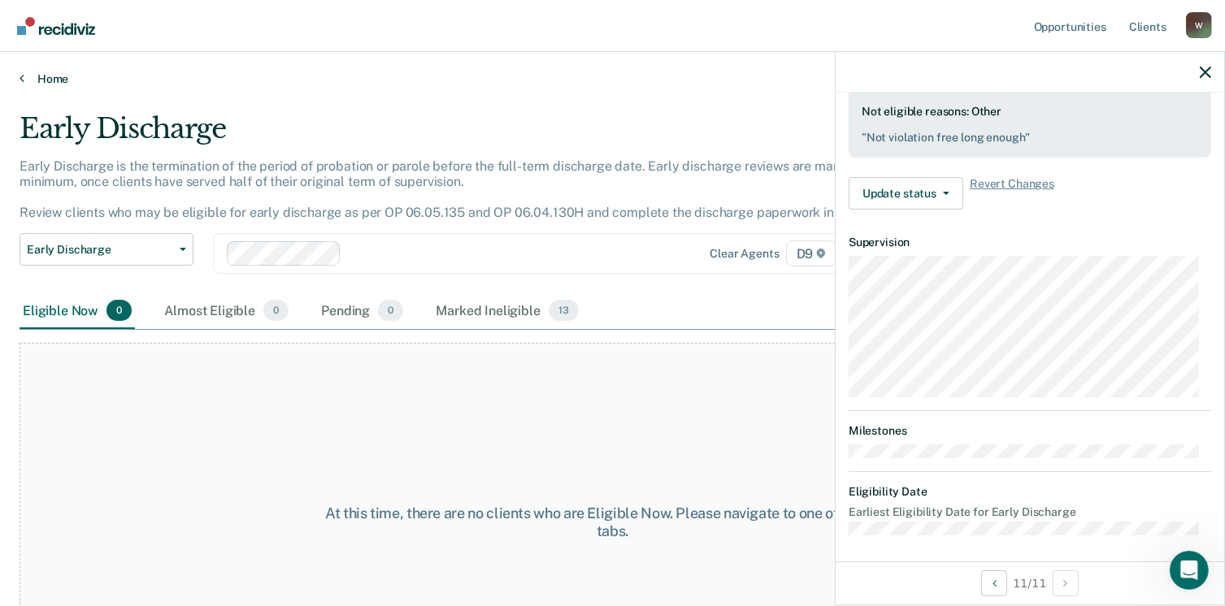
click at [26, 79] on link "Home" at bounding box center [613, 79] width 1186 height 15
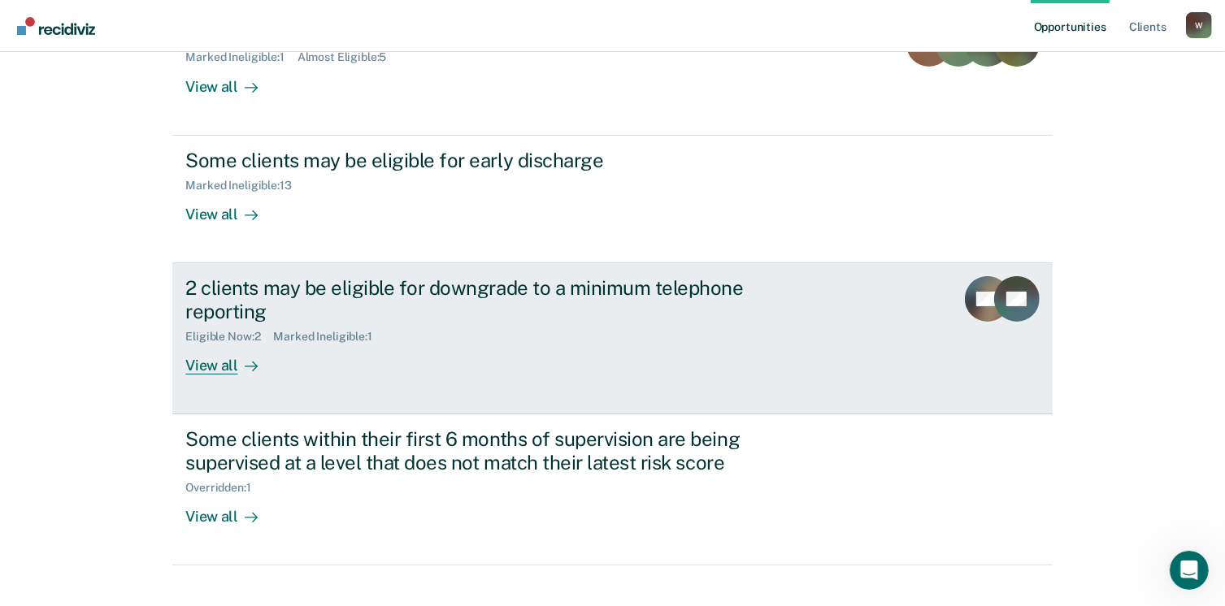
scroll to position [244, 0]
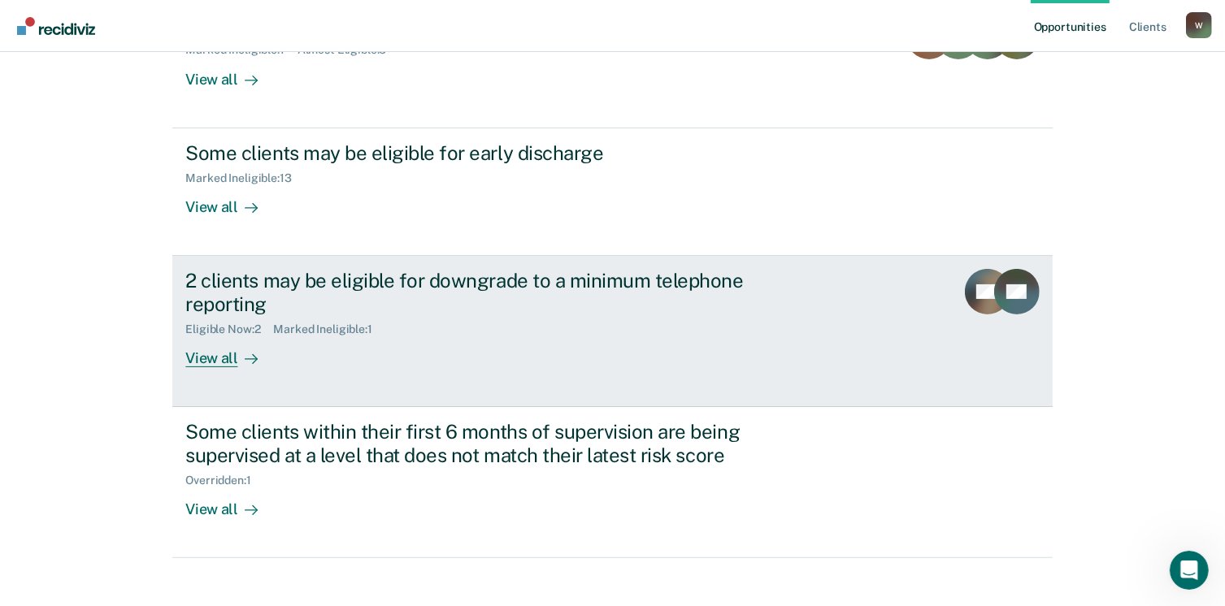
click at [215, 358] on div "View all" at bounding box center [230, 352] width 91 height 32
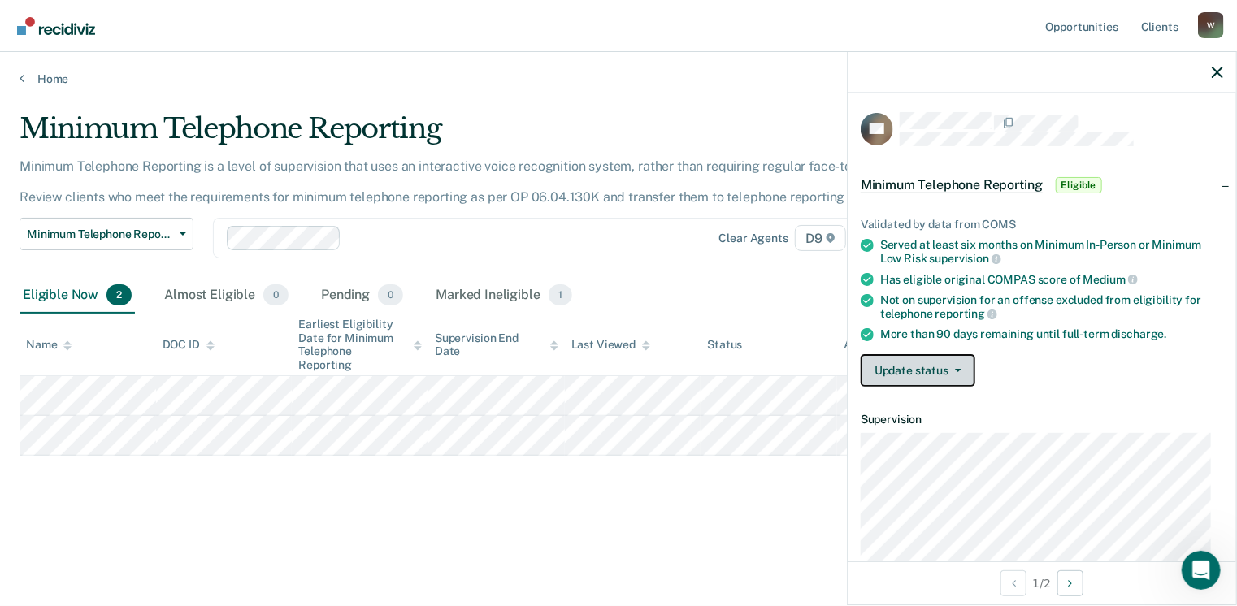
click at [907, 375] on button "Update status" at bounding box center [918, 370] width 115 height 33
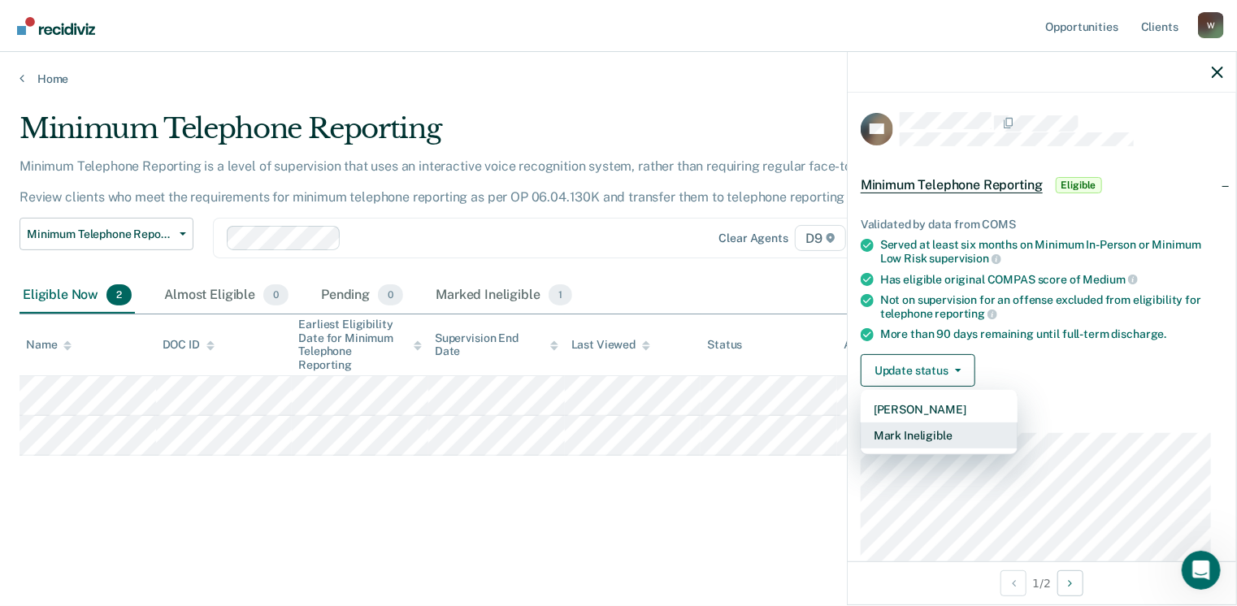
click at [912, 432] on button "Mark Ineligible" at bounding box center [939, 436] width 157 height 26
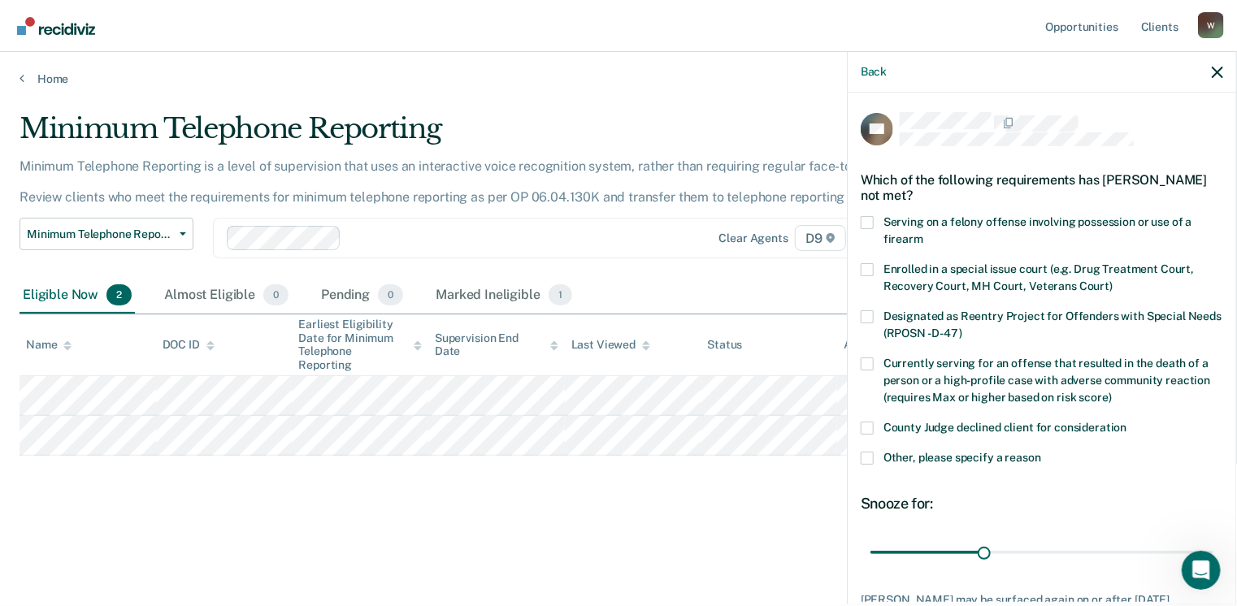
scroll to position [81, 0]
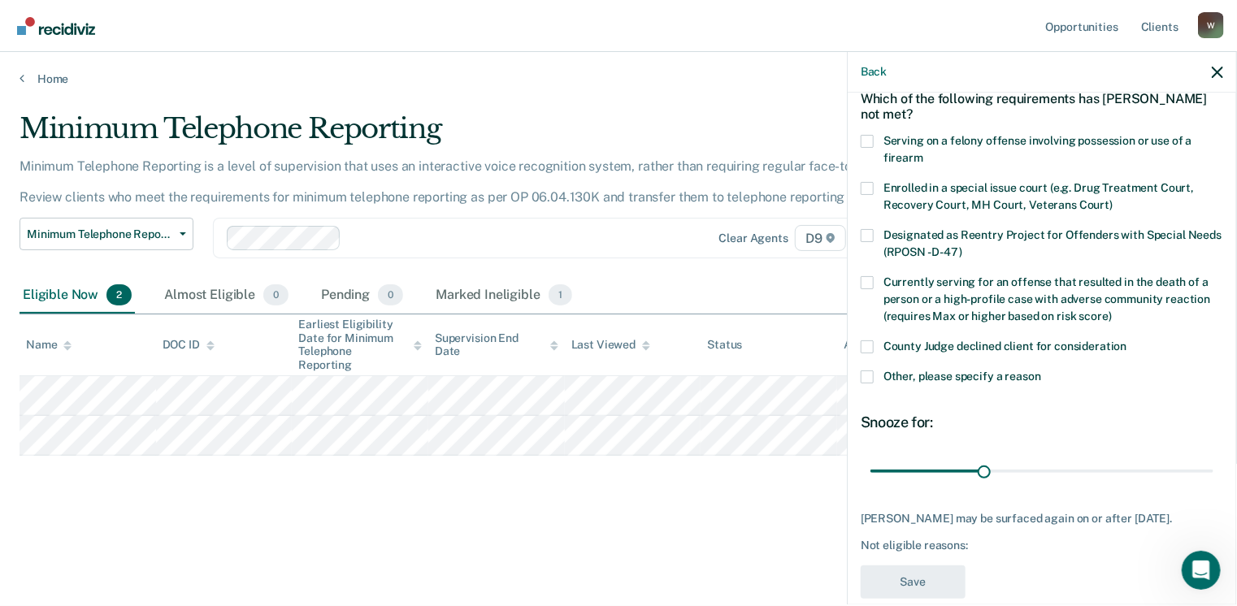
click at [867, 380] on span at bounding box center [867, 377] width 13 height 13
click at [1041, 371] on input "Other, please specify a reason" at bounding box center [1041, 371] width 0 height 0
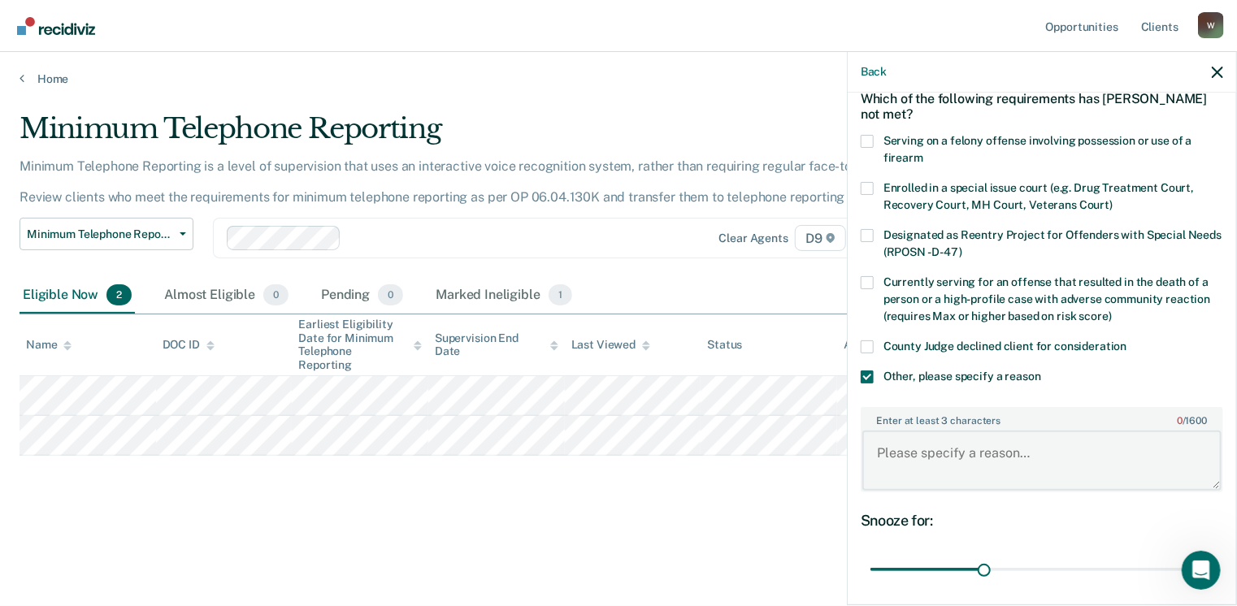
click at [896, 452] on textarea "Enter at least 3 characters 0 / 1600" at bounding box center [1041, 461] width 359 height 60
type textarea "S"
type textarea "Will discharge [DATE]."
drag, startPoint x: 973, startPoint y: 567, endPoint x: 1227, endPoint y: 554, distance: 253.9
type input "90"
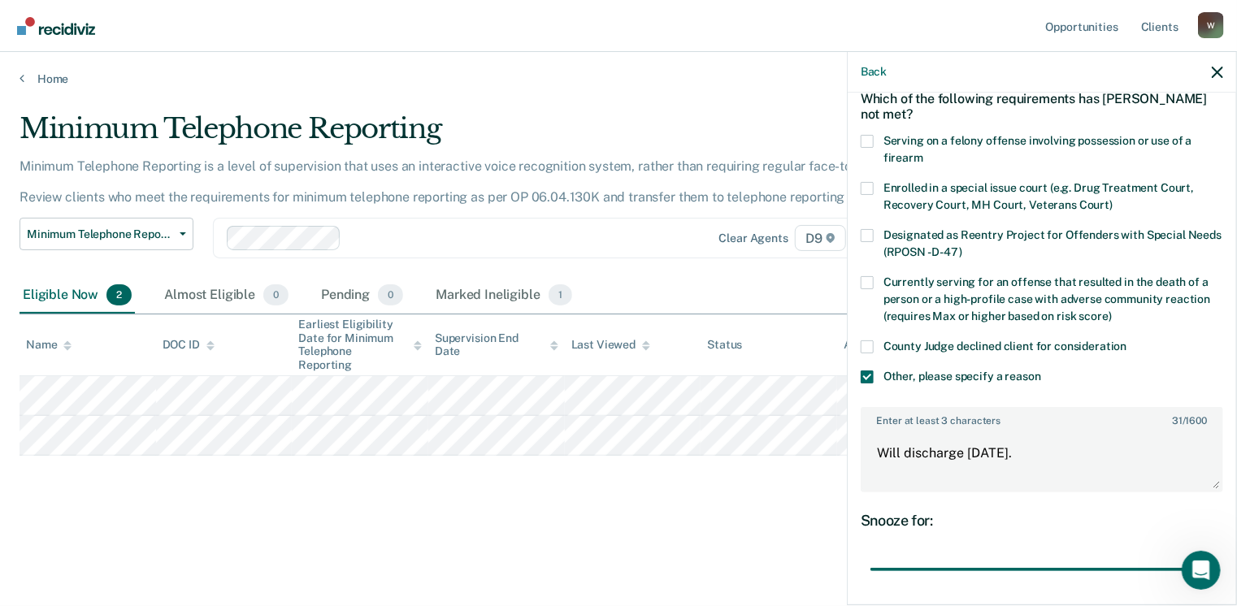
click at [1214, 556] on input "range" at bounding box center [1042, 570] width 343 height 28
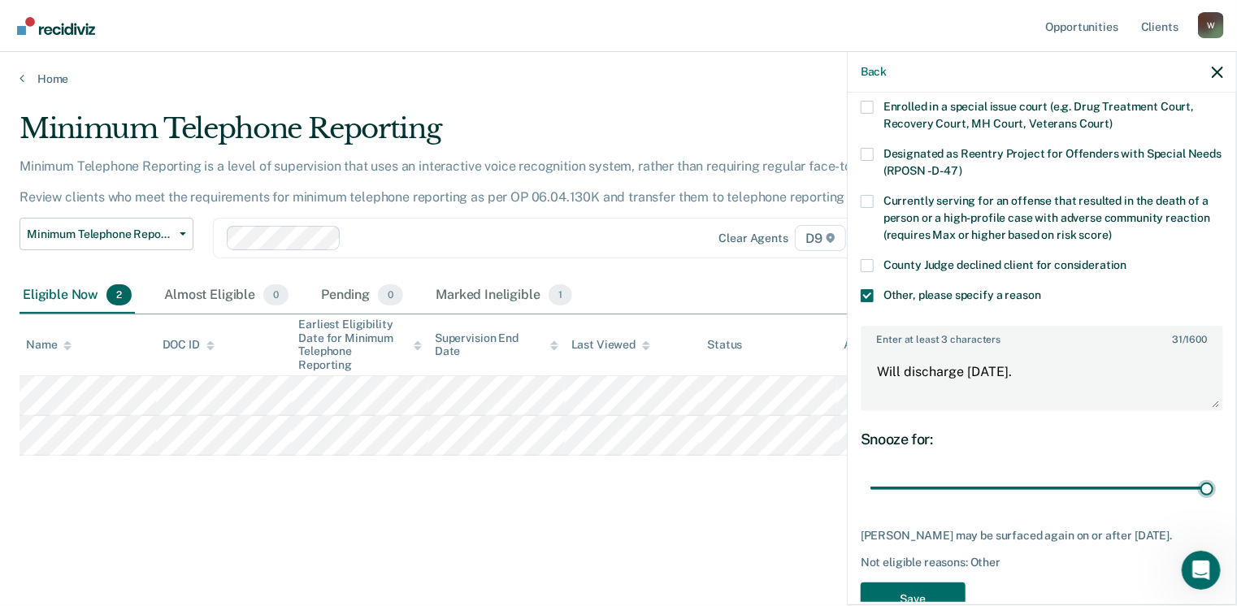
scroll to position [215, 0]
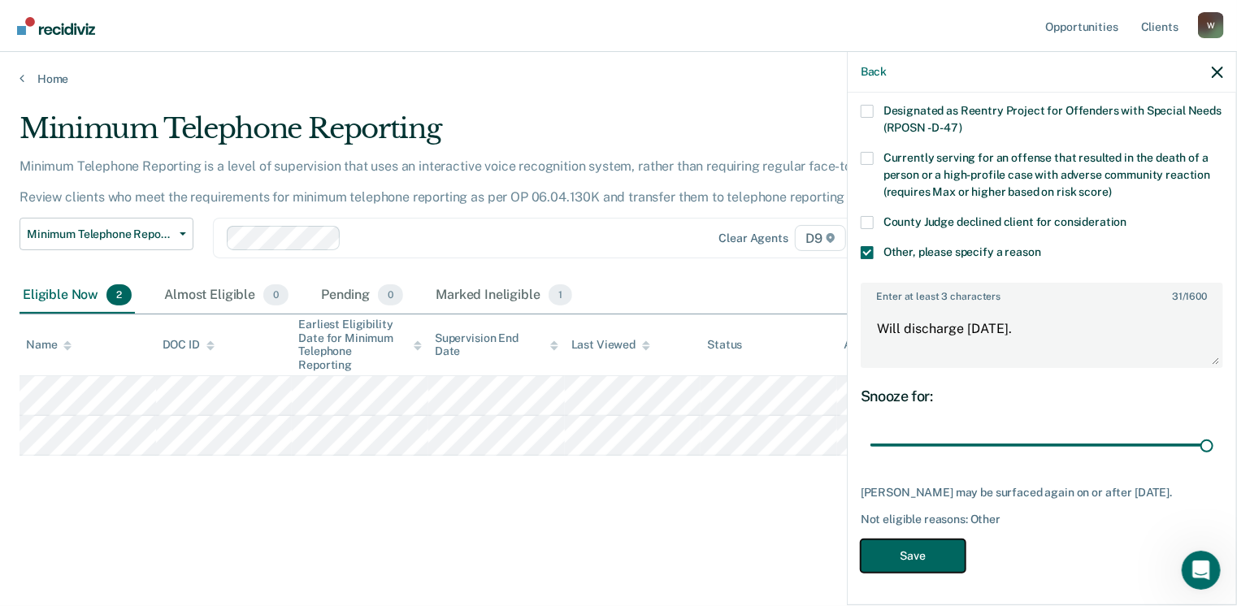
click at [907, 555] on button "Save" at bounding box center [913, 556] width 105 height 33
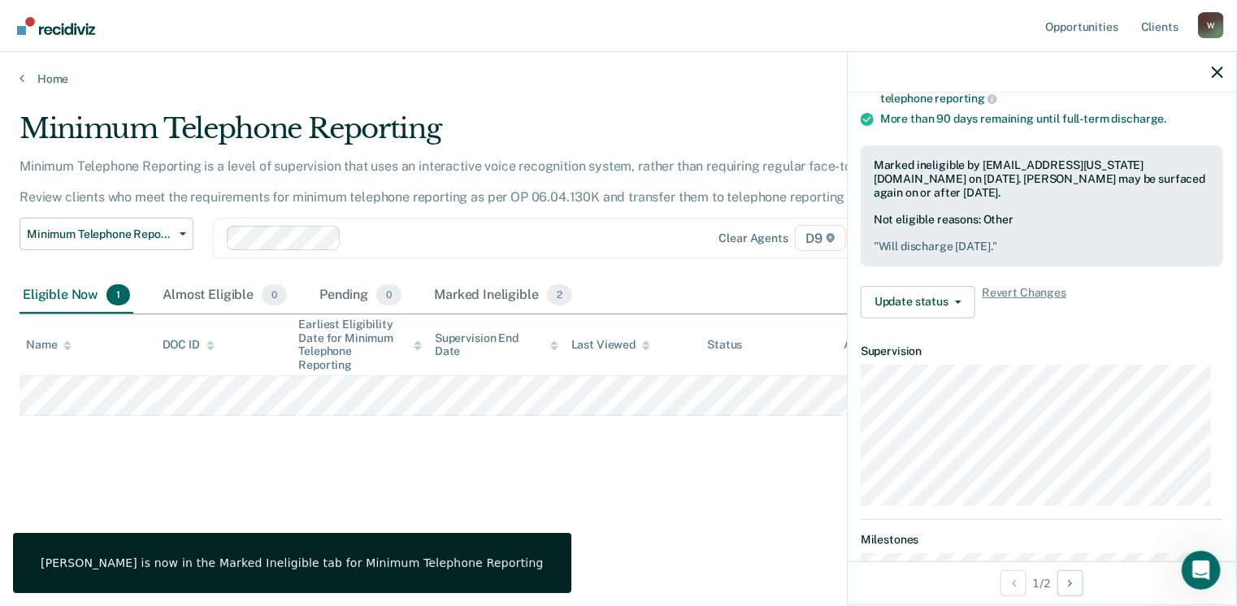
scroll to position [179, 0]
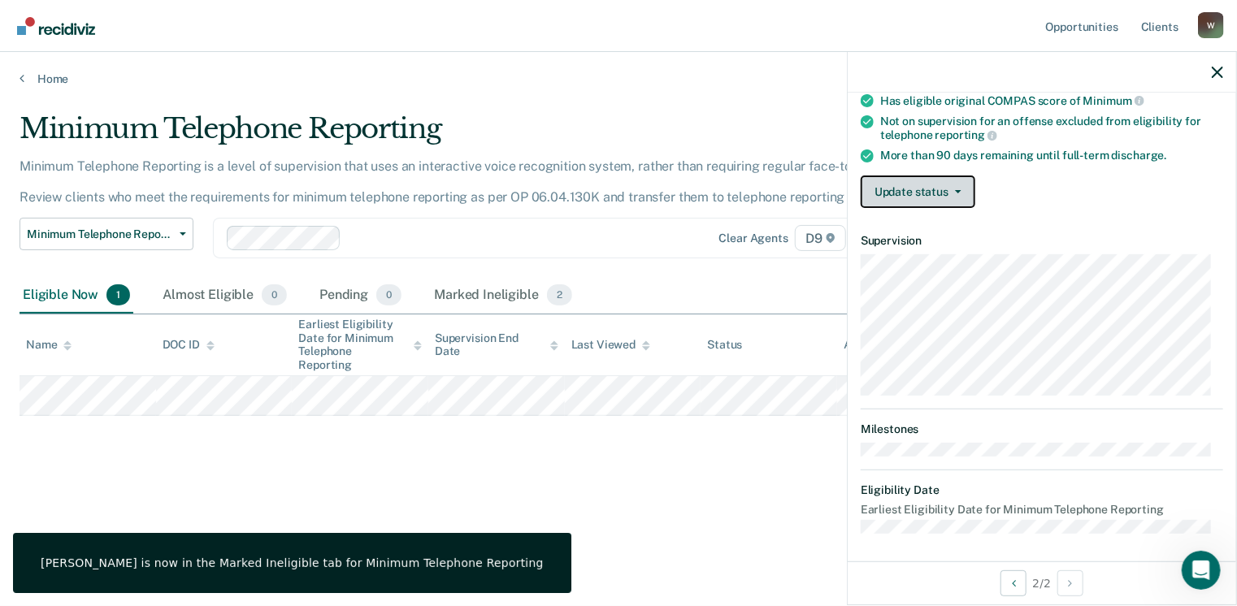
click at [943, 191] on button "Update status" at bounding box center [918, 192] width 115 height 33
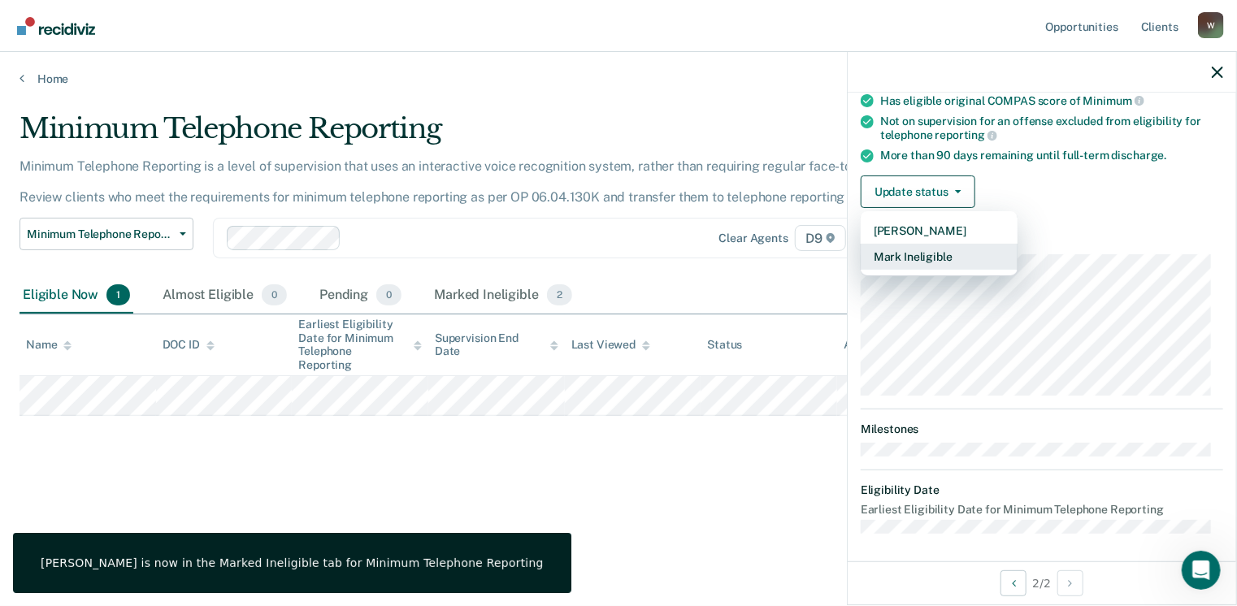
click at [949, 254] on button "Mark Ineligible" at bounding box center [939, 257] width 157 height 26
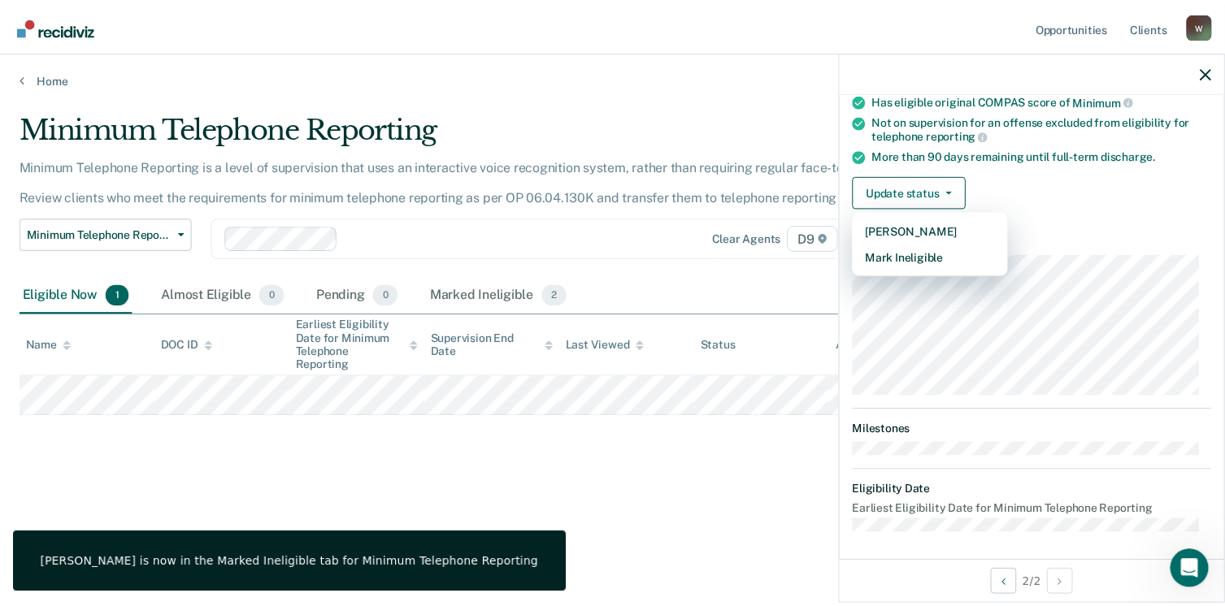
scroll to position [119, 0]
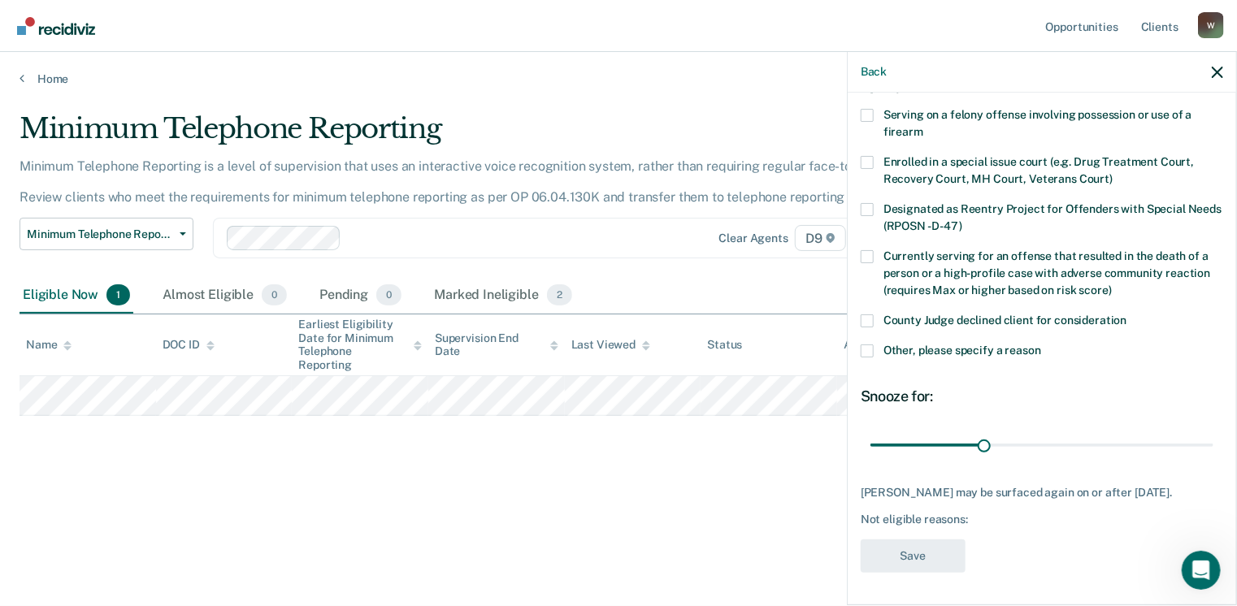
click at [868, 315] on span at bounding box center [867, 321] width 13 height 13
click at [1127, 315] on input "County Judge declined client for consideration" at bounding box center [1127, 315] width 0 height 0
drag, startPoint x: 978, startPoint y: 431, endPoint x: 1203, endPoint y: 443, distance: 225.5
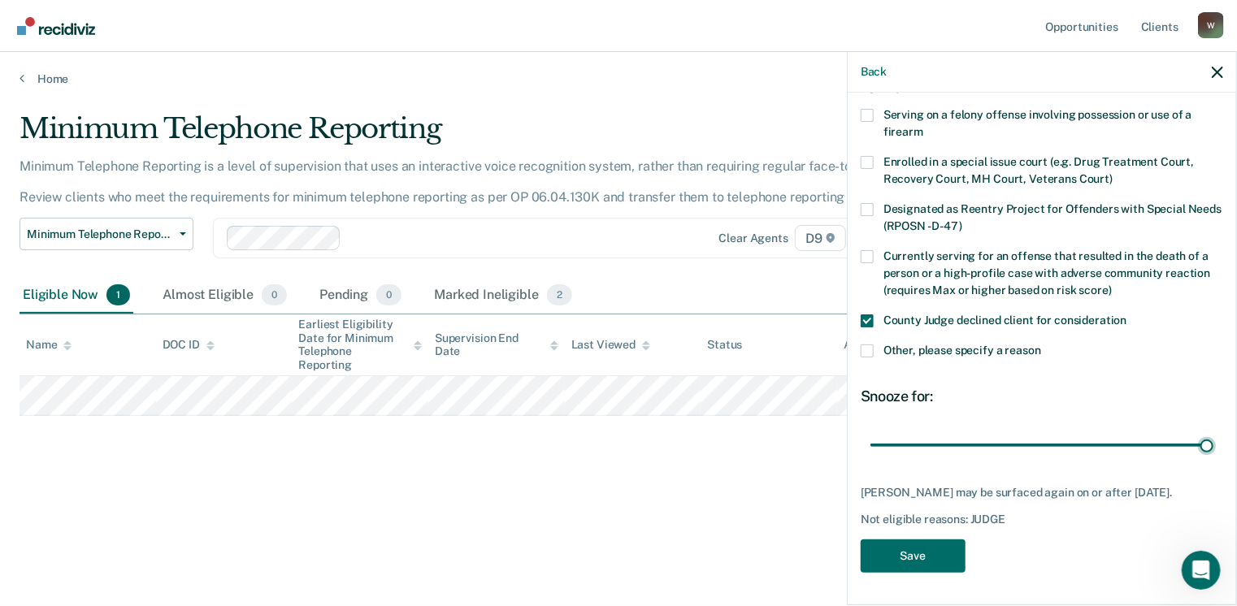
type input "90"
click at [1214, 445] on input "range" at bounding box center [1042, 446] width 343 height 28
click at [920, 554] on button "Save" at bounding box center [913, 556] width 105 height 33
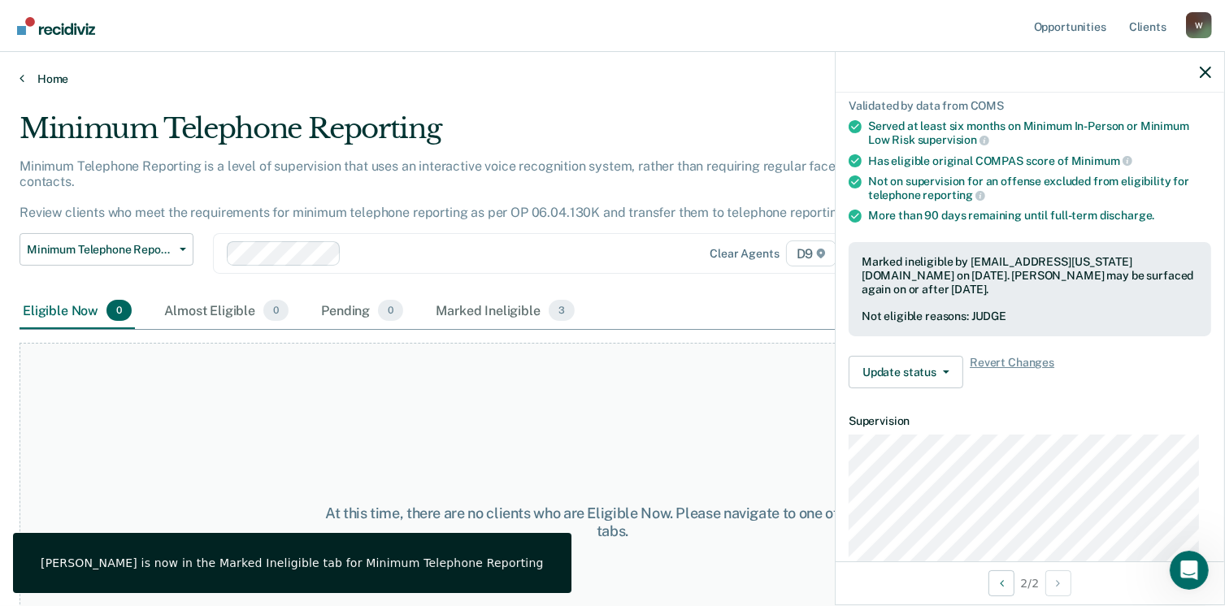
click at [36, 76] on link "Home" at bounding box center [613, 79] width 1186 height 15
